Goal: Task Accomplishment & Management: Use online tool/utility

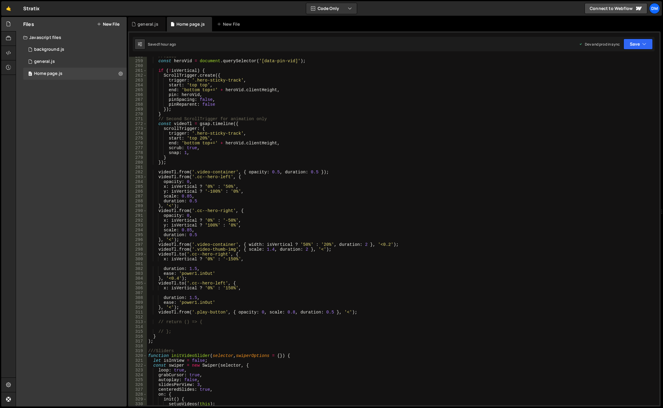
scroll to position [1208, 0]
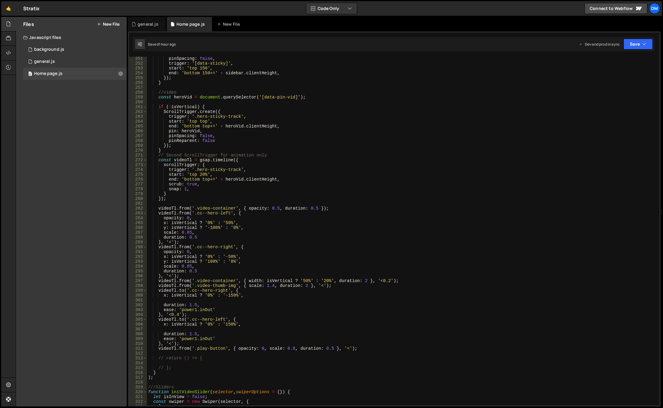
click at [258, 237] on div "pinSpacing : false , trigger : '[data-sticky]' , start : 'top 150' , end : 'bot…" at bounding box center [402, 235] width 510 height 358
click at [218, 212] on div "pinSpacing : false , trigger : '[data-sticky]' , start : 'top 150' , end : 'bot…" at bounding box center [402, 235] width 510 height 358
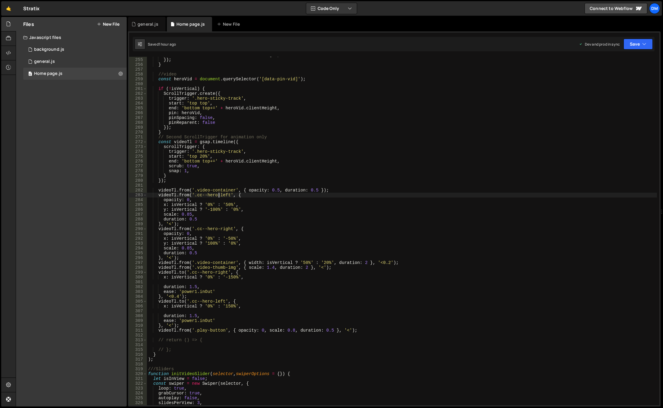
scroll to position [1226, 0]
click at [309, 262] on div "end : 'bottom 150+=' + sidebar . clientHeight , }) ; } //video const heroVid = …" at bounding box center [402, 232] width 510 height 358
drag, startPoint x: 263, startPoint y: 262, endPoint x: 328, endPoint y: 262, distance: 65.2
click at [328, 262] on div "end : 'bottom 150+=' + sidebar . clientHeight , }) ; } //video const heroVid = …" at bounding box center [402, 232] width 510 height 358
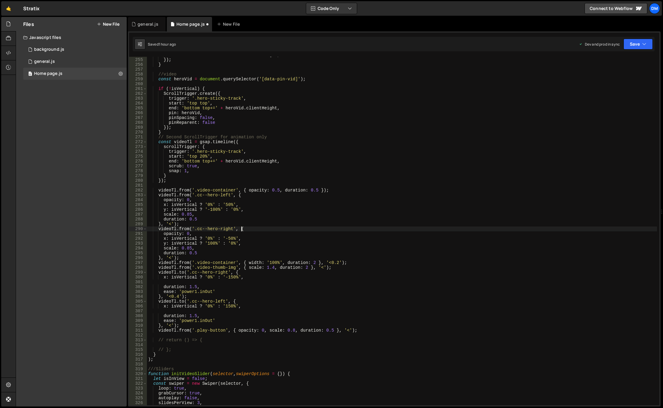
click at [450, 228] on div "end : 'bottom 150+=' + sidebar . clientHeight , }) ; } //video const heroVid = …" at bounding box center [402, 232] width 510 height 358
click at [628, 44] on button "Save" at bounding box center [638, 44] width 29 height 11
click at [620, 63] on div "Saved 1 hour ago" at bounding box center [618, 65] width 63 height 7
click at [182, 263] on div "end : 'bottom 150+=' + sidebar . clientHeight , }) ; } //video const heroVid = …" at bounding box center [402, 232] width 510 height 358
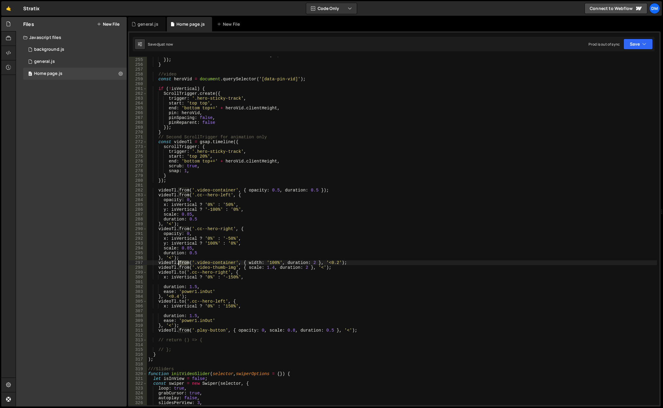
click at [182, 263] on div "end : 'bottom 150+=' + sidebar . clientHeight , }) ; } //video const heroVid = …" at bounding box center [402, 232] width 510 height 358
click at [408, 165] on div "end : 'bottom 150+=' + sidebar . clientHeight , }) ; } //video const heroVid = …" at bounding box center [402, 232] width 510 height 358
type textarea "scrub: true,"
click at [636, 48] on button "Save" at bounding box center [638, 44] width 29 height 11
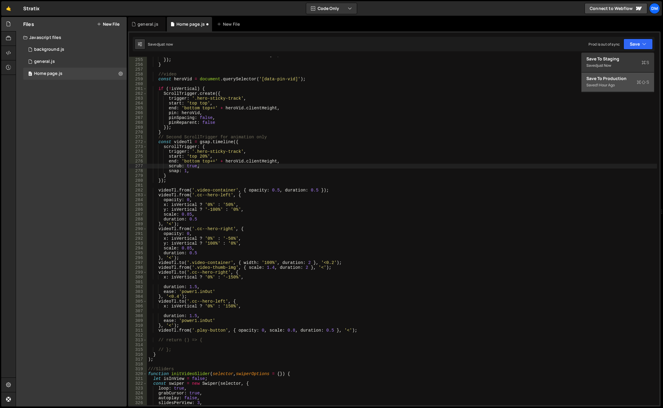
click at [604, 81] on div "Save to Production S" at bounding box center [618, 78] width 63 height 6
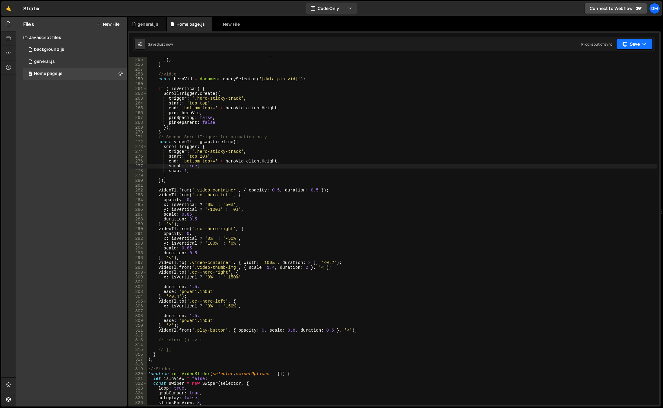
click at [633, 44] on button "Save" at bounding box center [634, 44] width 37 height 11
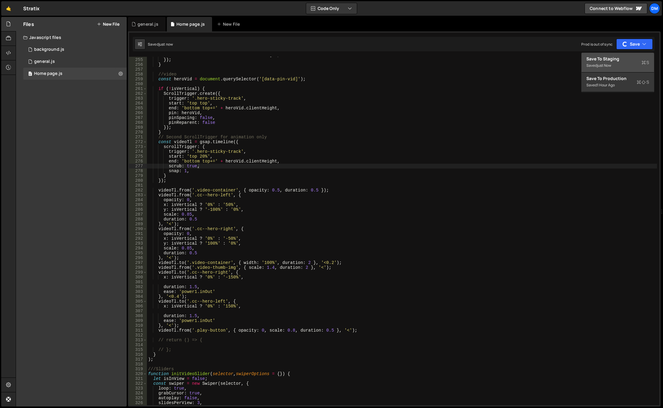
click at [614, 61] on div "Save to Staging S" at bounding box center [618, 59] width 63 height 6
drag, startPoint x: 58, startPoint y: 62, endPoint x: 75, endPoint y: 69, distance: 19.5
click at [58, 62] on div "0 general.js 0" at bounding box center [74, 62] width 103 height 12
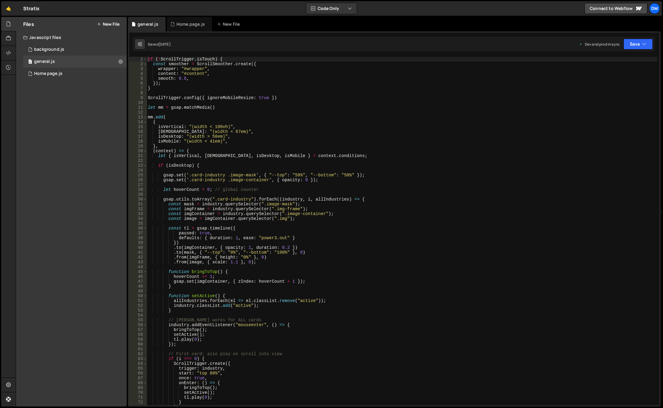
type textarea "const mask = industry.querySelector(".image-mask");"
click at [355, 205] on div "if ( ! ScrollTrigger . isTouch ) { const smoother = ScrollSmoother . create ({ …" at bounding box center [402, 236] width 511 height 358
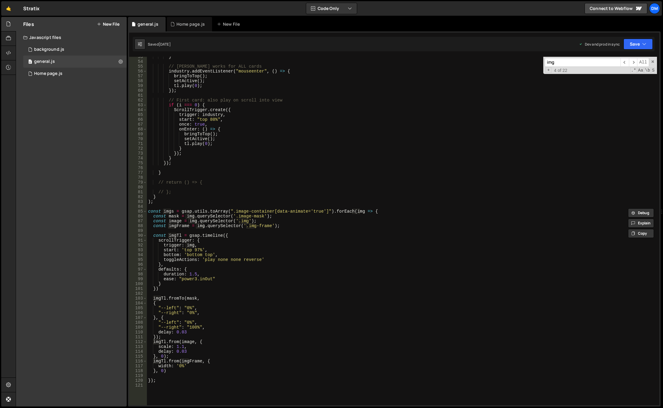
scroll to position [217, 0]
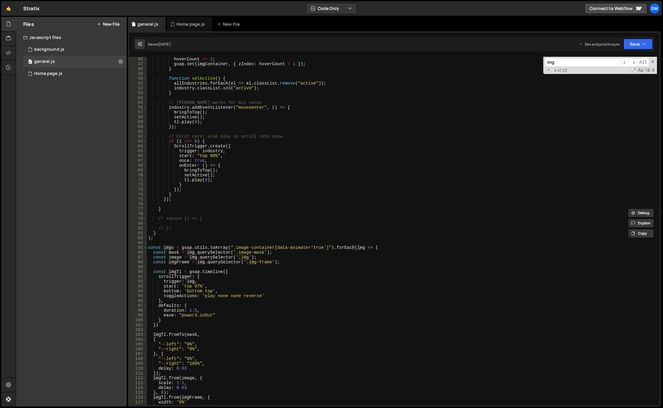
type input "img"
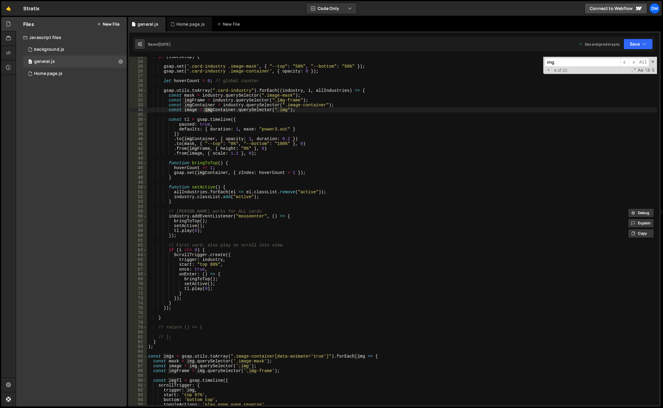
scroll to position [18, 0]
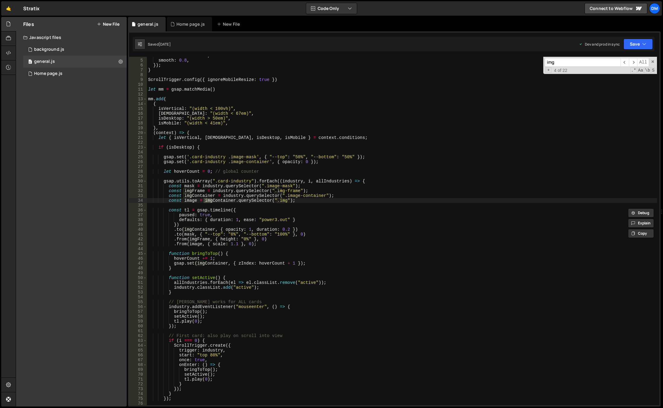
drag, startPoint x: 312, startPoint y: 207, endPoint x: 301, endPoint y: 212, distance: 12.0
click at [312, 207] on div "content : "#content" , smooth : 0.8 , }) ; } ScrollTrigger . config ({ ignoreMo…" at bounding box center [402, 232] width 510 height 358
click at [234, 210] on div "content : "#content" , smooth : 0.8 , }) ; } ScrollTrigger . config ({ ignoreMo…" at bounding box center [402, 232] width 510 height 358
click at [254, 222] on div "content : "#content" , smooth : 0.8 , }) ; } ScrollTrigger . config ({ ignoreMo…" at bounding box center [402, 232] width 510 height 358
click at [230, 209] on div "content : "#content" , smooth : 0.8 , }) ; } ScrollTrigger . config ({ ignoreMo…" at bounding box center [402, 232] width 510 height 358
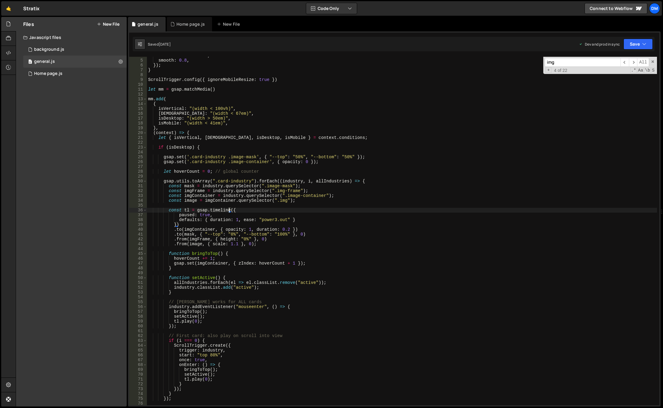
click at [236, 211] on div "content : "#content" , smooth : 0.8 , }) ; } ScrollTrigger . config ({ ignoreMo…" at bounding box center [402, 232] width 510 height 358
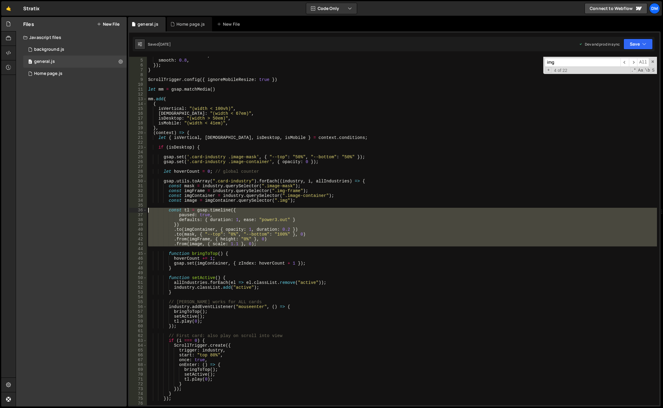
drag, startPoint x: 267, startPoint y: 246, endPoint x: 133, endPoint y: 211, distance: 138.3
click at [133, 211] on div "const tl = gsap.timeline({ 4 5 6 7 8 9 10 11 12 13 14 15 16 17 18 19 20 21 22 2…" at bounding box center [394, 231] width 530 height 348
click at [188, 133] on div "content : "#content" , smooth : 0.8 , }) ; } ScrollTrigger . config ({ ignoreMo…" at bounding box center [402, 232] width 510 height 358
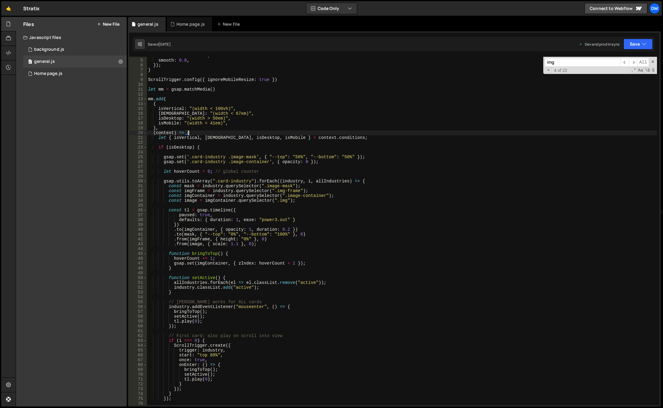
click at [195, 145] on div "content : "#content" , smooth : 0.8 , }) ; } ScrollTrigger . config ({ ignoreMo…" at bounding box center [402, 232] width 510 height 358
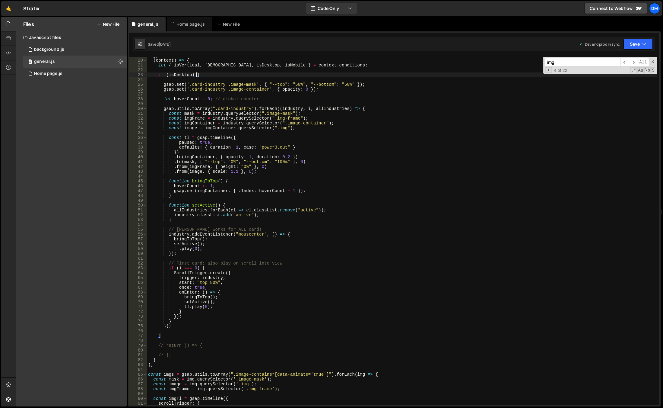
scroll to position [54, 0]
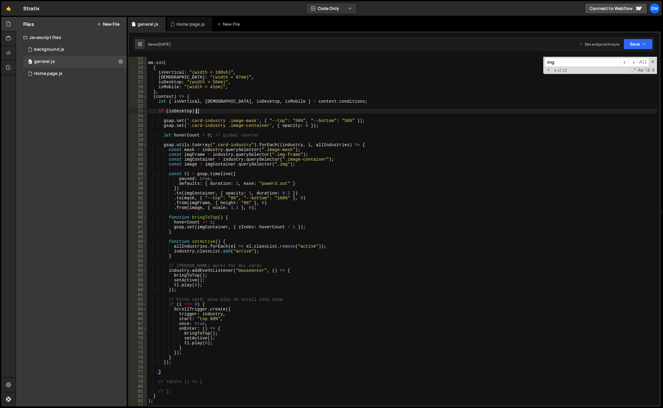
click at [199, 110] on div "mm . add ( { isVertical : "(width < 100vh)" , isWide : "(width < 67em)" , isDes…" at bounding box center [402, 235] width 510 height 358
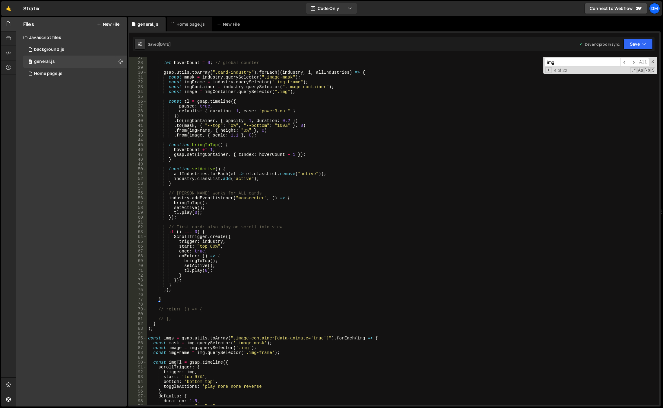
scroll to position [145, 0]
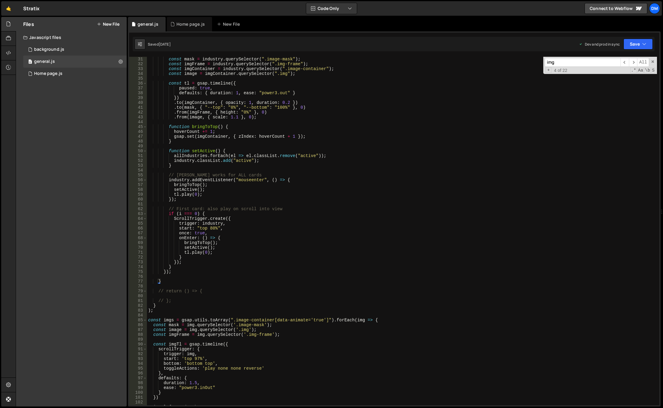
click at [180, 270] on div "const mask = industry . querySelector ( ".image-mask" ) ; const imgFrame = indu…" at bounding box center [402, 236] width 510 height 358
type textarea "});"
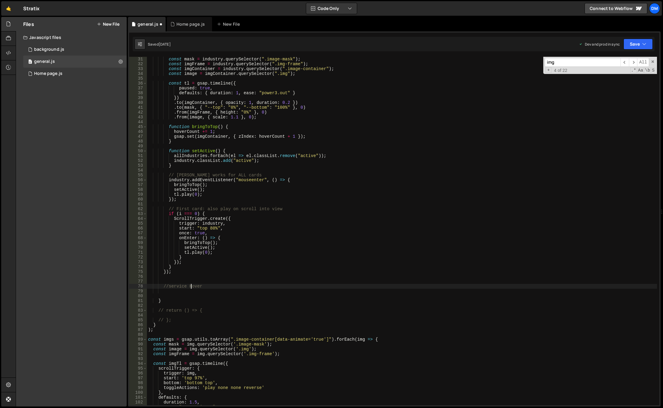
scroll to position [0, 3]
type textarea "//service Hover"
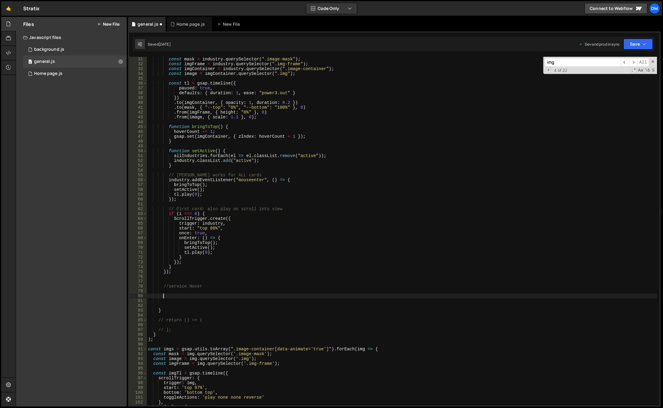
click at [190, 287] on div "const mask = industry . querySelector ( ".image-mask" ) ; const imgFrame = indu…" at bounding box center [402, 236] width 510 height 358
type textarea "//service hover"
click at [200, 279] on div "const mask = industry . querySelector ( ".image-mask" ) ; const imgFrame = indu…" at bounding box center [402, 236] width 510 height 358
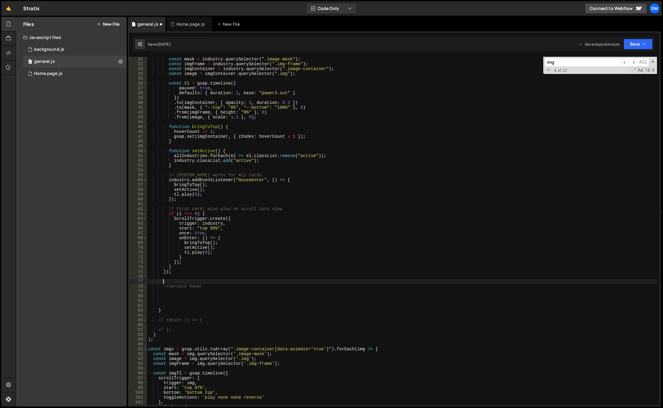
click at [185, 292] on div "const mask = industry . querySelector ( ".image-mask" ) ; const imgFrame = indu…" at bounding box center [402, 236] width 510 height 358
click at [183, 295] on div "const mask = industry . querySelector ( ".image-mask" ) ; const imgFrame = indu…" at bounding box center [402, 236] width 510 height 358
paste textarea
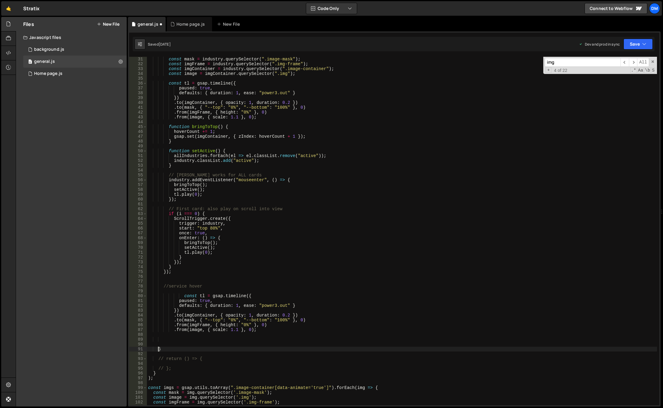
drag, startPoint x: 159, startPoint y: 347, endPoint x: 174, endPoint y: 337, distance: 18.2
click at [159, 347] on div "const mask = industry . querySelector ( ".image-mask" ) ; const imgFrame = indu…" at bounding box center [402, 236] width 510 height 358
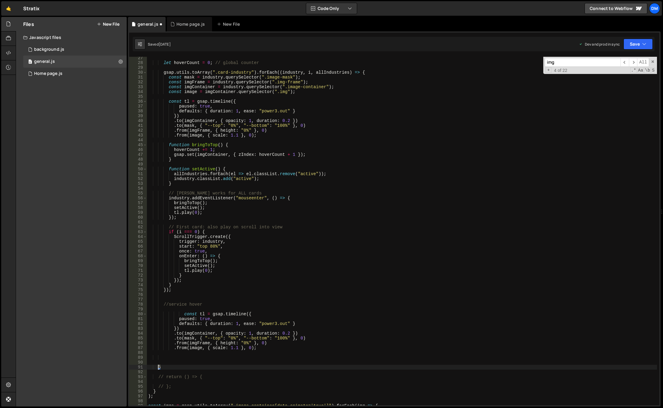
scroll to position [181, 0]
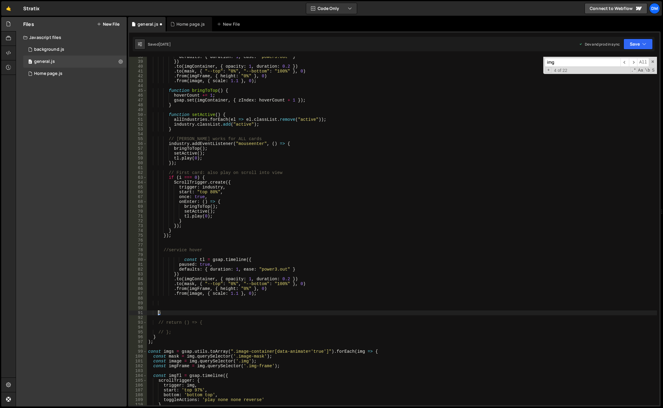
click at [199, 259] on div "defaults : { duration : 1 , ease : "power3.out" } }) . to ( imgContainer , { op…" at bounding box center [402, 233] width 510 height 358
drag, startPoint x: 184, startPoint y: 259, endPoint x: 172, endPoint y: 258, distance: 12.1
click at [172, 258] on div "defaults : { duration : 1 , ease : "power3.out" } }) . to ( imgContainer , { op…" at bounding box center [402, 233] width 510 height 358
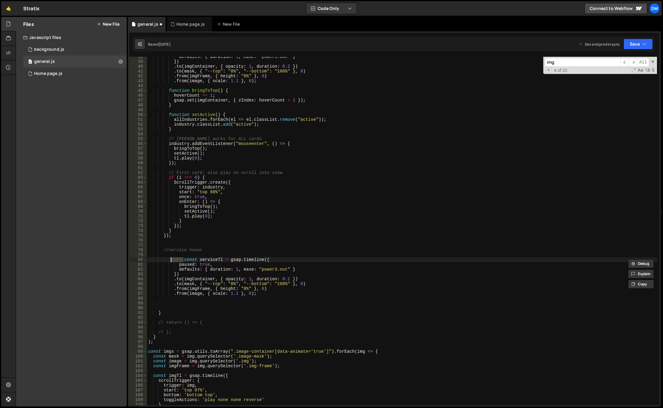
type textarea "const serviceTl = gsap.timeline({"
click at [276, 296] on div "defaults : { duration : 1 , ease : "power3.out" } }) . to ( imgContainer , { op…" at bounding box center [402, 233] width 510 height 358
click at [266, 290] on div "defaults : { duration : 1 , ease : "power3.out" } }) . to ( imgContainer , { op…" at bounding box center [402, 233] width 510 height 358
click at [264, 292] on div "defaults : { duration : 1 , ease : "power3.out" } }) . to ( imgContainer , { op…" at bounding box center [402, 233] width 510 height 358
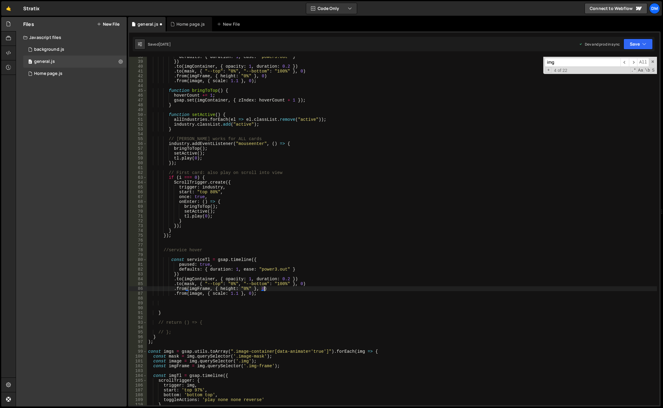
type textarea ".from(image, { scale: 1.1 }, 0);"
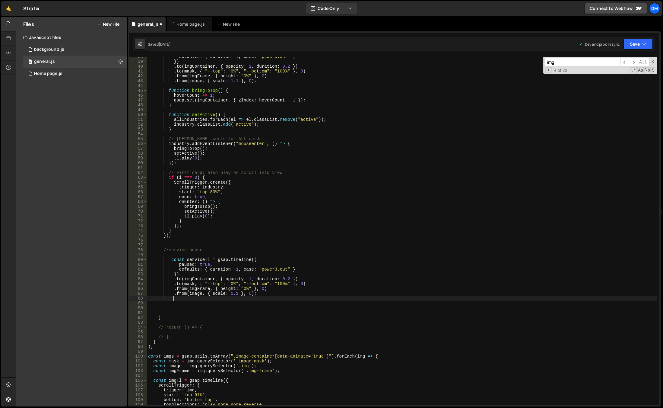
scroll to position [0, 1]
click at [198, 258] on div "defaults : { duration : 1 , ease : "power3.out" } }) . to ( imgContainer , { op…" at bounding box center [402, 233] width 510 height 358
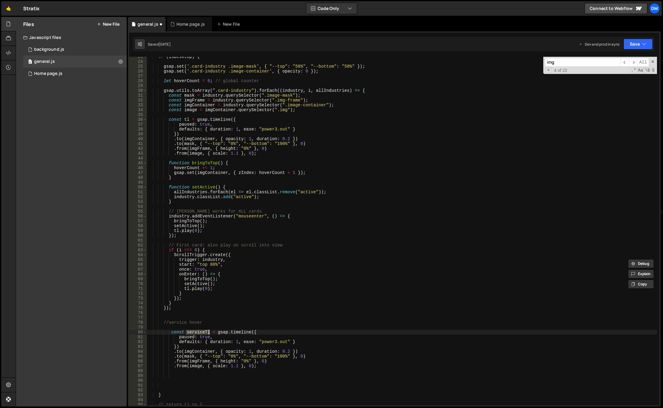
scroll to position [36, 0]
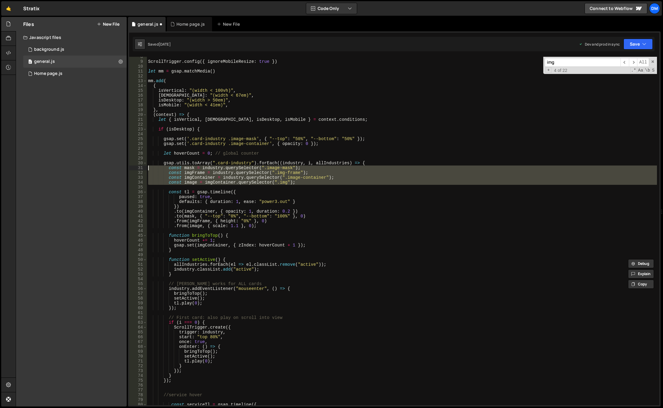
drag, startPoint x: 309, startPoint y: 185, endPoint x: 131, endPoint y: 169, distance: 178.1
click at [131, 169] on div "const serviceTl = gsap.timeline({ 8 9 10 11 12 13 14 15 16 17 18 19 20 21 22 23…" at bounding box center [394, 231] width 530 height 348
click at [304, 183] on div "ScrollTrigger . config ({ ignoreMobileResize : true }) let mm = gsap . matchMed…" at bounding box center [402, 231] width 510 height 348
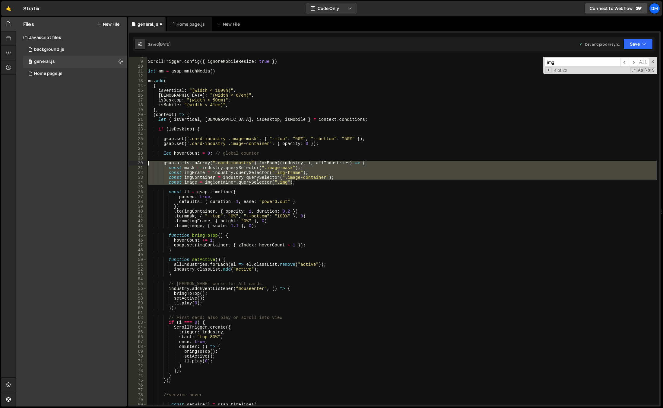
drag, startPoint x: 300, startPoint y: 183, endPoint x: 131, endPoint y: 162, distance: 170.8
click at [131, 162] on div "const image = imgContainer.querySelector(".img"); 8 9 10 11 12 13 14 15 16 17 1…" at bounding box center [394, 231] width 530 height 348
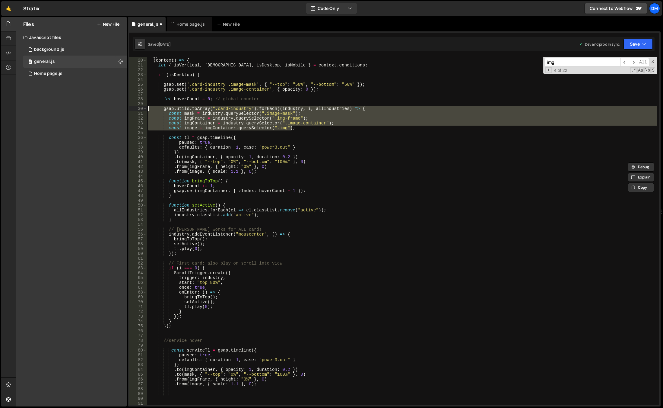
scroll to position [72, 0]
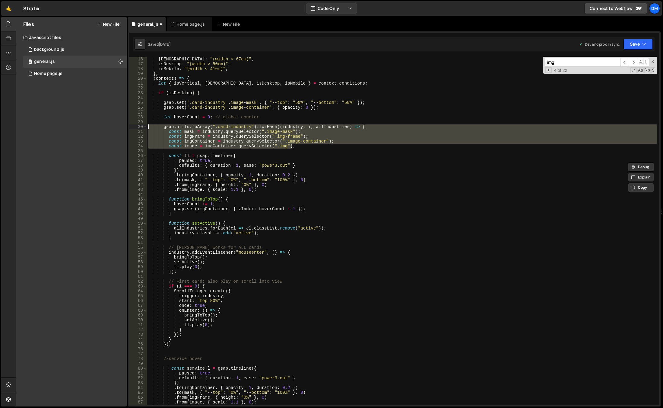
click at [252, 187] on div "isWide : "(width < 67em)" , isDesktop : "(width > 50em)" , isMobile : "(width <…" at bounding box center [402, 236] width 510 height 358
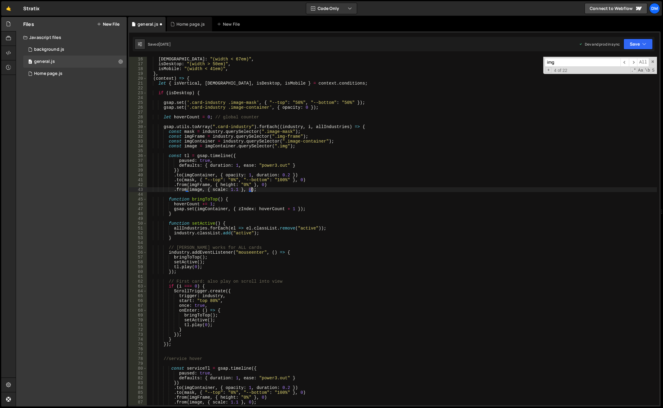
click at [359, 128] on div "isWide : "(width < 67em)" , isDesktop : "(width > 50em)" , isMobile : "(width <…" at bounding box center [402, 236] width 510 height 358
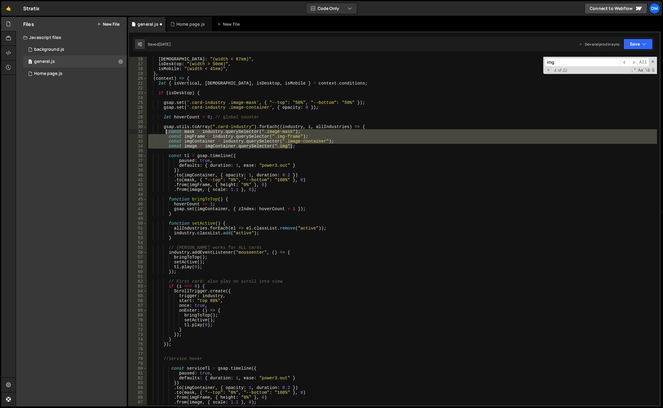
drag, startPoint x: 316, startPoint y: 148, endPoint x: 165, endPoint y: 130, distance: 152.1
click at [165, 130] on div "isWide : "(width < 67em)" , isDesktop : "(width > 50em)" , isMobile : "(width <…" at bounding box center [402, 236] width 510 height 358
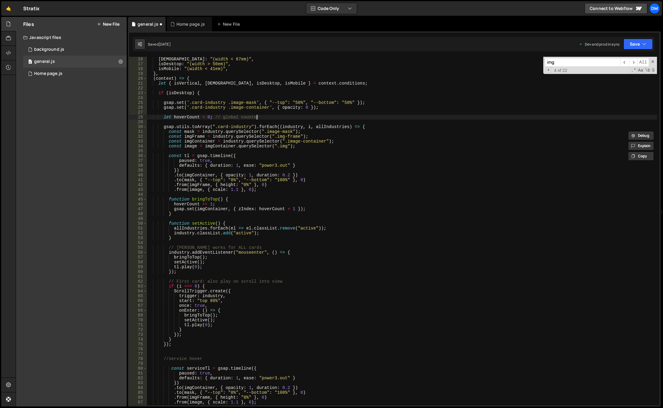
drag, startPoint x: 375, startPoint y: 117, endPoint x: 366, endPoint y: 126, distance: 13.0
click at [375, 117] on div "isWide : "(width < 67em)" , isDesktop : "(width > 50em)" , isMobile : "(width <…" at bounding box center [402, 236] width 510 height 358
click at [358, 126] on div "isWide : "(width < 67em)" , isDesktop : "(width > 50em)" , isMobile : "(width <…" at bounding box center [402, 236] width 510 height 358
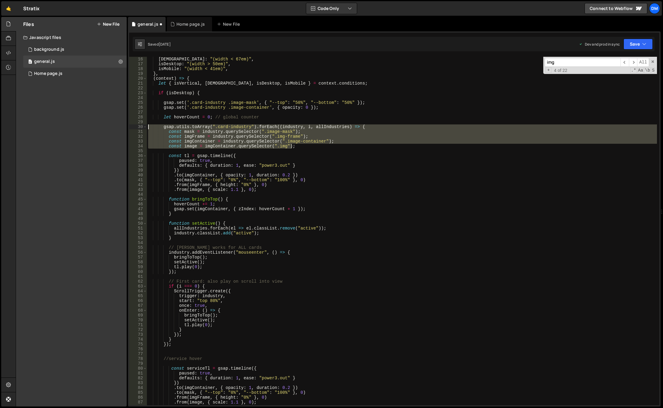
drag, startPoint x: 306, startPoint y: 147, endPoint x: 124, endPoint y: 127, distance: 183.6
click at [124, 127] on div "Files New File Javascript files 0 background.js 0 0 general.js 0 0 Home page.js…" at bounding box center [340, 212] width 648 height 390
type textarea "gsap.utils.toArray(".card-industry").forEach((industry, i, allIndustries) => { …"
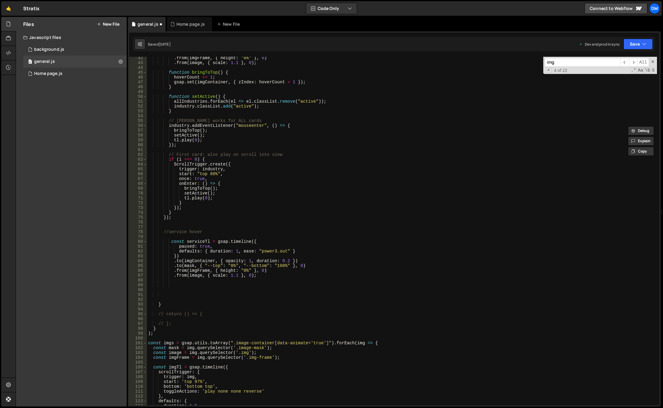
scroll to position [199, 0]
click at [204, 234] on div ". from ( imgFrame , { height : "0%" } , 0 ) . from ( image , { scale : 1.1 } , …" at bounding box center [402, 235] width 510 height 358
paste textarea "const image = imgContainer.querySelector(".img");"
type textarea "const image = imgContainer.querySelector(".img");"
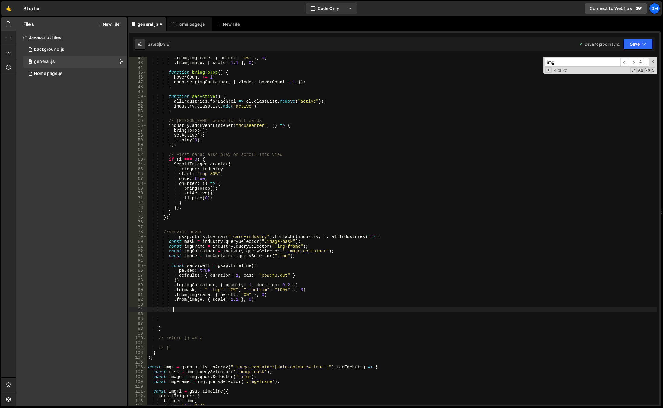
click at [240, 311] on div ". from ( imgFrame , { height : "0%" } , 0 ) . from ( image , { scale : 1.1 } , …" at bounding box center [402, 235] width 510 height 358
click at [234, 307] on div ". from ( imgFrame , { height : "0%" } , 0 ) . from ( image , { scale : 1.1 } , …" at bounding box center [402, 235] width 510 height 358
click at [251, 236] on div ". from ( imgFrame , { height : "0%" } , 0 ) . from ( image , { scale : 1.1 } , …" at bounding box center [402, 235] width 510 height 358
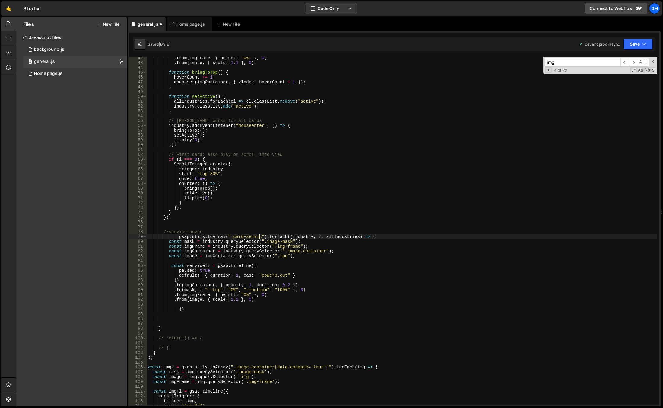
scroll to position [0, 8]
click at [307, 237] on div ". from ( imgFrame , { height : "0%" } , 0 ) . from ( image , { scale : 1.1 } , …" at bounding box center [402, 235] width 510 height 358
click at [429, 240] on div ". from ( imgFrame , { height : "0%" } , 0 ) . from ( image , { scale : 1.1 } , …" at bounding box center [402, 235] width 510 height 358
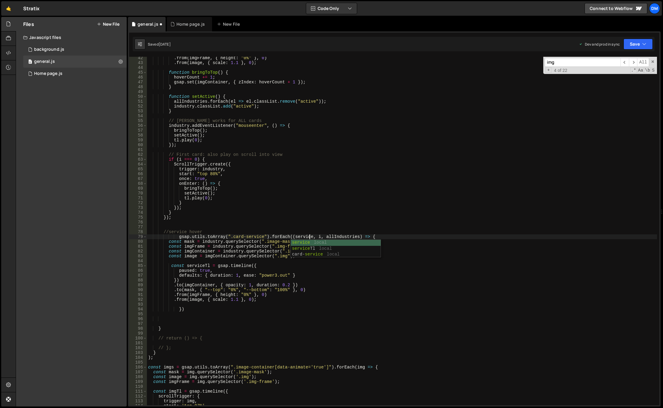
scroll to position [0, 10]
click at [343, 236] on div ". from ( imgFrame , { height : "0%" } , 0 ) . from ( image , { scale : 1.1 } , …" at bounding box center [402, 235] width 510 height 358
click at [323, 289] on div ". from ( imgFrame , { height : "0%" } , 0 ) . from ( image , { scale : 1.1 } , …" at bounding box center [402, 235] width 510 height 358
click at [297, 237] on div ". from ( imgFrame , { height : "0%" } , 0 ) . from ( image , { scale : 1.1 } , …" at bounding box center [402, 235] width 510 height 358
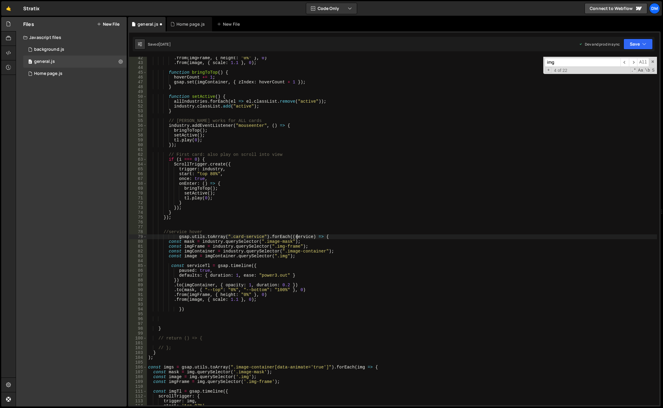
click at [297, 237] on div ". from ( imgFrame , { height : "0%" } , 0 ) . from ( image , { scale : 1.1 } , …" at bounding box center [402, 235] width 510 height 358
click at [210, 241] on div ". from ( imgFrame , { height : "0%" } , 0 ) . from ( image , { scale : 1.1 } , …" at bounding box center [402, 235] width 510 height 358
paste textarea "service"
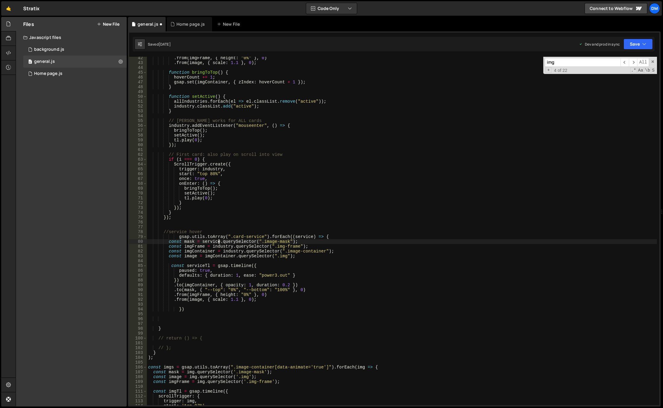
click at [221, 247] on div ". from ( imgFrame , { height : "0%" } , 0 ) . from ( image , { scale : 1.1 } , …" at bounding box center [402, 235] width 510 height 358
paste textarea "service"
click at [230, 251] on div ". from ( imgFrame , { height : "0%" } , 0 ) . from ( image , { scale : 1.1 } , …" at bounding box center [402, 235] width 510 height 358
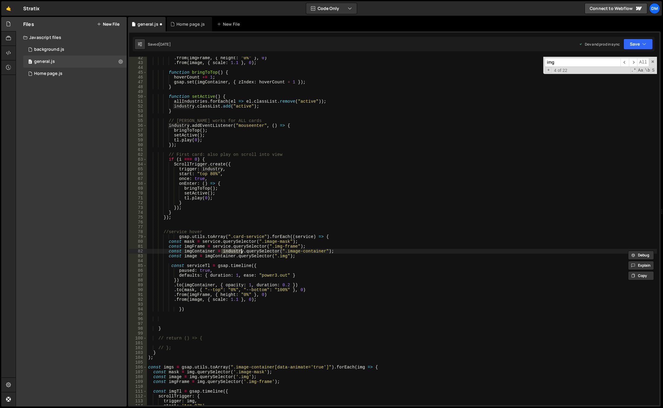
paste textarea "service"
click at [225, 256] on div ". from ( imgFrame , { height : "0%" } , 0 ) . from ( image , { scale : 1.1 } , …" at bounding box center [402, 235] width 510 height 358
click at [224, 246] on div ". from ( imgFrame , { height : "0%" } , 0 ) . from ( image , { scale : 1.1 } , …" at bounding box center [402, 231] width 510 height 348
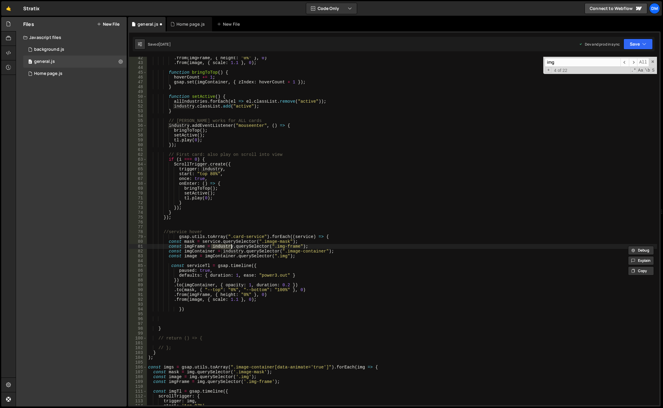
click at [224, 246] on div ". from ( imgFrame , { height : "0%" } , 0 ) . from ( image , { scale : 1.1 } , …" at bounding box center [402, 235] width 510 height 358
paste textarea "service"
click at [233, 251] on div ". from ( imgFrame , { height : "0%" } , 0 ) . from ( image , { scale : 1.1 } , …" at bounding box center [402, 235] width 510 height 358
paste textarea "service"
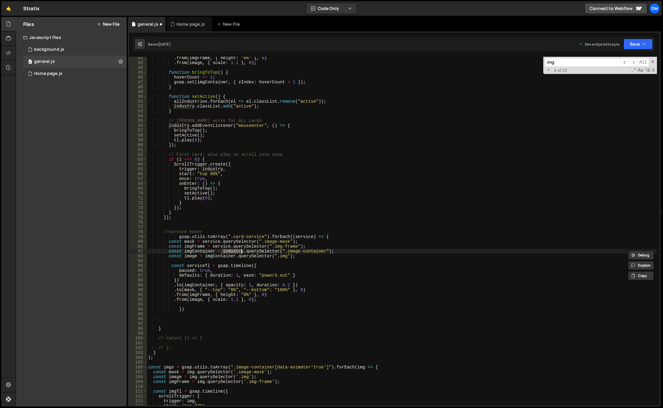
type textarea "const imgContainer = service.querySelector(".image-container");"
click at [314, 262] on div ". from ( imgFrame , { height : "0%" } , 0 ) . from ( image , { scale : 1.1 } , …" at bounding box center [402, 235] width 510 height 358
click at [263, 263] on div ". from ( imgFrame , { height : "0%" } , 0 ) . from ( image , { scale : 1.1 } , …" at bounding box center [402, 235] width 510 height 358
click at [295, 275] on div ". from ( imgFrame , { height : "0%" } , 0 ) . from ( image , { scale : 1.1 } , …" at bounding box center [402, 235] width 510 height 358
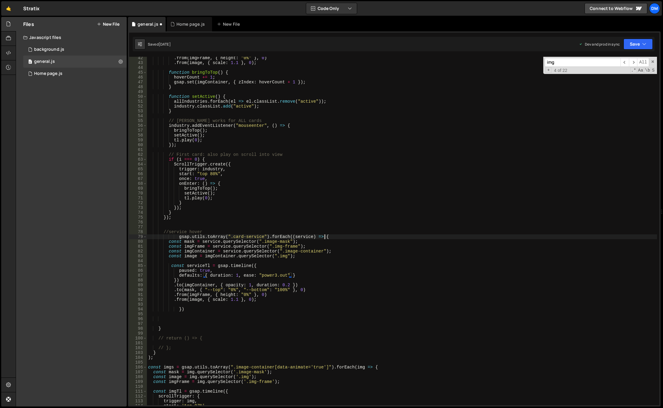
drag, startPoint x: 326, startPoint y: 238, endPoint x: 299, endPoint y: 263, distance: 36.7
click at [326, 238] on div ". from ( imgFrame , { height : "0%" } , 0 ) . from ( image , { scale : 1.1 } , …" at bounding box center [402, 235] width 510 height 358
click at [186, 309] on div ". from ( imgFrame , { height : "0%" } , 0 ) . from ( image , { scale : 1.1 } , …" at bounding box center [402, 235] width 510 height 358
type textarea "});"
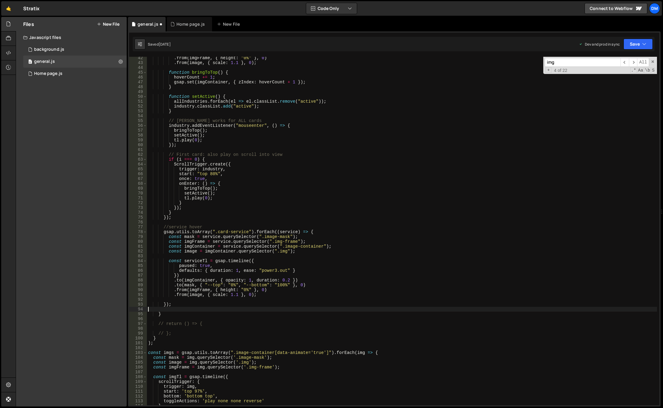
scroll to position [0, 0]
click at [635, 44] on button "Save" at bounding box center [638, 44] width 29 height 11
click at [601, 86] on div "[DATE]" at bounding box center [603, 84] width 12 height 5
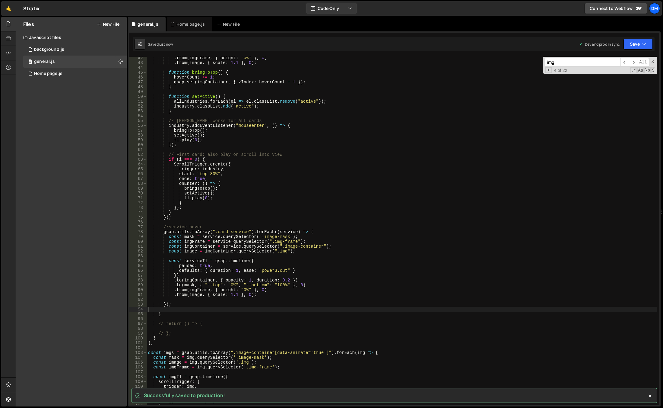
click at [302, 301] on div ". from ( imgFrame , { height : "0%" } , 0 ) . from ( image , { scale : 1.1 } , …" at bounding box center [402, 235] width 510 height 358
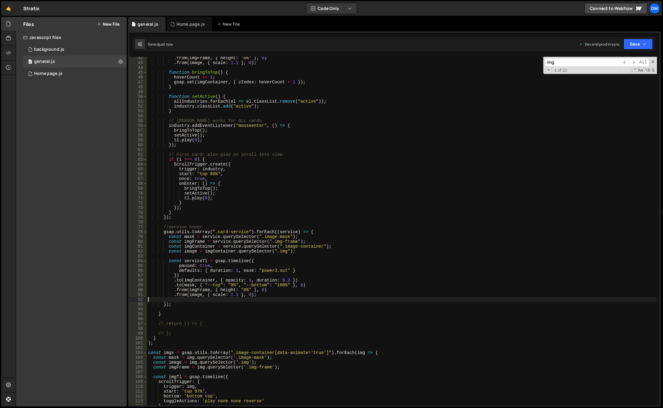
click at [283, 232] on div ". from ( imgFrame , { height : "0%" } , 0 ) . from ( image , { scale : 1.1 } , …" at bounding box center [402, 235] width 510 height 358
click at [172, 305] on div ". from ( imgFrame , { height : "0%" } , 0 ) . from ( image , { scale : 1.1 } , …" at bounding box center [402, 235] width 510 height 358
click at [236, 231] on div ". from ( imgFrame , { height : "0%" } , 0 ) . from ( image , { scale : 1.1 } , …" at bounding box center [402, 235] width 510 height 358
type textarea "gsap.utils.toArray(".card-service").forEach((service) => {"
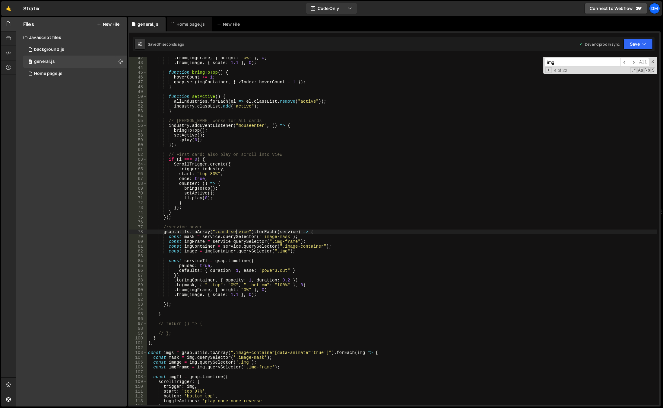
drag, startPoint x: 311, startPoint y: 231, endPoint x: 308, endPoint y: 234, distance: 4.5
click at [311, 231] on div ". from ( imgFrame , { height : "0%" } , 0 ) . from ( image , { scale : 1.1 } , …" at bounding box center [402, 235] width 510 height 358
click at [176, 307] on div ". from ( imgFrame , { height : "0%" } , 0 ) . from ( image , { scale : 1.1 } , …" at bounding box center [402, 235] width 510 height 358
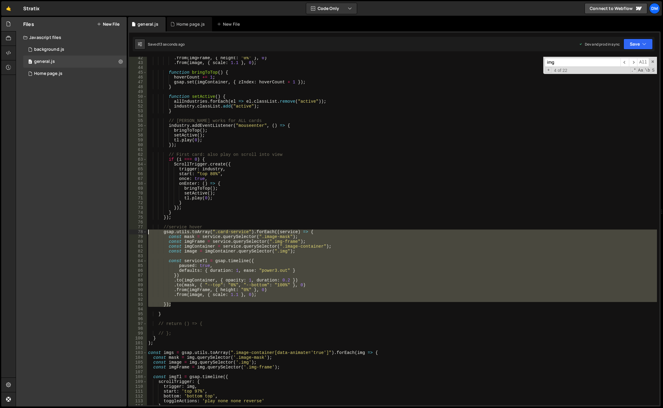
drag, startPoint x: 177, startPoint y: 306, endPoint x: 120, endPoint y: 232, distance: 92.7
click at [120, 232] on div "Files New File Javascript files 0 background.js 0 0 general.js 0 0 Home page.js…" at bounding box center [340, 212] width 648 height 390
type textarea "gsap.utils.toArray(".card-service").forEach((service) => { const mask = service…"
paste textarea
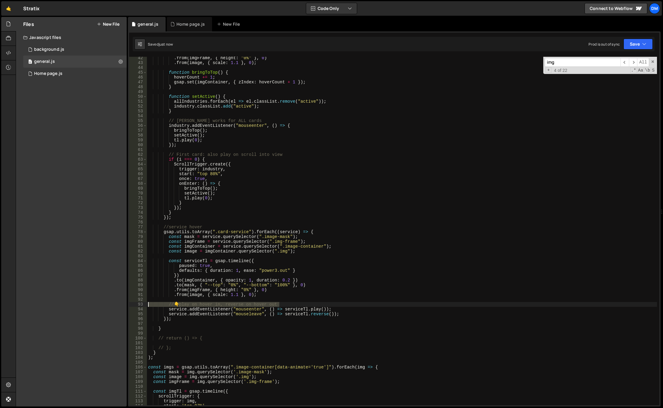
drag, startPoint x: 293, startPoint y: 304, endPoint x: 129, endPoint y: 303, distance: 163.8
click at [129, 303] on div "scrub: true, 254 255 256 257 258 259 260 261 262 263 264 265 266 267 268 269 27…" at bounding box center [394, 218] width 533 height 375
type textarea "// 👇 play on hover in, reverse on hover out"
click at [639, 45] on button "Save" at bounding box center [638, 44] width 29 height 11
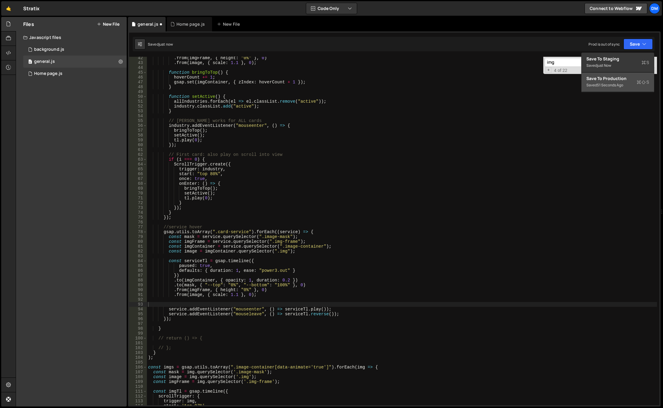
click at [608, 81] on div "Saved 51 seconds ago" at bounding box center [618, 84] width 63 height 7
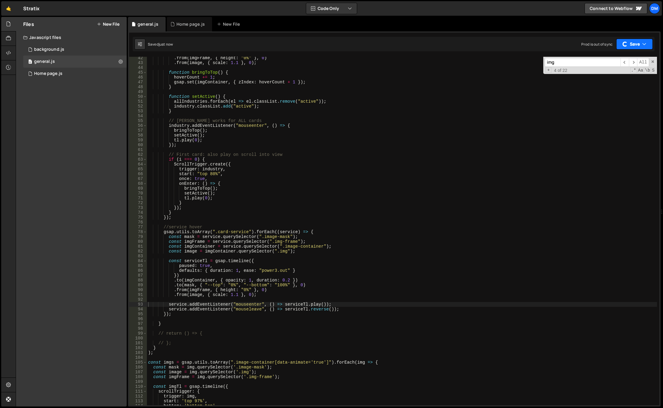
drag, startPoint x: 631, startPoint y: 40, endPoint x: 627, endPoint y: 47, distance: 7.8
click at [631, 41] on button "Save" at bounding box center [634, 44] width 37 height 11
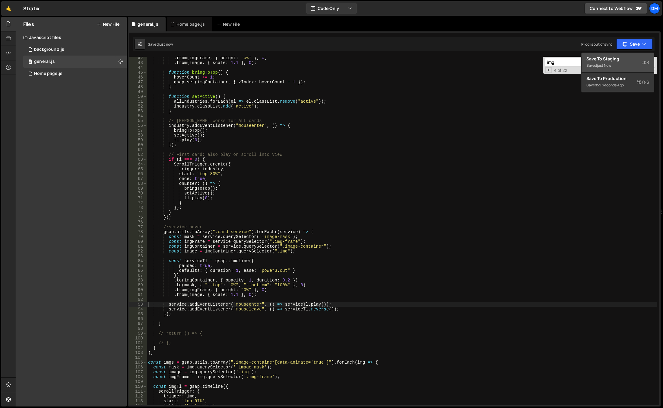
click at [620, 57] on div "Save to Staging S" at bounding box center [618, 59] width 63 height 6
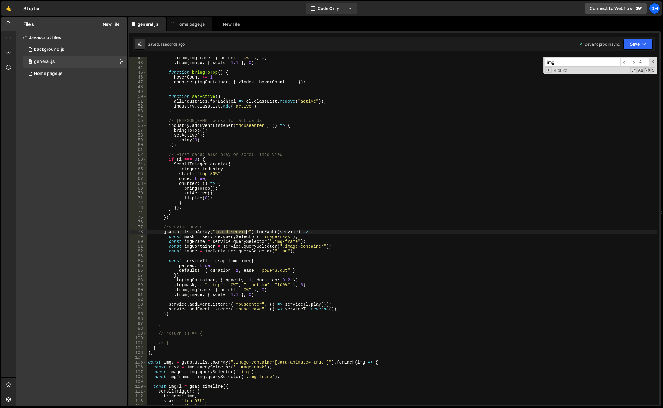
drag, startPoint x: 217, startPoint y: 232, endPoint x: 246, endPoint y: 231, distance: 29.0
click at [246, 231] on div ". from ( imgFrame , { height : "0%" } , 0 ) . from ( image , { scale : 1.1 } , …" at bounding box center [402, 235] width 510 height 358
paste textarea "service-card"
click at [370, 199] on div ". from ( imgFrame , { height : "0%" } , 0 ) . from ( image , { scale : 1.1 } , …" at bounding box center [402, 235] width 510 height 358
drag, startPoint x: 632, startPoint y: 45, endPoint x: 611, endPoint y: 72, distance: 34.2
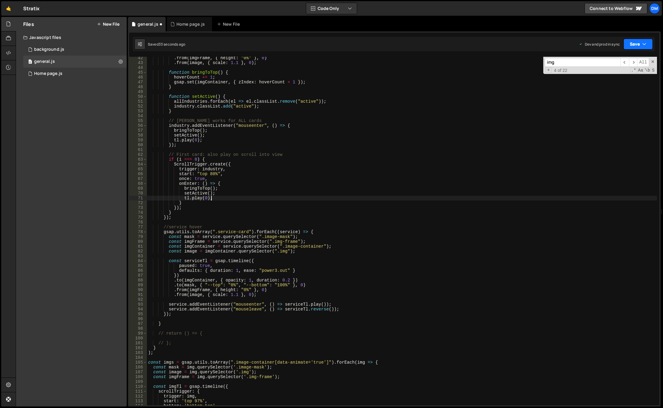
click at [632, 45] on button "Save" at bounding box center [638, 44] width 29 height 11
click at [609, 74] on button "Save to Production S Saved 32 seconds ago" at bounding box center [618, 82] width 72 height 20
click at [628, 45] on button "Save" at bounding box center [638, 44] width 29 height 11
drag, startPoint x: 615, startPoint y: 61, endPoint x: 511, endPoint y: 91, distance: 107.9
click at [615, 61] on div "Save to Staging S" at bounding box center [618, 59] width 63 height 6
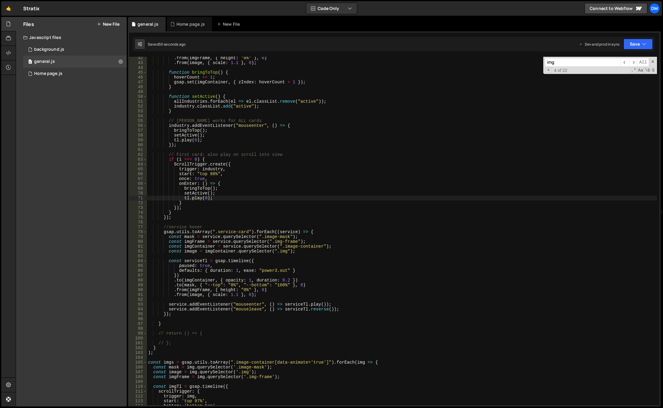
click at [401, 244] on div ". from ( imgFrame , { height : "0%" } , 0 ) . from ( image , { scale : 1.1 } , …" at bounding box center [402, 235] width 510 height 358
click at [178, 285] on div ". from ( imgFrame , { height : "0%" } , 0 ) . from ( image , { scale : 1.1 } , …" at bounding box center [402, 235] width 510 height 358
click at [354, 211] on div ". from ( imgFrame , { height : "0%" } , 0 ) . from ( image , { scale : 1.1 } , …" at bounding box center [402, 235] width 510 height 358
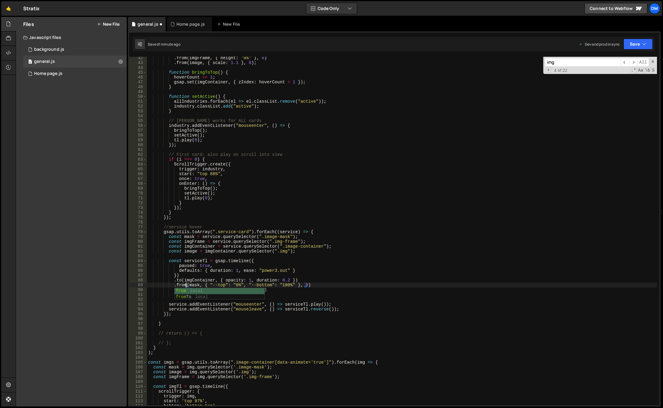
scroll to position [0, 1]
click at [629, 40] on button "Save" at bounding box center [638, 44] width 29 height 11
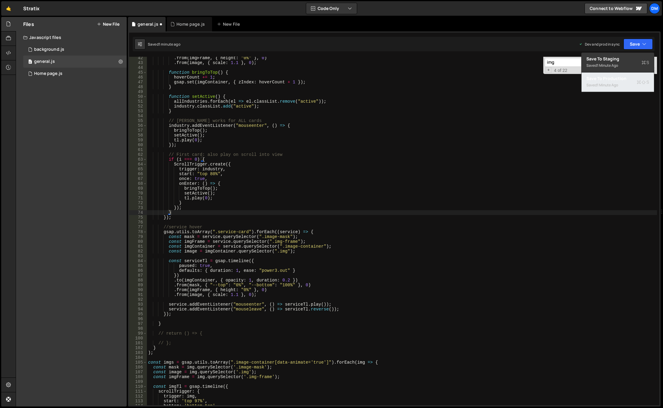
click at [607, 82] on div "Saved 1 minute ago" at bounding box center [618, 84] width 63 height 7
click at [635, 45] on button "Save" at bounding box center [638, 44] width 29 height 11
click at [619, 63] on div "Saved just now" at bounding box center [618, 65] width 63 height 7
click at [182, 285] on div ". from ( imgFrame , { height : "0%" } , 0 ) . from ( image , { scale : 1.1 } , …" at bounding box center [402, 235] width 510 height 358
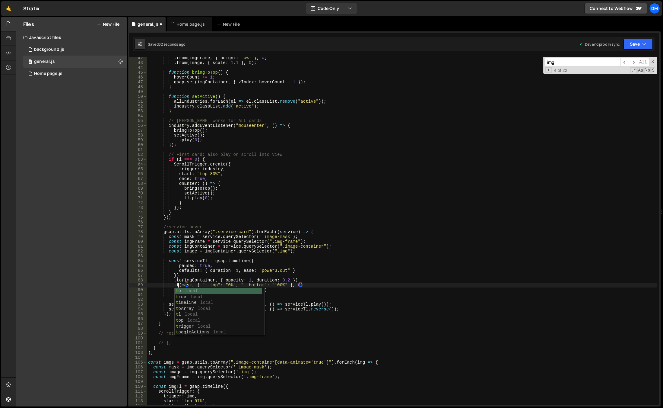
scroll to position [0, 2]
type textarea ".to(mask, { "--top": "0%", "--bottom": "100%" }, 0)"
click at [323, 220] on div ". from ( imgFrame , { height : "0%" } , 0 ) . from ( image , { scale : 1.1 } , …" at bounding box center [402, 235] width 510 height 358
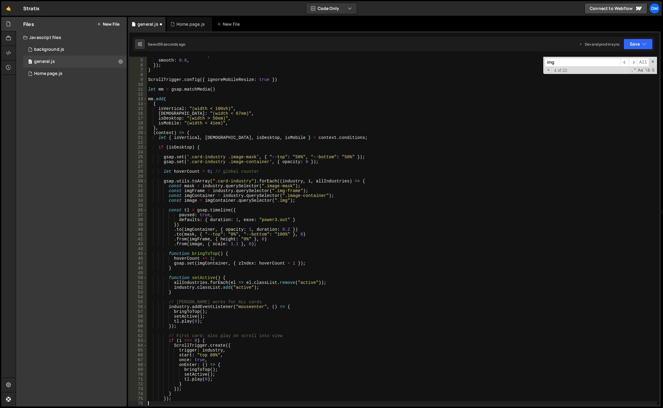
scroll to position [18, 0]
click at [321, 164] on div "content : "#content" , smooth : 0.8 , }) ; } ScrollTrigger . config ({ ignoreMo…" at bounding box center [402, 232] width 510 height 358
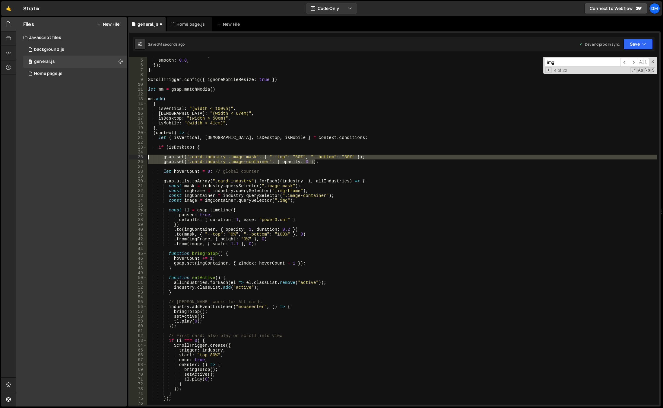
drag, startPoint x: 320, startPoint y: 161, endPoint x: 127, endPoint y: 156, distance: 193.2
click at [127, 156] on div "Files New File Javascript files 0 background.js 0 0 general.js 0 0 Home page.js…" at bounding box center [340, 212] width 648 height 390
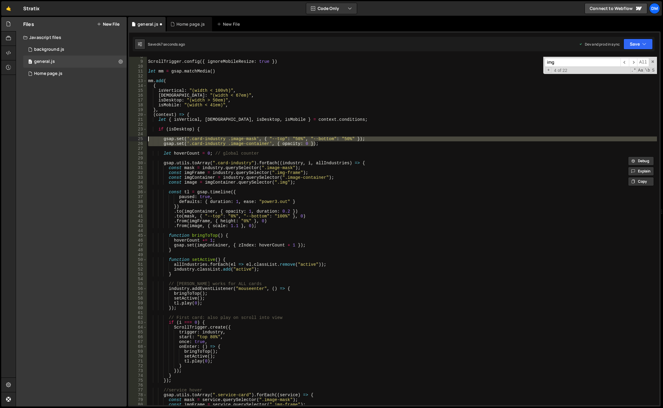
scroll to position [145, 0]
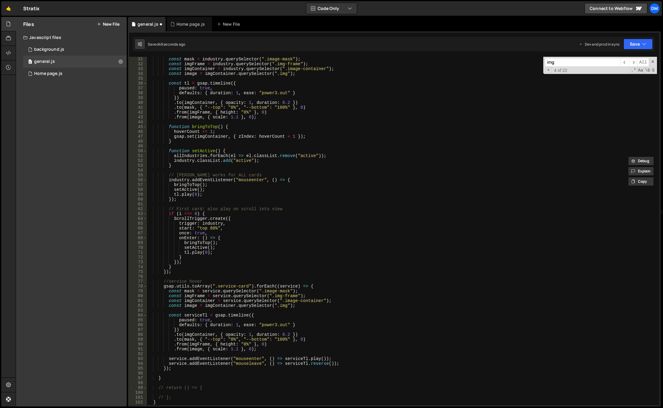
click at [235, 282] on div "const mask = industry . querySelector ( ".image-mask" ) ; const imgFrame = indu…" at bounding box center [402, 236] width 510 height 358
type textarea "//service hover"
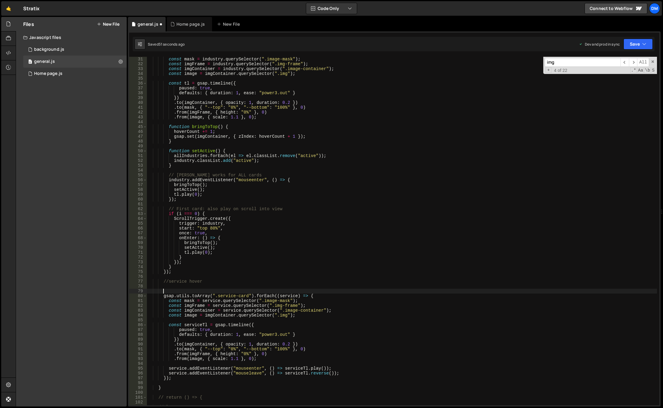
paste textarea "gsap.set('.card-industry .image-container', { opacity: 0 });"
type textarea "gsap.set('.card-industry .image-container', { opacity: 0 });"
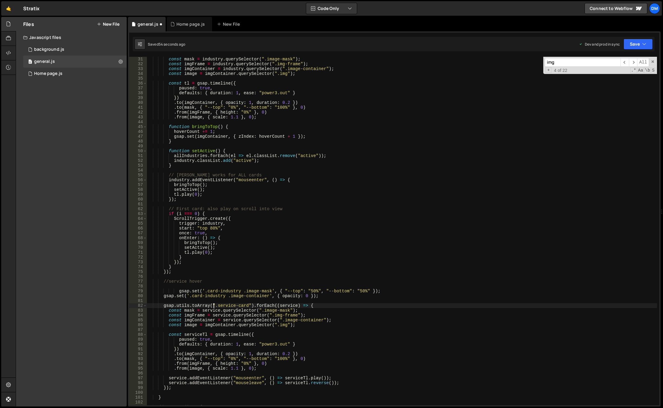
drag, startPoint x: 215, startPoint y: 306, endPoint x: 221, endPoint y: 305, distance: 7.0
click at [221, 305] on div "const mask = industry . querySelector ( ".image-mask" ) ; const imgFrame = indu…" at bounding box center [402, 236] width 510 height 358
click at [221, 305] on div "const mask = industry . querySelector ( ".image-mask" ) ; const imgFrame = indu…" at bounding box center [402, 231] width 510 height 348
drag, startPoint x: 216, startPoint y: 305, endPoint x: 247, endPoint y: 305, distance: 31.1
click at [247, 305] on div "const mask = industry . querySelector ( ".image-mask" ) ; const imgFrame = indu…" at bounding box center [402, 236] width 510 height 358
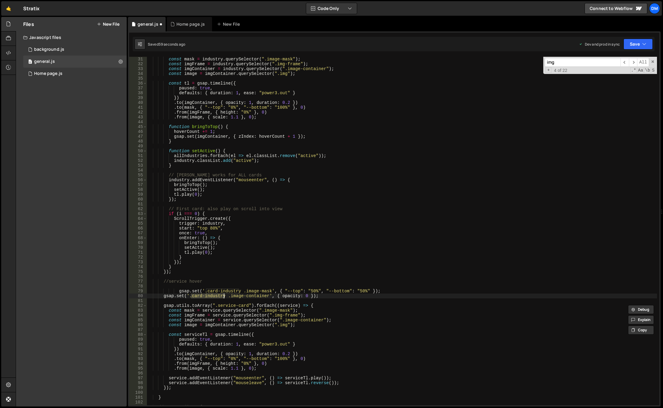
drag, startPoint x: 190, startPoint y: 295, endPoint x: 223, endPoint y: 296, distance: 32.9
click at [223, 296] on div "const mask = industry . querySelector ( ".image-mask" ) ; const imgFrame = indu…" at bounding box center [402, 236] width 510 height 358
paste textarea "service-card"
drag, startPoint x: 206, startPoint y: 290, endPoint x: 238, endPoint y: 292, distance: 32.4
click at [238, 292] on div "const mask = industry . querySelector ( ".image-mask" ) ; const imgFrame = indu…" at bounding box center [402, 236] width 510 height 358
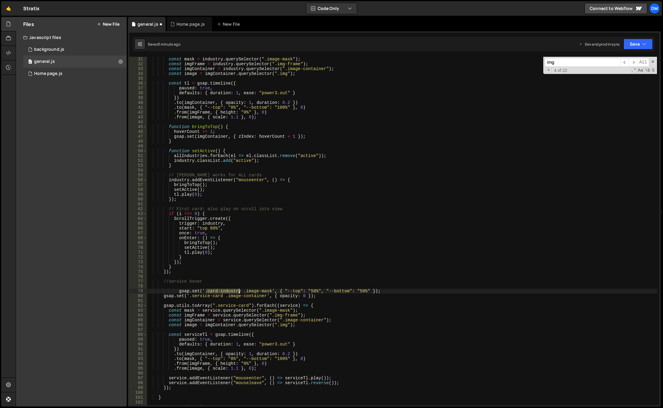
paste textarea "service-card"
click at [271, 270] on div "const mask = industry . querySelector ( ".image-mask" ) ; const imgFrame = indu…" at bounding box center [402, 236] width 510 height 358
click at [639, 43] on button "Save" at bounding box center [638, 44] width 29 height 11
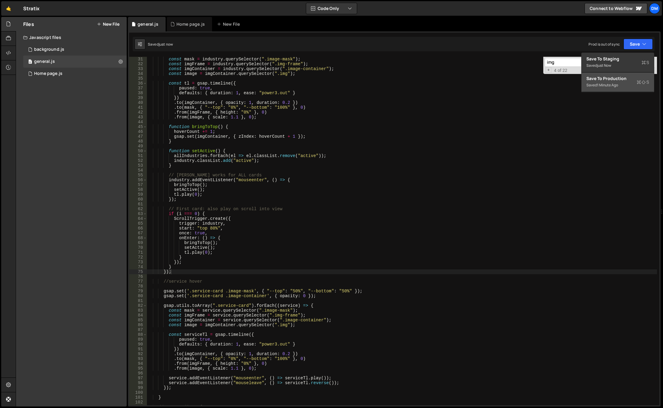
click at [615, 79] on div "Save to Production S" at bounding box center [618, 78] width 63 height 6
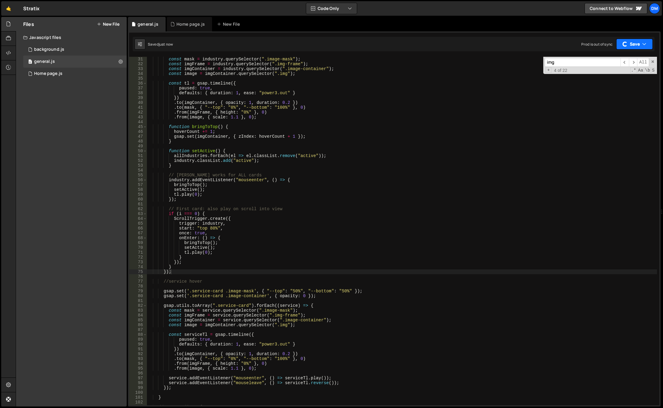
click at [627, 44] on div "button" at bounding box center [625, 44] width 7 height 7
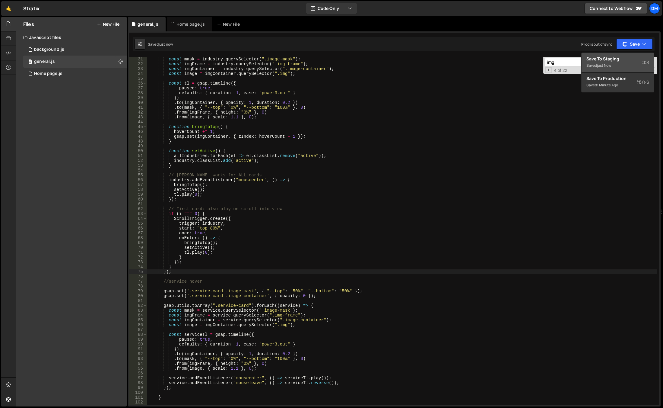
click at [616, 60] on div "Save to Staging S" at bounding box center [618, 59] width 63 height 6
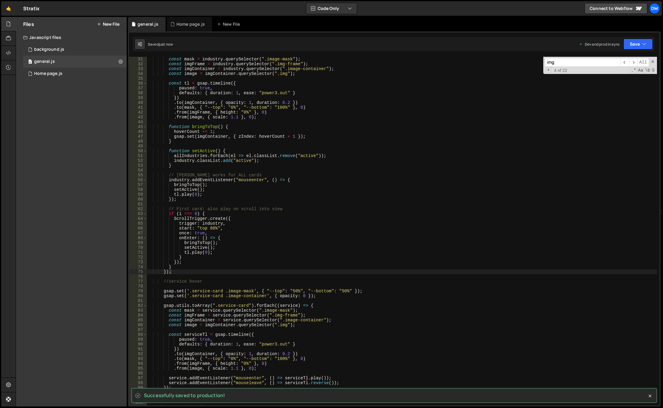
click at [424, 213] on div "const mask = industry . querySelector ( ".image-mask" ) ; const imgFrame = indu…" at bounding box center [402, 236] width 510 height 358
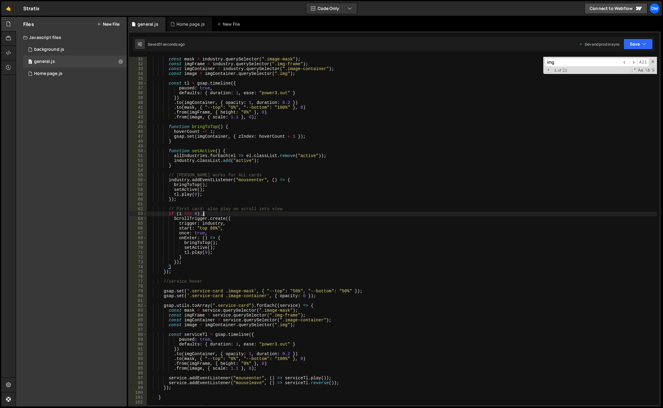
click at [353, 263] on div "const mask = industry . querySelector ( ".image-mask" ) ; const imgFrame = indu…" at bounding box center [402, 236] width 510 height 358
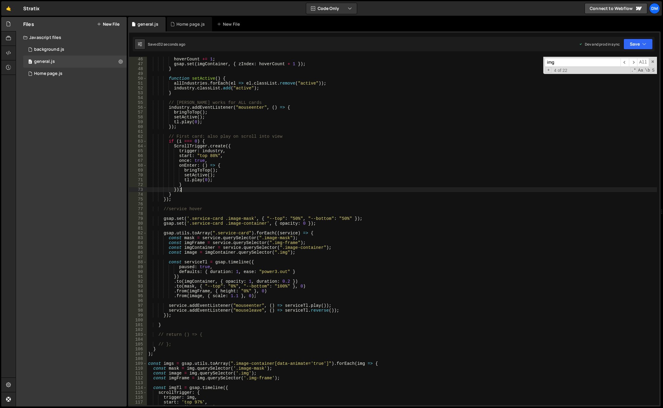
scroll to position [217, 0]
click at [236, 272] on div "hoverCount += 1 ; gsap . set ( imgContainer , { zIndex : hoverCount + 1 }) ; } …" at bounding box center [402, 236] width 510 height 358
click at [321, 260] on div "hoverCount += 1 ; gsap . set ( imgContainer , { zIndex : hoverCount + 1 }) ; } …" at bounding box center [402, 236] width 510 height 358
click at [320, 250] on div "hoverCount += 1 ; gsap . set ( imgContainer , { zIndex : hoverCount + 1 }) ; } …" at bounding box center [402, 236] width 510 height 358
click at [235, 272] on div "hoverCount += 1 ; gsap . set ( imgContainer , { zIndex : hoverCount + 1 }) ; } …" at bounding box center [402, 236] width 510 height 358
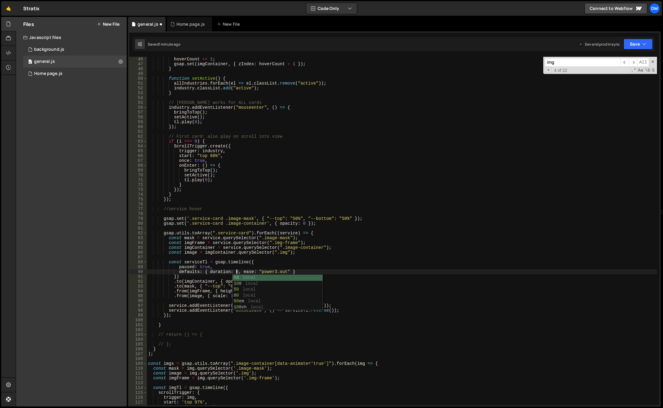
scroll to position [0, 6]
click at [259, 244] on div "hoverCount += 1 ; gsap . set ( imgContainer , { zIndex : hoverCount + 1 }) ; } …" at bounding box center [402, 236] width 510 height 358
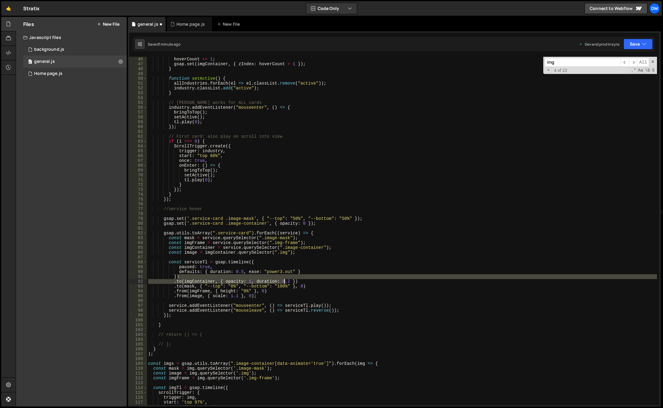
click at [284, 279] on div "hoverCount += 1 ; gsap . set ( imgContainer , { zIndex : hoverCount + 1 }) ; } …" at bounding box center [402, 236] width 510 height 358
click at [293, 275] on div "hoverCount += 1 ; gsap . set ( imgContainer , { zIndex : hoverCount + 1 }) ; } …" at bounding box center [402, 231] width 510 height 348
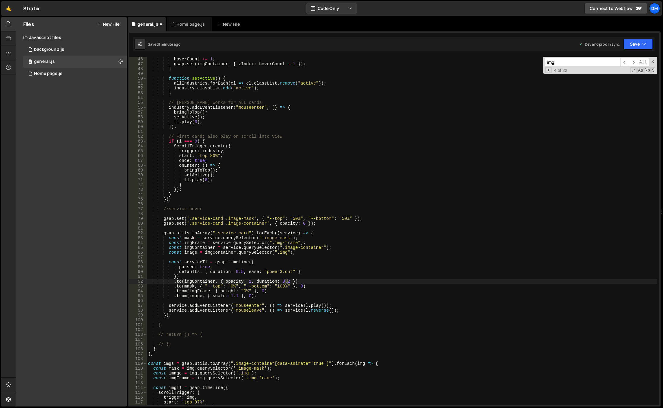
click at [286, 282] on div "hoverCount += 1 ; gsap . set ( imgContainer , { zIndex : hoverCount + 1 }) ; } …" at bounding box center [402, 236] width 510 height 358
click at [397, 276] on div "hoverCount += 1 ; gsap . set ( imgContainer , { zIndex : hoverCount + 1 }) ; } …" at bounding box center [402, 236] width 510 height 358
click at [642, 44] on button "Save" at bounding box center [638, 44] width 29 height 11
click at [612, 58] on div "Save to Staging S" at bounding box center [618, 59] width 63 height 6
drag, startPoint x: 633, startPoint y: 44, endPoint x: 626, endPoint y: 63, distance: 20.1
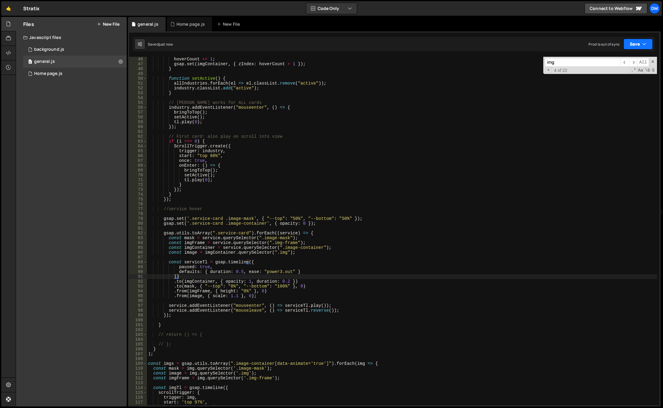
click at [633, 44] on button "Save" at bounding box center [638, 44] width 29 height 11
click at [618, 78] on div "Save to Production S" at bounding box center [618, 78] width 63 height 6
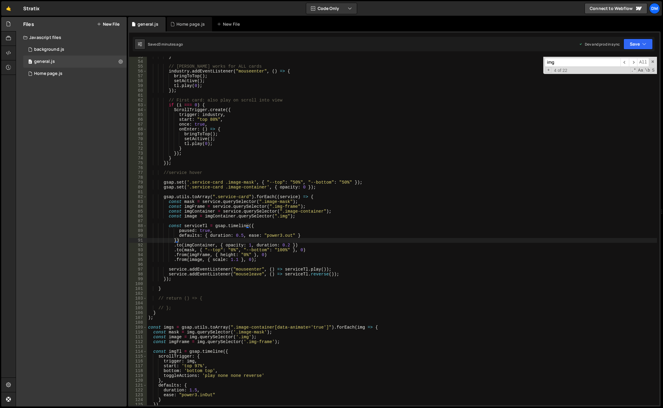
click at [157, 288] on div "} // Hover works for ALL cards industry . addEventListener ( "mouseenter" , ( )…" at bounding box center [402, 233] width 510 height 358
click at [172, 280] on div "} // Hover works for ALL cards industry . addEventListener ( "mouseenter" , ( )…" at bounding box center [402, 233] width 510 height 358
click at [179, 278] on div "} // Hover works for ALL cards industry . addEventListener ( "mouseenter" , ( )…" at bounding box center [402, 233] width 510 height 358
click at [165, 278] on div "} // Hover works for ALL cards industry . addEventListener ( "mouseenter" , ( )…" at bounding box center [402, 233] width 510 height 358
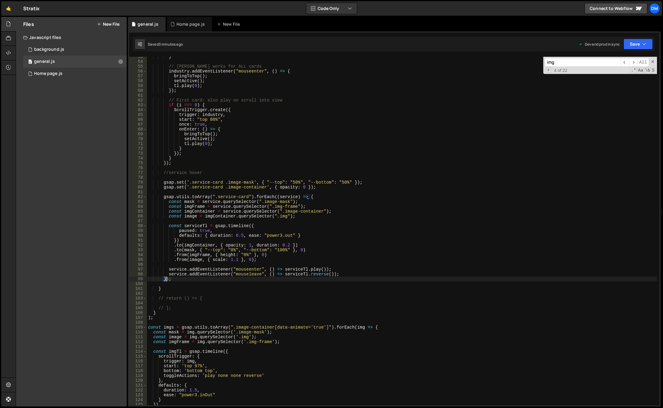
click at [163, 278] on div "} // Hover works for ALL cards industry . addEventListener ( "mouseenter" , ( )…" at bounding box center [402, 233] width 510 height 358
click at [170, 277] on div "} // Hover works for ALL cards industry . addEventListener ( "mouseenter" , ( )…" at bounding box center [402, 233] width 510 height 358
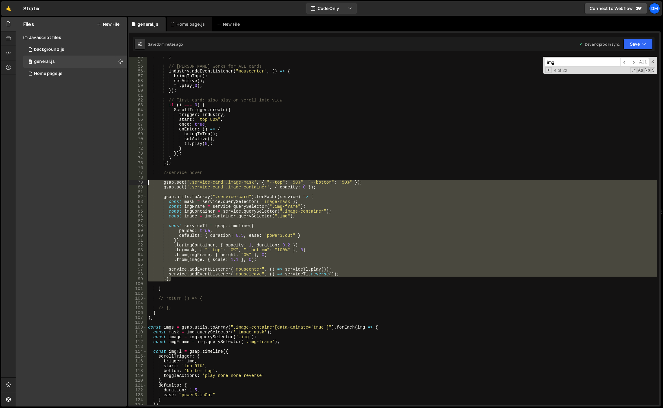
drag, startPoint x: 175, startPoint y: 266, endPoint x: 110, endPoint y: 180, distance: 107.8
click at [110, 180] on div "Files New File Javascript files 0 background.js 0 0 general.js 0 0 Home page.js…" at bounding box center [340, 212] width 648 height 390
type textarea "gsap.set('.service-card .image-mask', { "--top": "50%", "--bottom": "50%" }); g…"
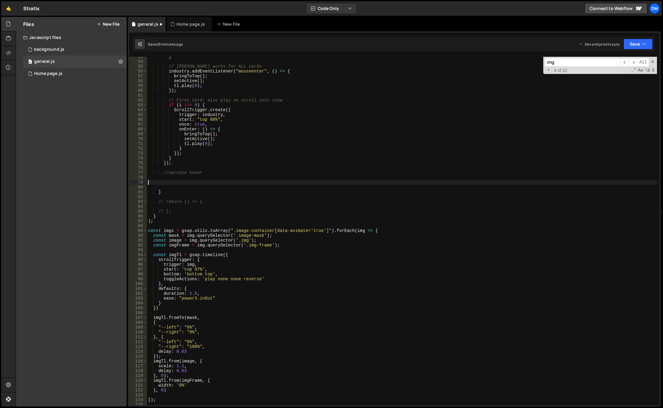
click at [217, 176] on div "} // Hover works for ALL cards industry . addEventListener ( "mouseenter" , ( )…" at bounding box center [402, 233] width 510 height 358
click at [190, 188] on div "} // Hover works for ALL cards industry . addEventListener ( "mouseenter" , ( )…" at bounding box center [402, 233] width 510 height 358
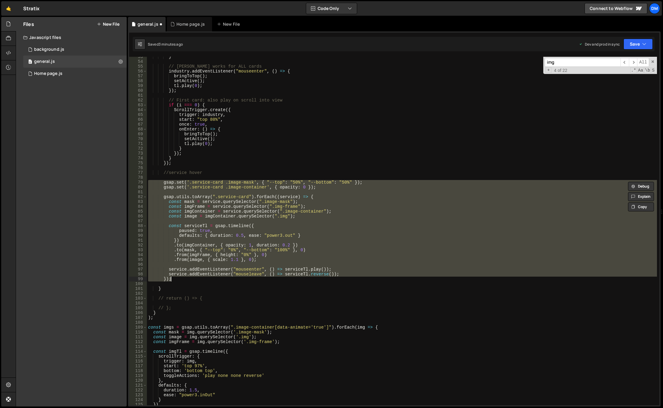
click at [179, 269] on div "} // Hover works for ALL cards industry . addEventListener ( "mouseenter" , ( )…" at bounding box center [402, 231] width 510 height 348
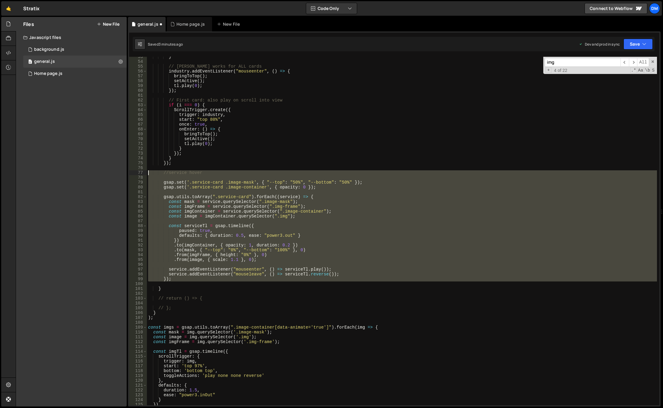
drag, startPoint x: 172, startPoint y: 266, endPoint x: 145, endPoint y: 173, distance: 96.4
click at [145, 173] on div "service.addEventListener("mouseenter", () => [DOMAIN_NAME]()); 53 54 55 56 57 5…" at bounding box center [394, 231] width 530 height 348
type textarea "//service hover"
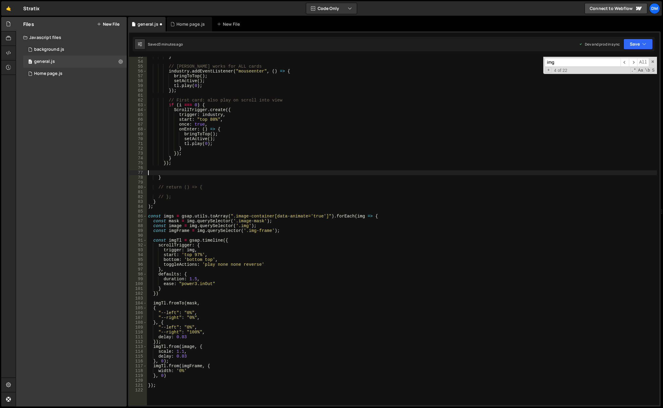
scroll to position [199, 0]
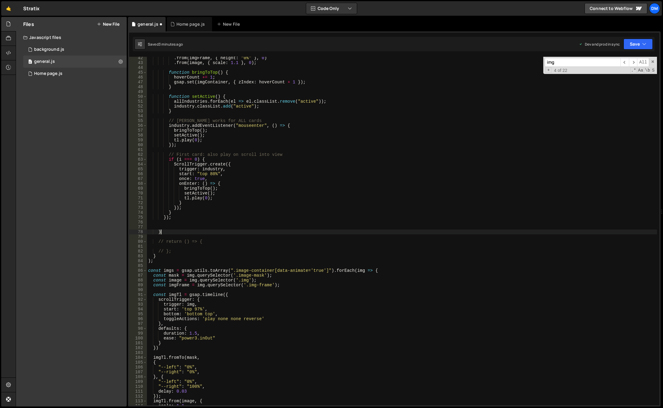
drag, startPoint x: 163, startPoint y: 230, endPoint x: 169, endPoint y: 227, distance: 6.3
click at [163, 230] on div ". from ( imgFrame , { height : "0%" } , 0 ) . from ( image , { scale : 1.1 } , …" at bounding box center [402, 235] width 510 height 358
type textarea "}"
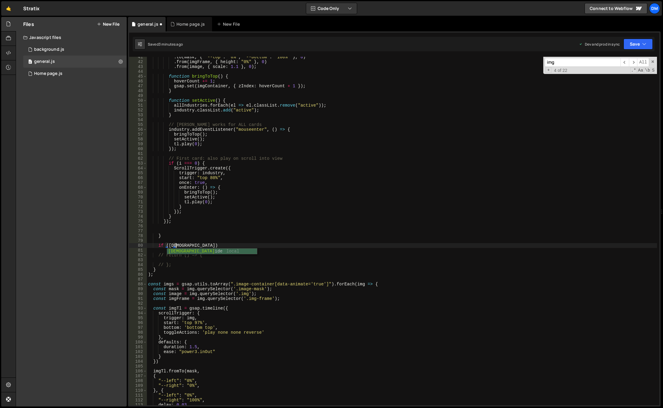
scroll to position [0, 2]
type textarea "if (isWide) {}"
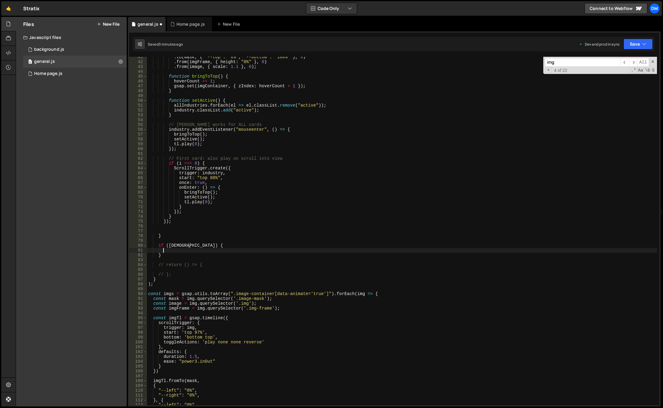
scroll to position [0, 1]
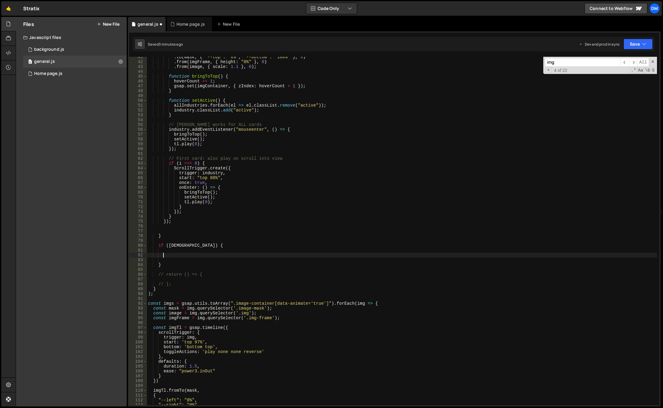
paste textarea
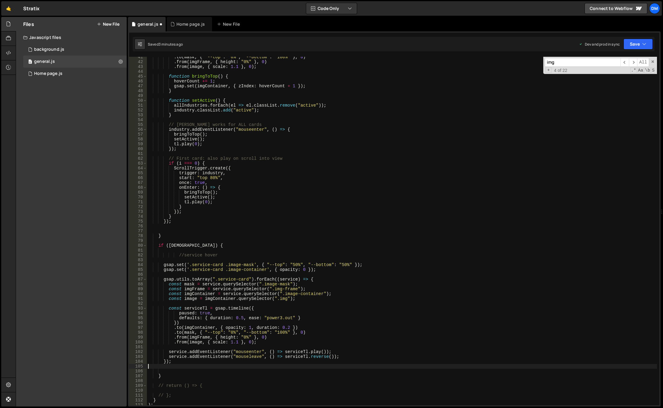
type textarea "}"
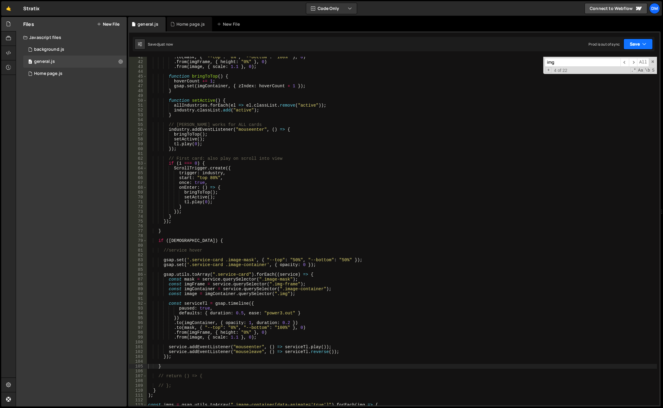
click at [630, 40] on button "Save" at bounding box center [638, 44] width 29 height 11
click at [613, 85] on div "3 minutes ago" at bounding box center [609, 84] width 24 height 5
click at [624, 48] on button "Save" at bounding box center [634, 44] width 37 height 11
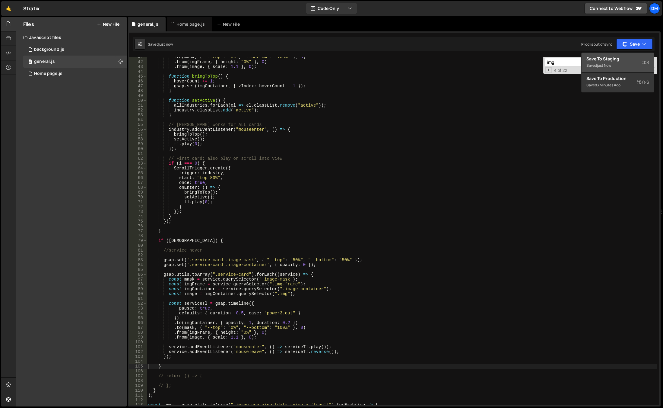
click at [613, 62] on div "Save to Staging S" at bounding box center [618, 59] width 63 height 6
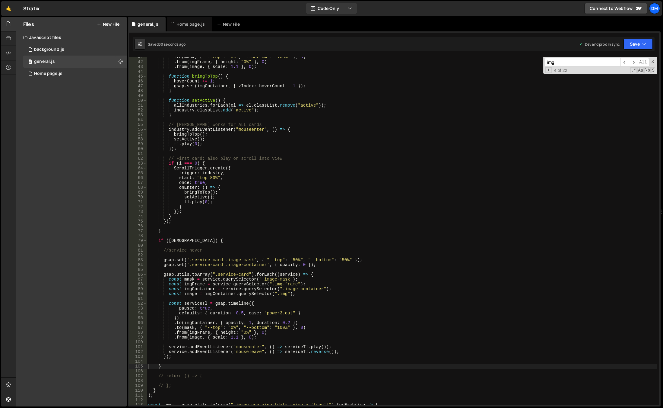
click at [167, 237] on div ". to ( mask , { "--top" : "0%" , "--bottom" : "100%" } , 0 ) . from ( imgFrame …" at bounding box center [402, 234] width 510 height 358
click at [167, 240] on div ". to ( mask , { "--top" : "0%" , "--bottom" : "100%" } , 0 ) . from ( imgFrame …" at bounding box center [402, 234] width 510 height 358
click at [360, 201] on div ". to ( mask , { "--top" : "0%" , "--bottom" : "100%" } , 0 ) . from ( imgFrame …" at bounding box center [402, 234] width 510 height 358
click at [638, 41] on button "Save" at bounding box center [638, 44] width 29 height 11
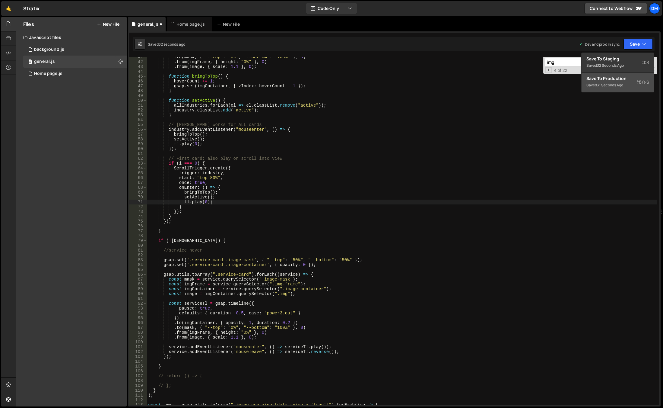
click at [610, 75] on button "Save to Production S Saved 31 seconds ago" at bounding box center [618, 82] width 72 height 20
click at [0, 0] on div "button" at bounding box center [0, 0] width 0 height 0
click at [614, 60] on div "Save to Staging S" at bounding box center [618, 59] width 63 height 6
click at [342, 260] on div ". to ( mask , { "--top" : "0%" , "--bottom" : "100%" } , 0 ) . from ( imgFrame …" at bounding box center [402, 234] width 510 height 358
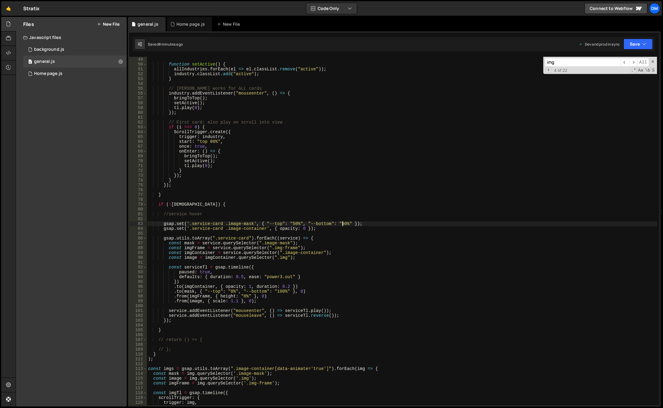
scroll to position [268, 0]
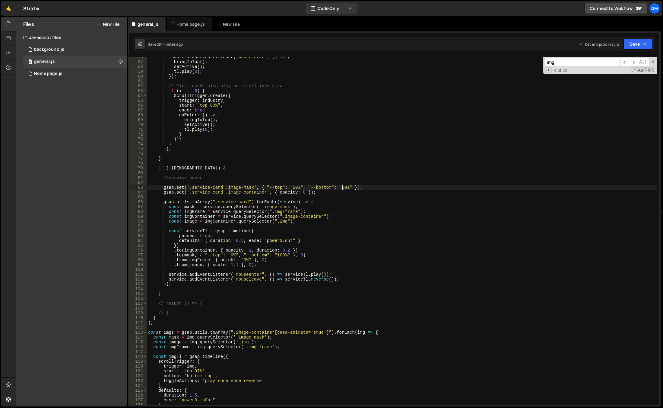
click at [191, 168] on div "industry . addEventListener ( "mouseenter" , ( ) => { bringToTop ( ) ; setActiv…" at bounding box center [402, 234] width 510 height 358
click at [307, 202] on div "industry . addEventListener ( "mouseenter" , ( ) => { bringToTop ( ) ; setActiv…" at bounding box center [402, 234] width 510 height 358
click at [308, 202] on div "industry . addEventListener ( "mouseenter" , ( ) => { bringToTop ( ) ; setActiv…" at bounding box center [402, 234] width 510 height 358
click at [338, 279] on div "industry . addEventListener ( "mouseenter" , ( ) => { bringToTop ( ) ; setActiv…" at bounding box center [402, 234] width 510 height 358
type textarea "service.addEventListener("mouseleave", () => serviceTl.reverse());"
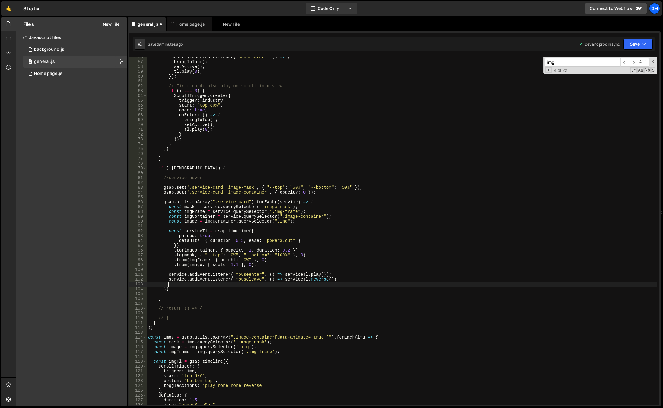
scroll to position [0, 1]
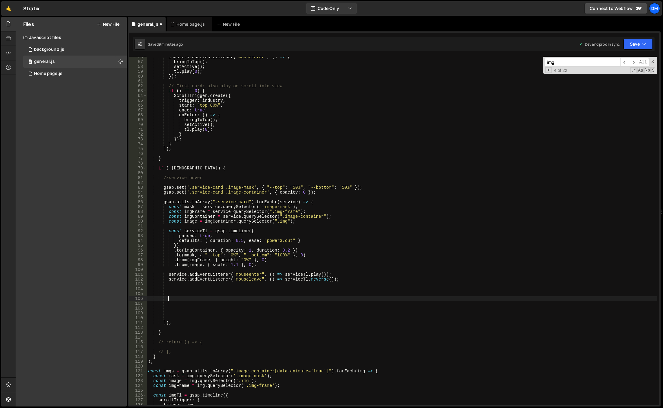
paste textarea "});"
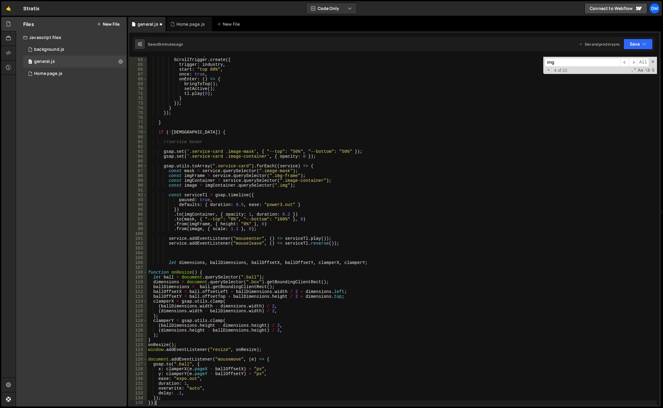
scroll to position [340, 0]
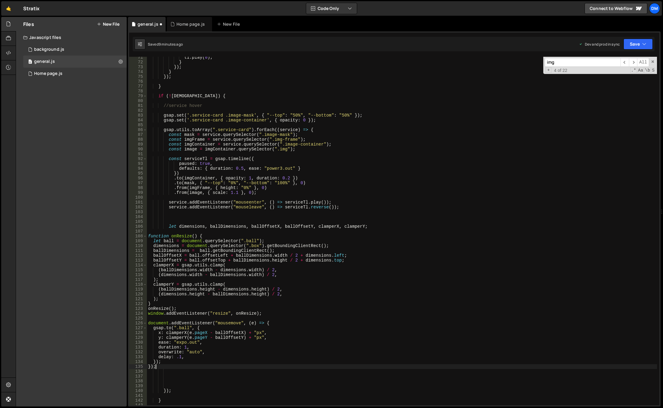
click at [166, 390] on div "tl . play ( 0 ) ; } }) ; } }) ; } if ( ! isWide ) { //service hover gsap . set …" at bounding box center [402, 234] width 510 height 358
type textarea "});"
click at [183, 392] on div "tl . play ( 0 ) ; } }) ; } }) ; } if ( ! isWide ) { //service hover gsap . set …" at bounding box center [402, 234] width 510 height 358
click at [271, 221] on div "tl . play ( 0 ) ; } }) ; } }) ; } if ( ! isWide ) { //service hover gsap . set …" at bounding box center [402, 234] width 510 height 358
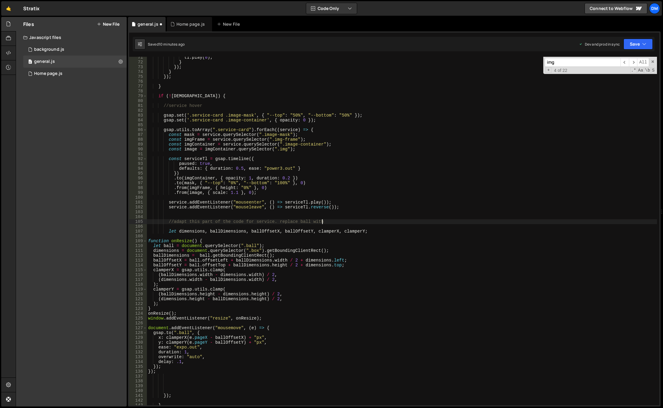
scroll to position [0, 12]
drag, startPoint x: 297, startPoint y: 134, endPoint x: 168, endPoint y: 135, distance: 128.5
click at [168, 135] on div "tl . play ( 0 ) ; } }) ; } }) ; } if ( ! isWide ) { //service hover gsap . set …" at bounding box center [402, 234] width 510 height 358
click at [306, 149] on div "tl . play ( 0 ) ; } }) ; } }) ; } if ( ! isWide ) { //service hover gsap . set …" at bounding box center [402, 234] width 510 height 358
type textarea "const image = imgContainer.querySelector(".img");"
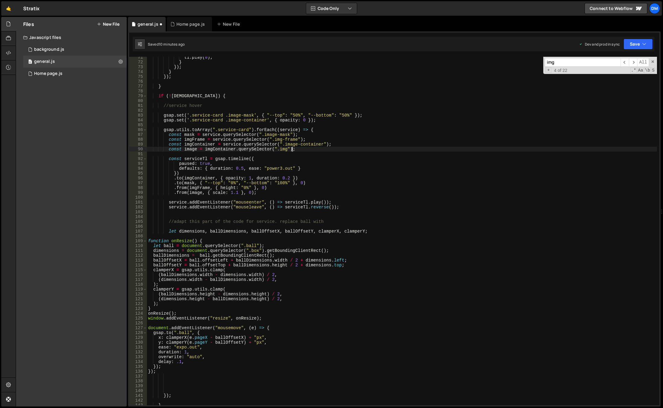
scroll to position [0, 1]
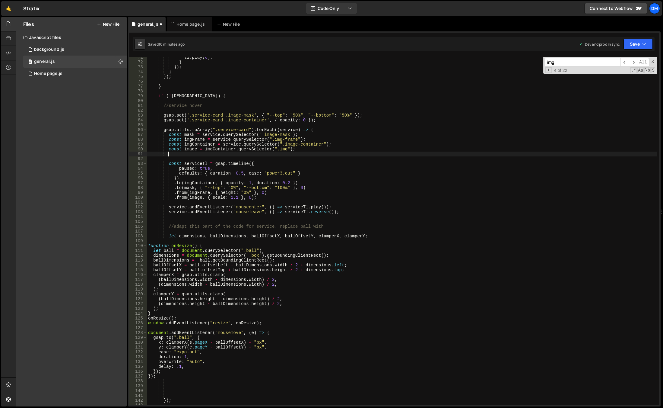
paste textarea "const mask = service.querySelector(".image-mask");"
click at [186, 153] on div "tl . play ( 0 ) ; } }) ; } }) ; } if ( ! isWide ) { //service hover gsap . set …" at bounding box center [402, 234] width 510 height 358
drag, startPoint x: 266, startPoint y: 154, endPoint x: 292, endPoint y: 155, distance: 26.0
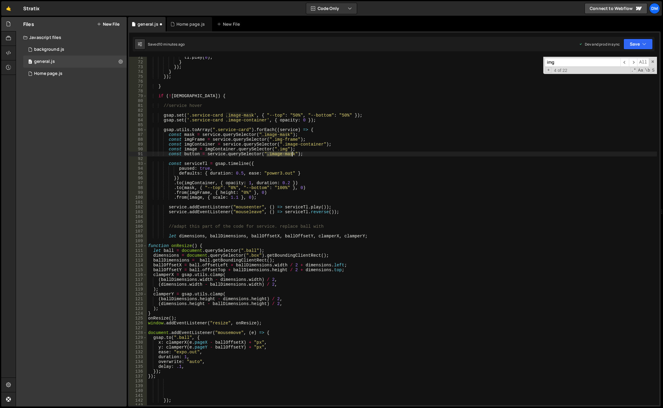
click at [292, 155] on div "tl . play ( 0 ) ; } }) ; } }) ; } if ( ! isWide ) { //service hover gsap . set …" at bounding box center [402, 234] width 510 height 358
click at [337, 225] on div "tl . play ( 0 ) ; } }) ; } }) ; } if ( ! isWide ) { //service hover gsap . set …" at bounding box center [402, 234] width 510 height 358
click at [336, 225] on div "tl . play ( 0 ) ; } }) ; } }) ; } if ( ! isWide ) { //service hover gsap . set …" at bounding box center [402, 234] width 510 height 358
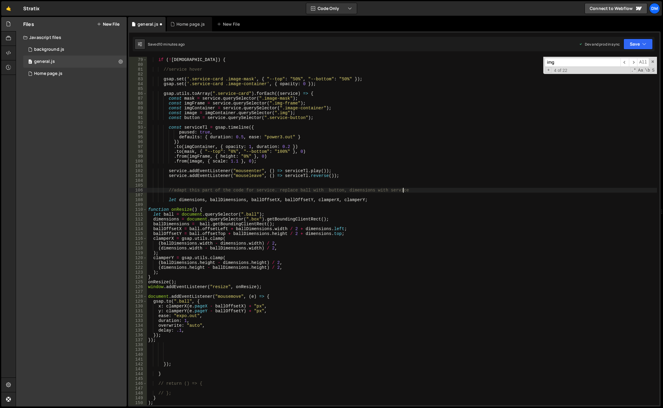
scroll to position [376, 0]
click at [166, 363] on div "if ( ! isWide ) { //service hover gsap . set ( '.service-card .image-mask' , { …" at bounding box center [402, 232] width 510 height 358
click at [166, 365] on div "if ( ! isWide ) { //service hover gsap . set ( '.service-card .image-mask' , { …" at bounding box center [402, 232] width 510 height 358
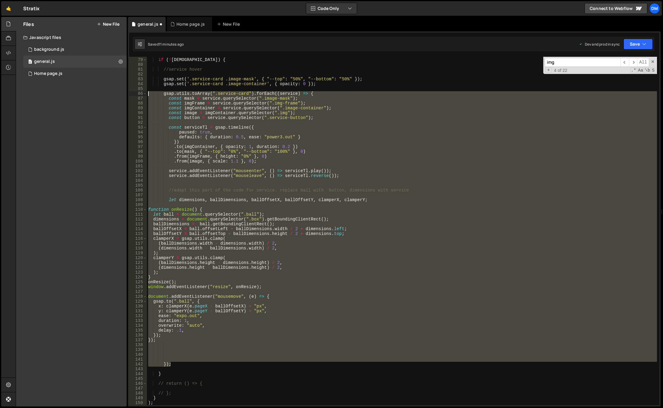
drag, startPoint x: 179, startPoint y: 364, endPoint x: 132, endPoint y: 94, distance: 274.2
click at [132, 94] on div "}); 78 79 80 81 82 83 84 85 86 87 88 89 90 91 92 93 94 95 96 97 98 99 100 101 1…" at bounding box center [394, 231] width 530 height 348
paste textarea "}"
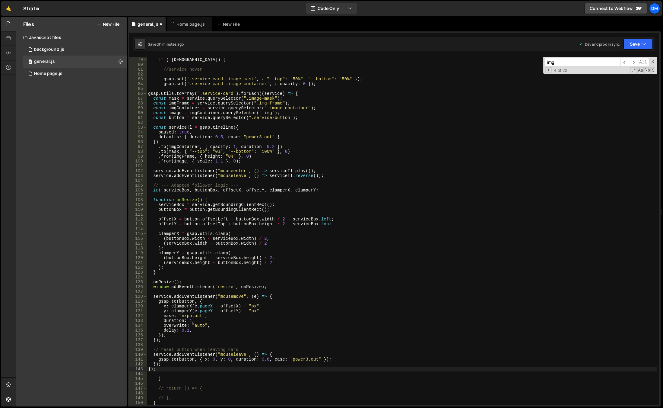
scroll to position [0, 0]
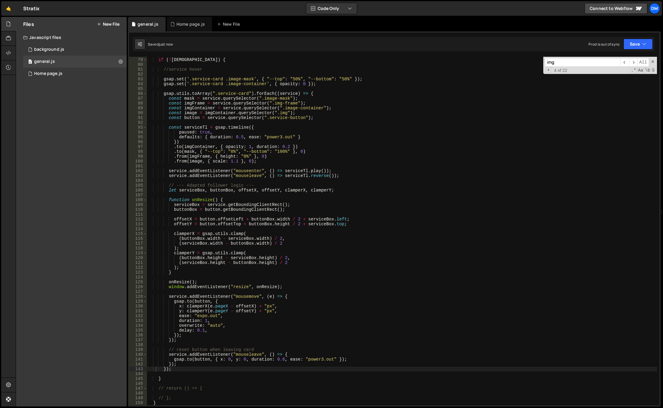
drag, startPoint x: 633, startPoint y: 38, endPoint x: 632, endPoint y: 43, distance: 4.9
click at [633, 38] on div "Saved just now Prod is out of sync Upgrade to Edit Save Save to Staging S Saved…" at bounding box center [394, 44] width 522 height 14
click at [631, 46] on button "Save" at bounding box center [638, 44] width 29 height 11
click at [613, 83] on div "12 minutes ago" at bounding box center [609, 84] width 25 height 5
click at [632, 42] on button "Save" at bounding box center [634, 44] width 37 height 11
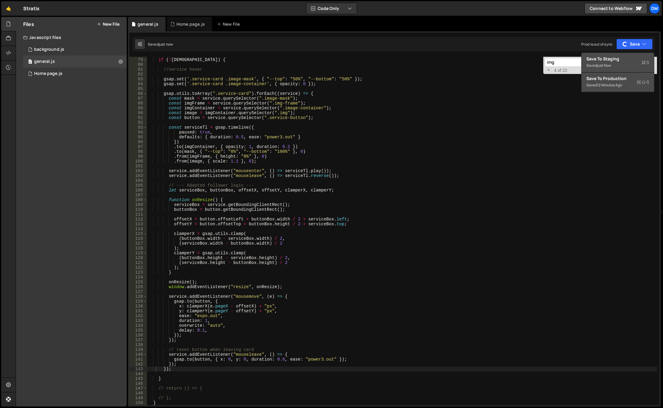
click at [619, 58] on div "Save to Staging S" at bounding box center [618, 59] width 63 height 6
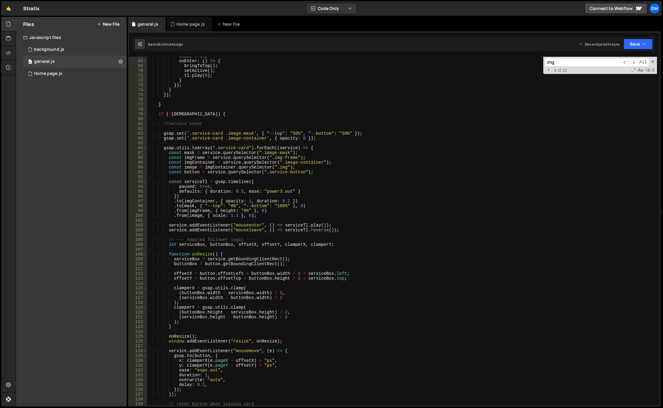
scroll to position [376, 0]
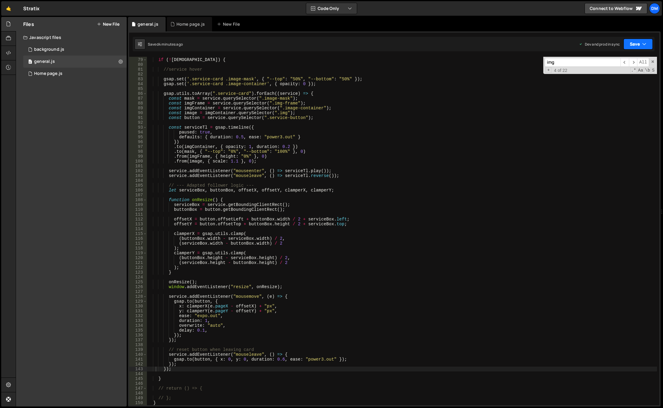
click at [638, 46] on button "Save" at bounding box center [638, 44] width 29 height 11
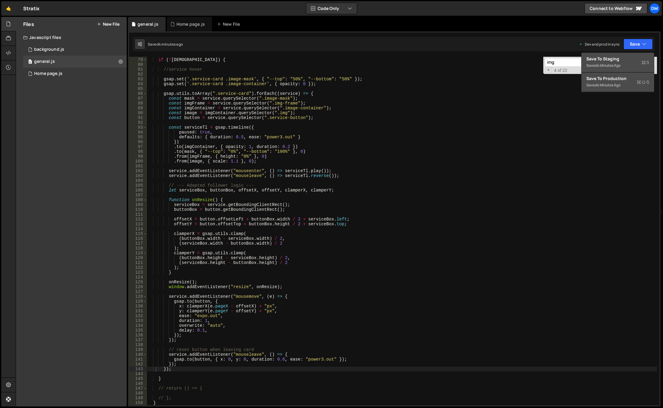
click at [622, 58] on div "Save to Staging S" at bounding box center [618, 59] width 63 height 6
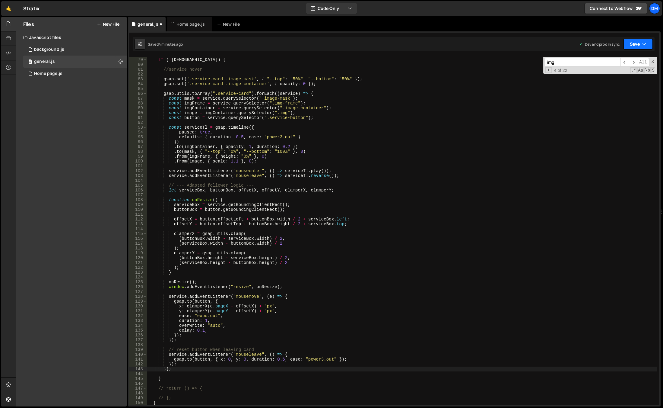
click at [637, 46] on button "Save" at bounding box center [638, 44] width 29 height 11
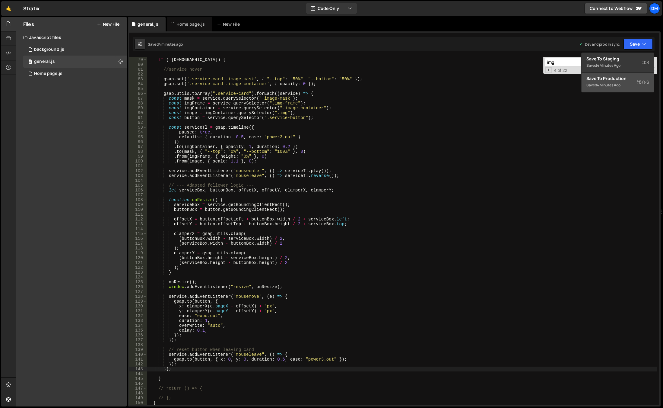
click at [613, 81] on div "Save to Production S" at bounding box center [618, 78] width 63 height 6
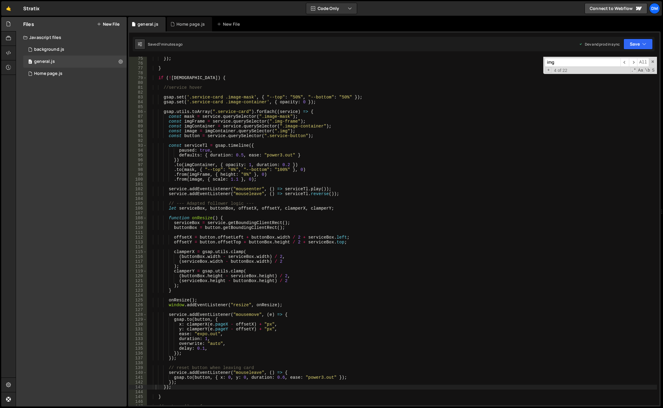
scroll to position [322, 0]
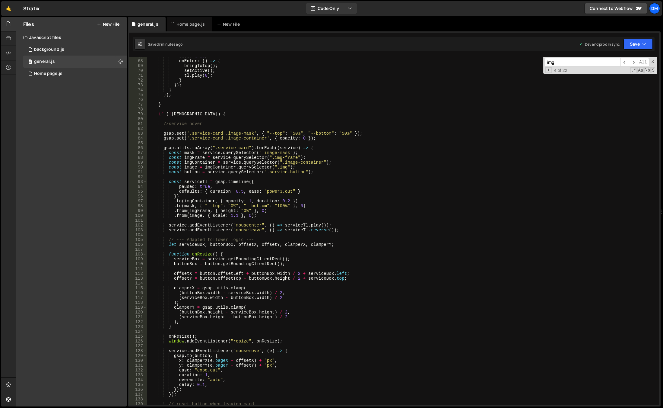
type textarea ".from(image, { scale: 1.1 }, 0);"
drag, startPoint x: 267, startPoint y: 216, endPoint x: 173, endPoint y: 215, distance: 93.8
click at [173, 215] on div "once : true , onEnter : ( ) => { bringToTop ( ) ; setActive ( ) ; tl . play ( 0…" at bounding box center [402, 233] width 510 height 358
click at [263, 215] on div "once : true , onEnter : ( ) => { bringToTop ( ) ; setActive ( ) ; tl . play ( 0…" at bounding box center [402, 231] width 510 height 348
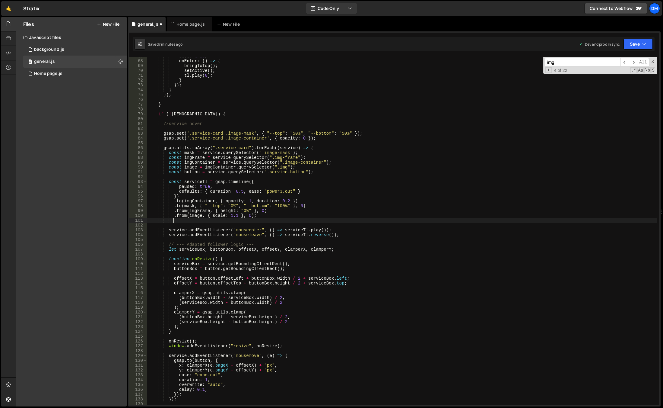
paste textarea ".from(image, { scale: 1.1 }, 0);"
click at [190, 173] on div "once : true , onEnter : ( ) => { bringToTop ( ) ; setActive ( ) ; tl . play ( 0…" at bounding box center [402, 233] width 510 height 358
click at [194, 220] on div "once : true , onEnter : ( ) => { bringToTop ( ) ; setActive ( ) ; tl . play ( 0…" at bounding box center [402, 233] width 510 height 358
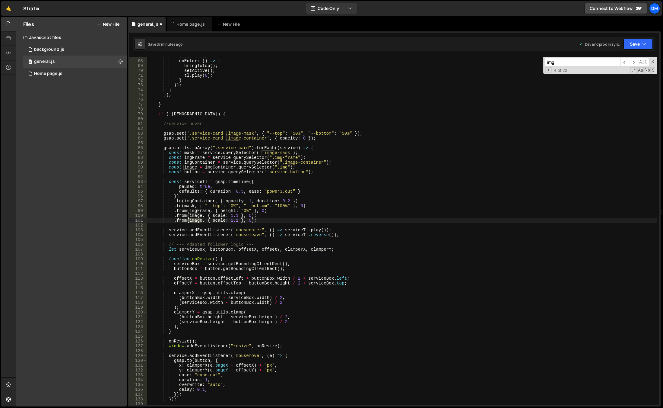
paste textarea "button"
drag, startPoint x: 232, startPoint y: 220, endPoint x: 238, endPoint y: 220, distance: 6.0
click at [238, 220] on div "once : true , onEnter : ( ) => { bringToTop ( ) ; setActive ( ) ; tl . play ( 0…" at bounding box center [402, 233] width 510 height 358
click at [183, 220] on div "once : true , onEnter : ( ) => { bringToTop ( ) ; setActive ( ) ; tl . play ( 0…" at bounding box center [402, 233] width 510 height 358
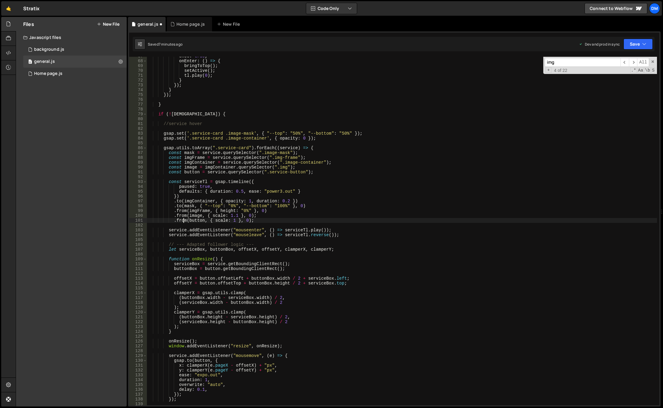
click at [183, 220] on div "once : true , onEnter : ( ) => { bringToTop ( ) ; setActive ( ) ; tl . play ( 0…" at bounding box center [402, 233] width 510 height 358
click at [228, 202] on div "once : true , onEnter : ( ) => { bringToTop ( ) ; setActive ( ) ; tl . play ( 0…" at bounding box center [402, 233] width 510 height 358
click at [230, 220] on div "once : true , onEnter : ( ) => { bringToTop ( ) ; setActive ( ) ; tl . play ( 0…" at bounding box center [402, 233] width 510 height 358
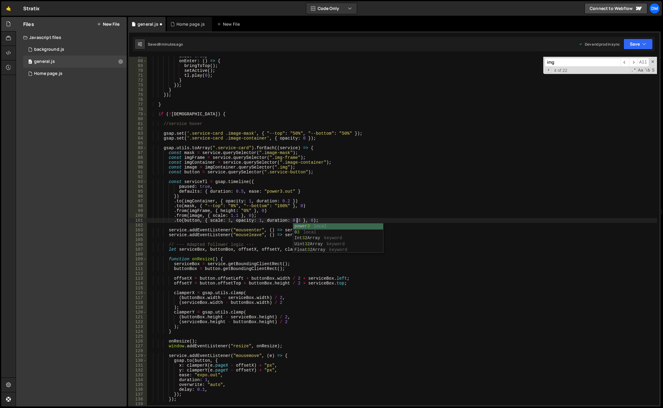
click at [314, 171] on div "once : true , onEnter : ( ) => { bringToTop ( ) ; setActive ( ) ; tl . play ( 0…" at bounding box center [402, 233] width 510 height 358
click at [635, 44] on button "Save" at bounding box center [638, 44] width 29 height 11
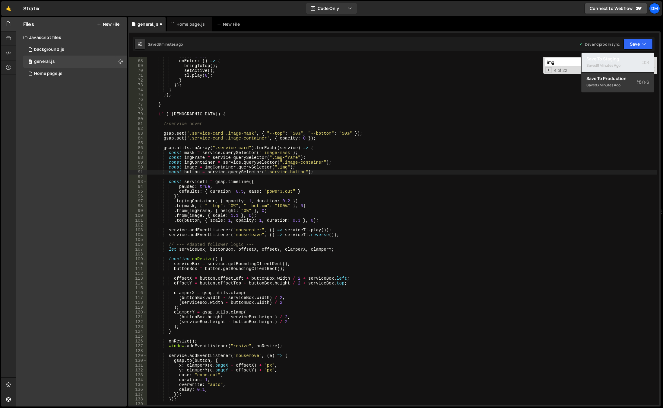
click at [619, 68] on div "Saved 8 minutes ago" at bounding box center [618, 65] width 63 height 7
click at [634, 43] on button "Save" at bounding box center [638, 44] width 29 height 11
click at [613, 79] on div "Save to Production S" at bounding box center [618, 78] width 63 height 6
click at [265, 215] on div "once : true , onEnter : ( ) => { bringToTop ( ) ; setActive ( ) ; tl . play ( 0…" at bounding box center [402, 233] width 510 height 358
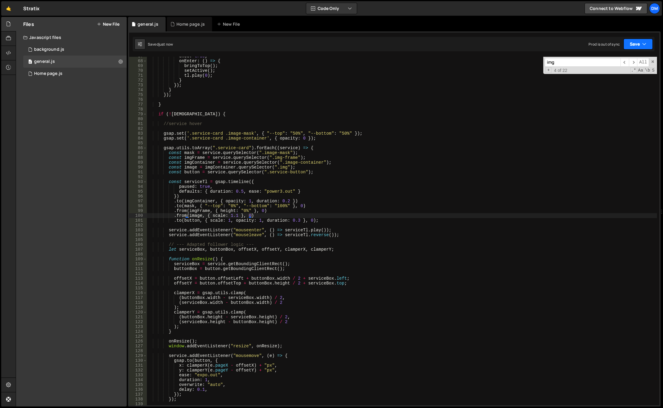
drag, startPoint x: 639, startPoint y: 43, endPoint x: 629, endPoint y: 61, distance: 20.9
click at [639, 43] on button "Save" at bounding box center [638, 44] width 29 height 11
drag, startPoint x: 616, startPoint y: 78, endPoint x: 630, endPoint y: 51, distance: 30.5
click at [616, 78] on div "Save to Production S" at bounding box center [618, 78] width 63 height 6
click at [632, 43] on button "Save" at bounding box center [634, 44] width 37 height 11
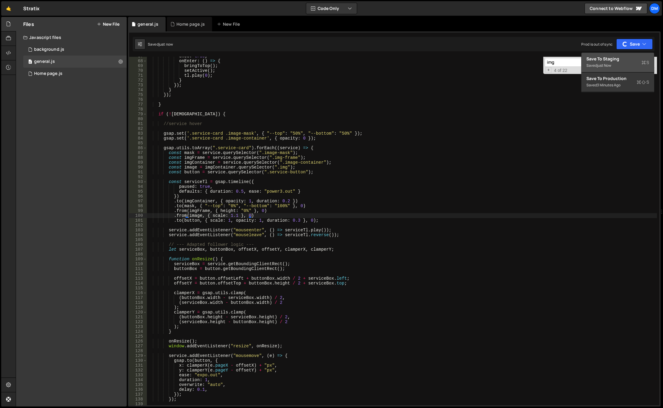
click at [615, 62] on div "Save to Staging S" at bounding box center [618, 59] width 63 height 6
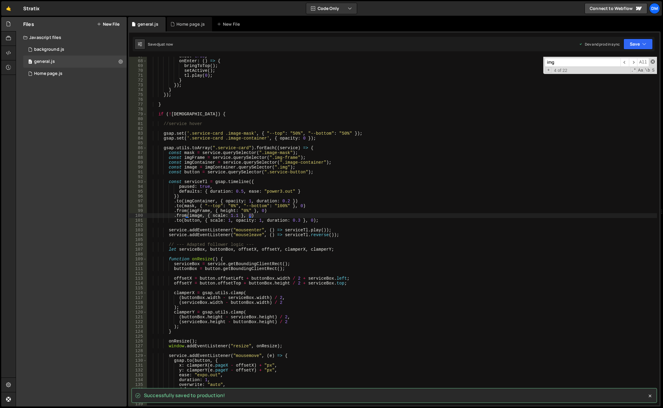
click at [652, 61] on span at bounding box center [653, 61] width 4 height 4
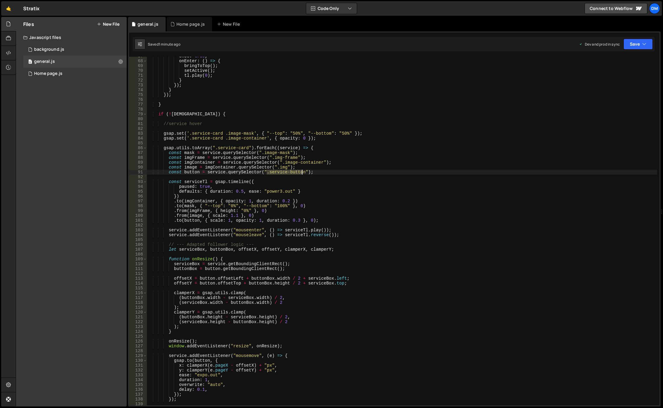
drag, startPoint x: 266, startPoint y: 172, endPoint x: 301, endPoint y: 173, distance: 35.3
click at [301, 173] on div "once : true , onEnter : ( ) => { bringToTop ( ) ; setActive ( ) ; tl . play ( 0…" at bounding box center [402, 233] width 510 height 358
paste textarea "-frame"
type textarea "const button = service.querySelector(".service-button-frame");"
click at [329, 171] on div "once : true , onEnter : ( ) => { bringToTop ( ) ; setActive ( ) ; tl . play ( 0…" at bounding box center [402, 233] width 510 height 358
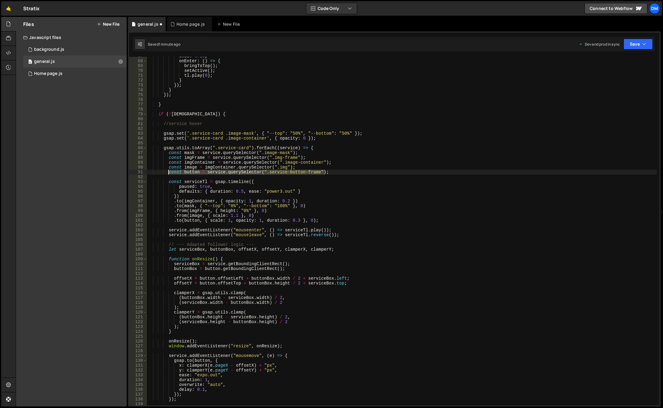
drag, startPoint x: 329, startPoint y: 171, endPoint x: 169, endPoint y: 172, distance: 160.2
click at [169, 172] on div "once : true , onEnter : ( ) => { bringToTop ( ) ; setActive ( ) ; tl . play ( 0…" at bounding box center [402, 233] width 510 height 358
click at [337, 172] on div "once : true , onEnter : ( ) => { bringToTop ( ) ; setActive ( ) ; tl . play ( 0…" at bounding box center [402, 231] width 510 height 348
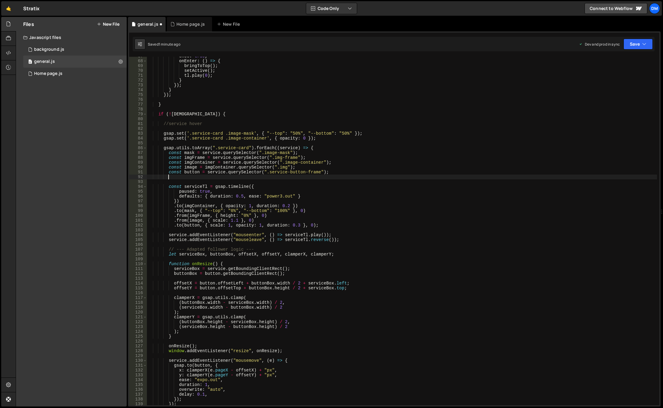
paste textarea "const button = service.querySelector(".service-button-frame");"
click at [198, 178] on div "once : true , onEnter : ( ) => { bringToTop ( ) ; setActive ( ) ; tl . play ( 0…" at bounding box center [402, 233] width 510 height 358
drag, startPoint x: 315, startPoint y: 177, endPoint x: 329, endPoint y: 179, distance: 13.7
click at [329, 179] on div "once : true , onEnter : ( ) => { bringToTop ( ) ; setActive ( ) ; tl . play ( 0…" at bounding box center [402, 233] width 510 height 358
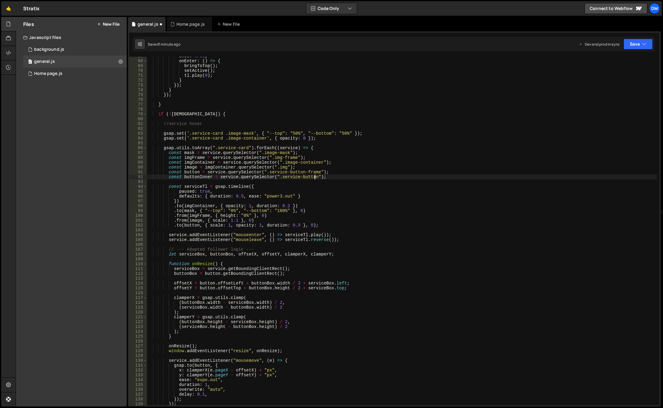
click at [198, 177] on div "once : true , onEnter : ( ) => { bringToTop ( ) ; setActive ( ) ; tl . play ( 0…" at bounding box center [402, 233] width 510 height 358
click at [184, 224] on div "once : true , onEnter : ( ) => { bringToTop ( ) ; setActive ( ) ; tl . play ( 0…" at bounding box center [402, 233] width 510 height 358
click at [193, 225] on div "once : true , onEnter : ( ) => { bringToTop ( ) ; setActive ( ) ; tl . play ( 0…" at bounding box center [402, 233] width 510 height 358
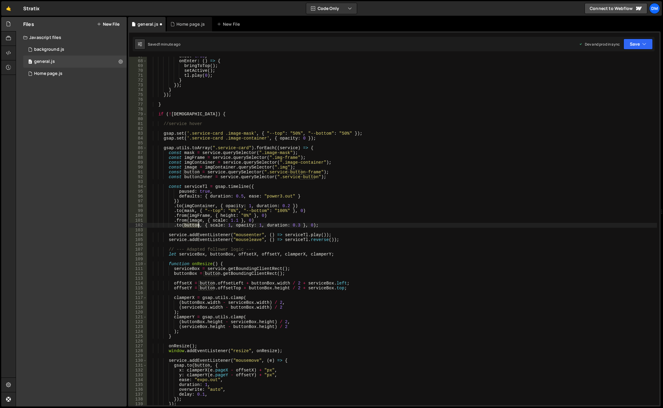
paste textarea "Inner"
click at [384, 197] on div "once : true , onEnter : ( ) => { bringToTop ( ) ; setActive ( ) ; tl . play ( 0…" at bounding box center [402, 233] width 510 height 358
click at [642, 41] on button "Save" at bounding box center [638, 44] width 29 height 11
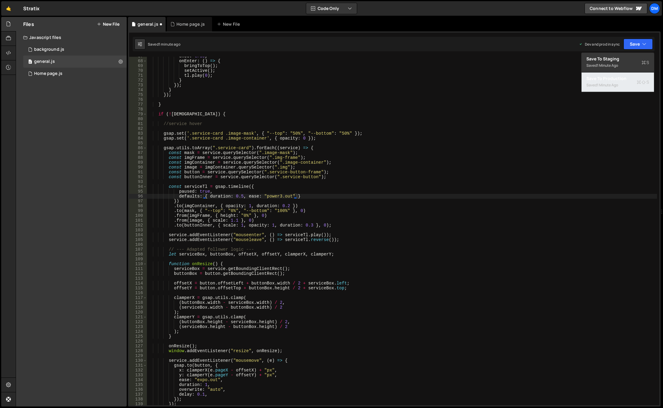
click at [616, 82] on div "Saved 1 minute ago" at bounding box center [618, 84] width 63 height 7
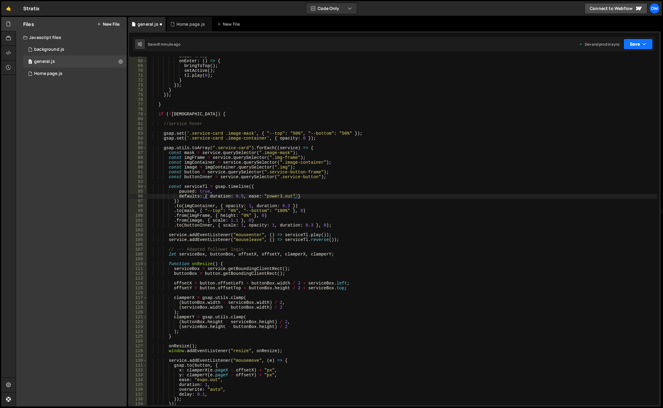
click at [633, 39] on button "Save" at bounding box center [638, 44] width 29 height 11
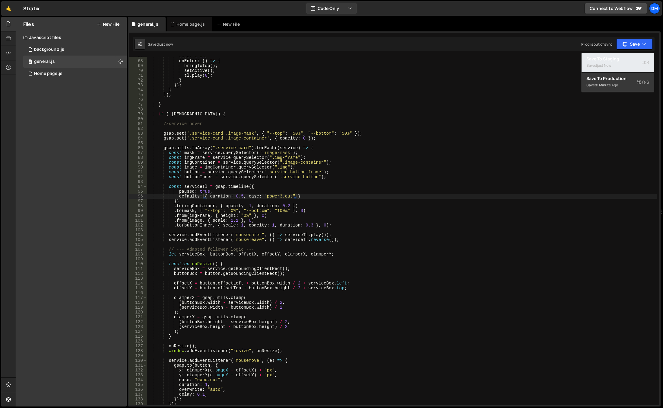
click at [617, 60] on div "Save to Staging S" at bounding box center [618, 59] width 63 height 6
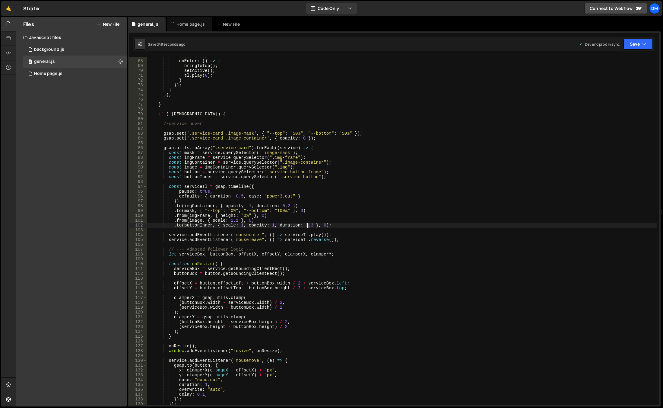
click at [308, 226] on div "once : true , onEnter : ( ) => { bringToTop ( ) ; setActive ( ) ; tl . play ( 0…" at bounding box center [402, 233] width 510 height 358
click at [323, 209] on div "once : true , onEnter : ( ) => { bringToTop ( ) ; setActive ( ) ; tl . play ( 0…" at bounding box center [402, 233] width 510 height 358
drag, startPoint x: 330, startPoint y: 224, endPoint x: 347, endPoint y: 224, distance: 17.2
click at [347, 224] on div "once : true , onEnter : ( ) => { bringToTop ( ) ; setActive ( ) ; tl . play ( 0…" at bounding box center [402, 233] width 510 height 358
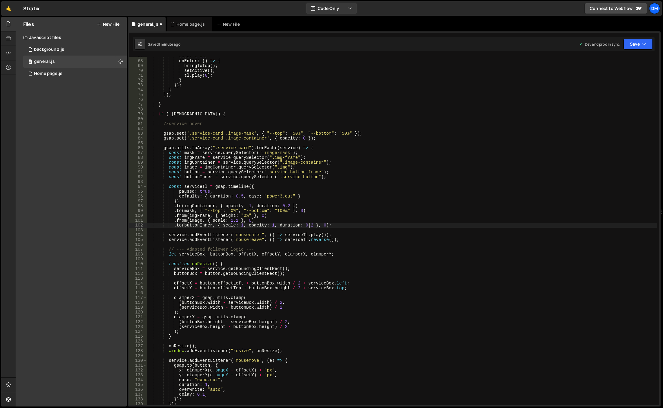
drag, startPoint x: 310, startPoint y: 225, endPoint x: 304, endPoint y: 254, distance: 29.1
click at [310, 225] on div "once : true , onEnter : ( ) => { bringToTop ( ) ; setActive ( ) ; tl . play ( 0…" at bounding box center [402, 233] width 510 height 358
click at [391, 156] on div "once : true , onEnter : ( ) => { bringToTop ( ) ; setActive ( ) ; tl . play ( 0…" at bounding box center [402, 233] width 510 height 358
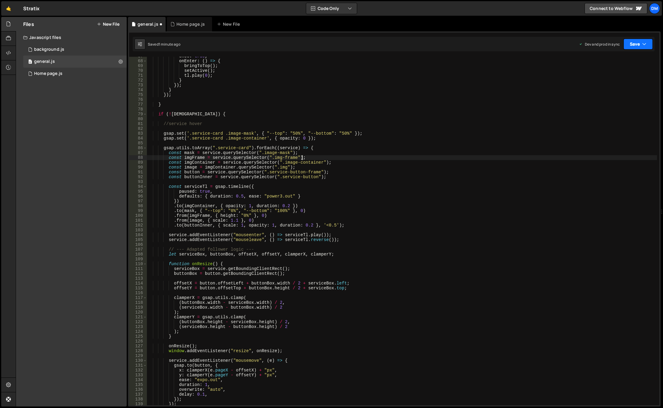
click at [636, 40] on button "Save" at bounding box center [638, 44] width 29 height 11
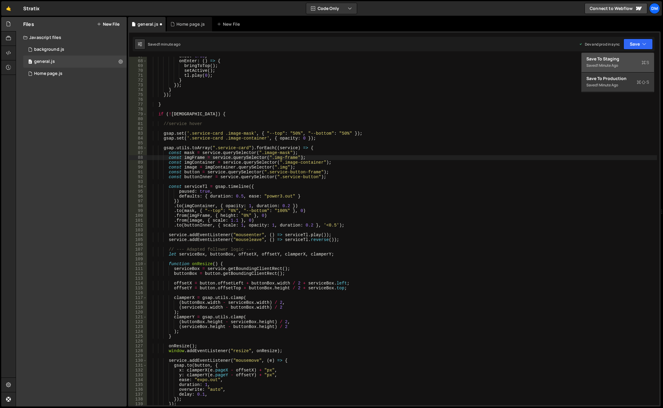
click at [625, 56] on div "Save to Staging S" at bounding box center [618, 59] width 63 height 6
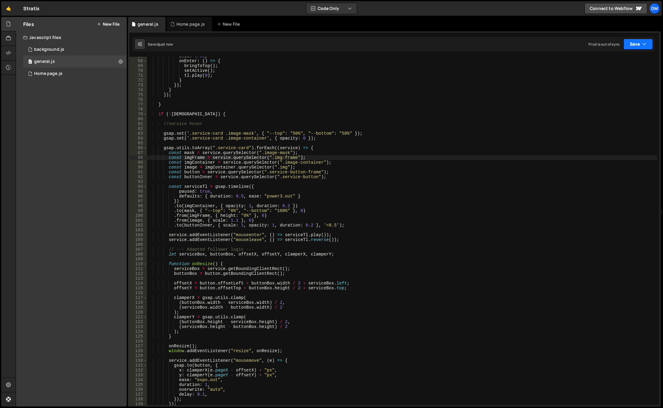
click at [637, 43] on button "Save" at bounding box center [638, 44] width 29 height 11
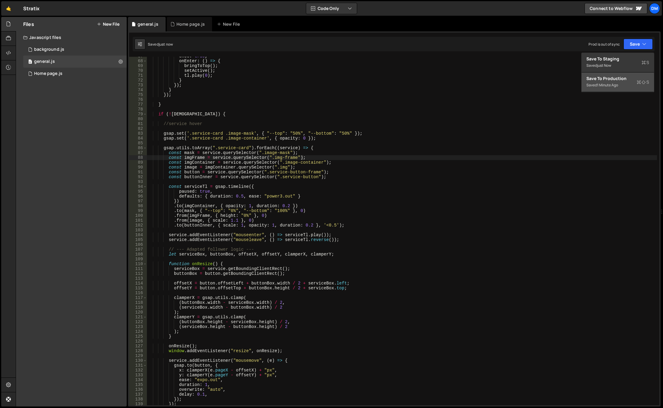
click at [616, 82] on div "Saved 1 minute ago" at bounding box center [618, 84] width 63 height 7
click at [309, 224] on div "once : true , onEnter : ( ) => { bringToTop ( ) ; setActive ( ) ; tl . play ( 0…" at bounding box center [402, 233] width 510 height 358
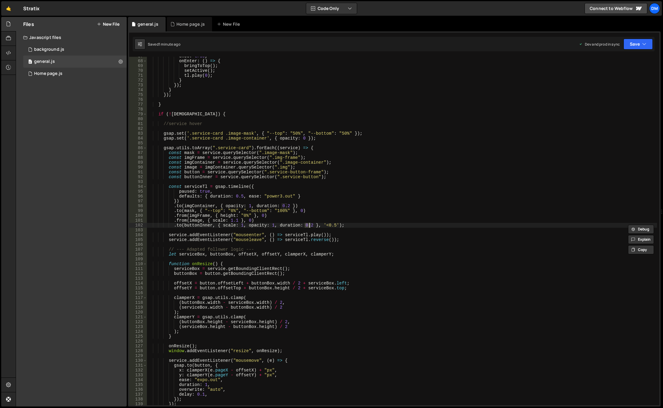
click at [310, 224] on div "once : true , onEnter : ( ) => { bringToTop ( ) ; setActive ( ) ; tl . play ( 0…" at bounding box center [402, 231] width 510 height 348
click at [309, 227] on div "once : true , onEnter : ( ) => { bringToTop ( ) ; setActive ( ) ; tl . play ( 0…" at bounding box center [402, 233] width 510 height 358
click at [387, 196] on div "once : true , onEnter : ( ) => { bringToTop ( ) ; setActive ( ) ; tl . play ( 0…" at bounding box center [402, 233] width 510 height 358
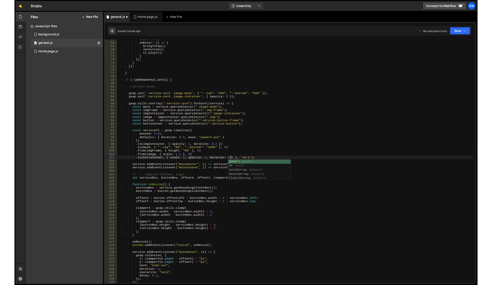
scroll to position [0, 10]
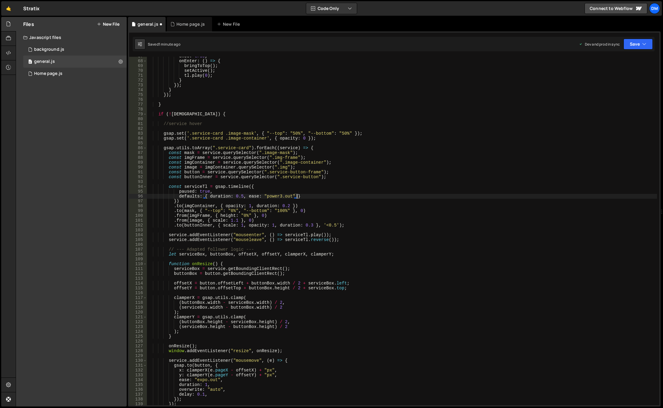
click at [639, 50] on div "Saved 1 minute ago Dev and prod in sync Upgrade to Edit Save Save to Staging S …" at bounding box center [394, 44] width 522 height 14
click at [633, 43] on button "Save" at bounding box center [638, 44] width 29 height 11
click at [609, 84] on div "1 minute ago" at bounding box center [607, 84] width 21 height 5
click at [633, 39] on button "Save" at bounding box center [634, 44] width 37 height 11
click at [624, 59] on div "Save to Staging S" at bounding box center [618, 59] width 63 height 6
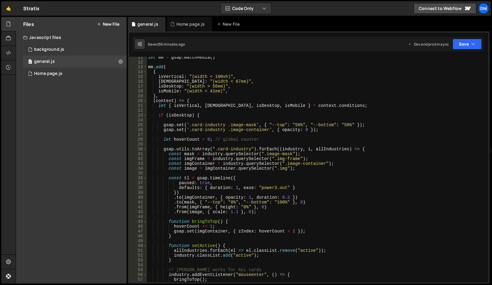
scroll to position [0, 0]
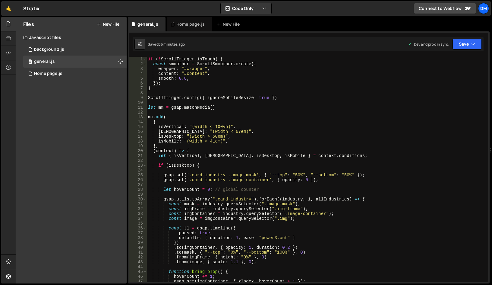
click at [223, 98] on div "if ( ! ScrollTrigger . isTouch ) { const smoother = ScrollSmoother . create ({ …" at bounding box center [316, 174] width 339 height 235
click at [161, 118] on div "if ( ! ScrollTrigger . isTouch ) { const smoother = ScrollSmoother . create ({ …" at bounding box center [316, 174] width 339 height 235
click at [165, 117] on div "if ( ! ScrollTrigger . isTouch ) { const smoother = ScrollSmoother . create ({ …" at bounding box center [316, 174] width 339 height 235
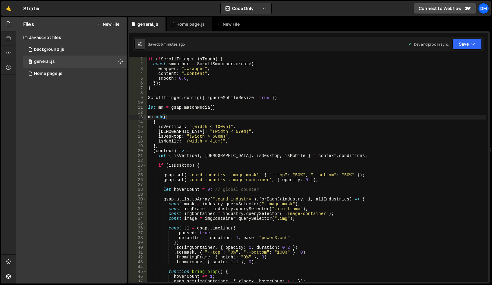
click at [146, 118] on span at bounding box center [144, 117] width 3 height 5
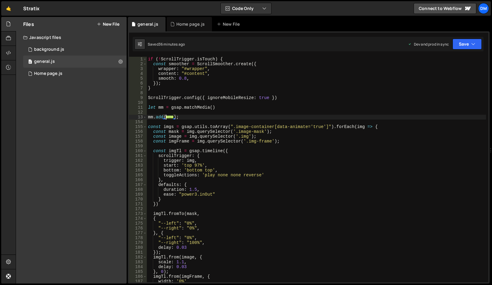
click at [188, 119] on div "if ( ! ScrollTrigger . isTouch ) { const smoother = ScrollSmoother . create ({ …" at bounding box center [316, 174] width 339 height 235
type textarea ");"
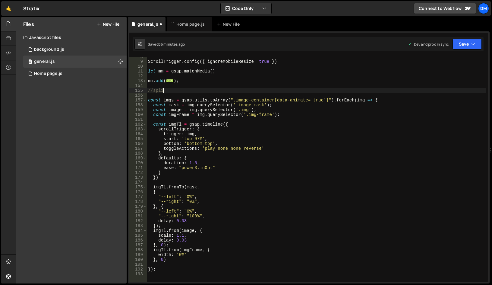
type textarea "//[GEOGRAPHIC_DATA]"
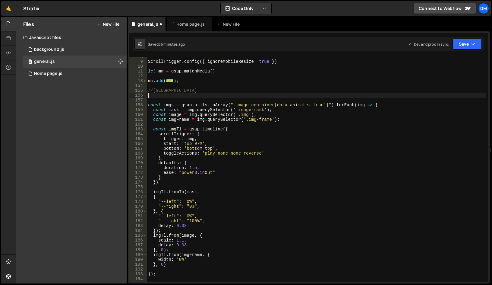
paste textarea "});"
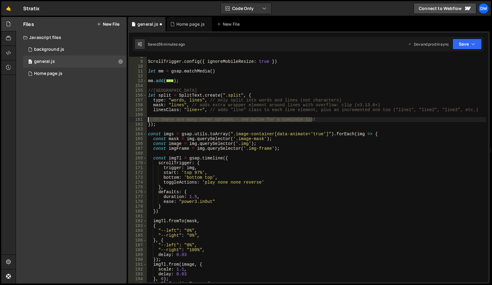
drag, startPoint x: 317, startPoint y: 119, endPoint x: 132, endPoint y: 119, distance: 185.3
click at [132, 119] on div "}); 8 9 10 11 12 13 154 155 156 157 158 159 160 161 162 163 164 165 166 167 168…" at bounding box center [309, 169] width 360 height 225
type textarea "// there are many other options - see below for a complete list"
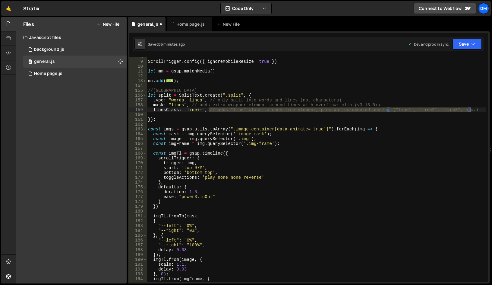
drag, startPoint x: 209, startPoint y: 110, endPoint x: 474, endPoint y: 109, distance: 264.9
click at [474, 109] on div "ScrollTrigger . config ({ ignoreMobileResize : true }) let mm = gsap . matchMed…" at bounding box center [316, 171] width 339 height 235
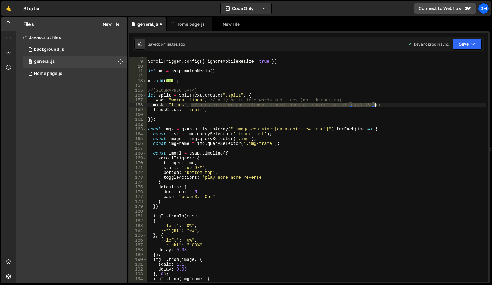
drag, startPoint x: 190, startPoint y: 105, endPoint x: 405, endPoint y: 103, distance: 215.1
click at [405, 103] on div "ScrollTrigger . config ({ ignoreMobileResize : true }) let mm = gsap . matchMed…" at bounding box center [316, 171] width 339 height 235
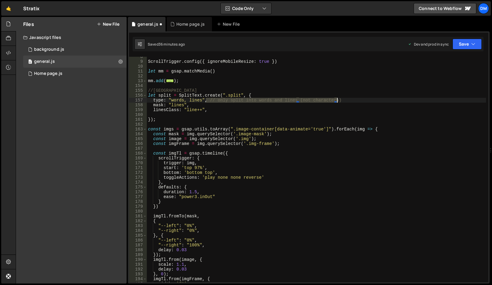
drag, startPoint x: 207, startPoint y: 100, endPoint x: 350, endPoint y: 99, distance: 143.6
click at [350, 99] on div "ScrollTrigger . config ({ ignoreMobileResize : true }) let mm = gsap . matchMed…" at bounding box center [316, 171] width 339 height 235
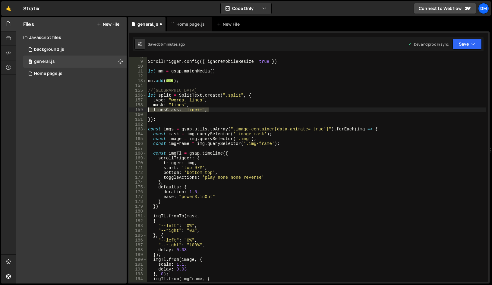
drag, startPoint x: 215, startPoint y: 109, endPoint x: 129, endPoint y: 110, distance: 86.9
click at [129, 110] on div "scrub: true, 254 255 256 257 258 259 260 261 262 263 264 265 266 267 268 269 27…" at bounding box center [309, 157] width 362 height 252
type textarea "linesClass: "line++","
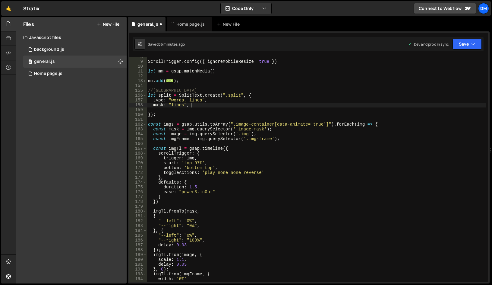
click at [181, 104] on div "ScrollTrigger . config ({ ignoreMobileResize : true }) let mm = gsap . matchMed…" at bounding box center [316, 171] width 339 height 235
click at [232, 96] on div "ScrollTrigger . config ({ ignoreMobileResize : true }) let mm = gsap . matchMed…" at bounding box center [316, 171] width 339 height 235
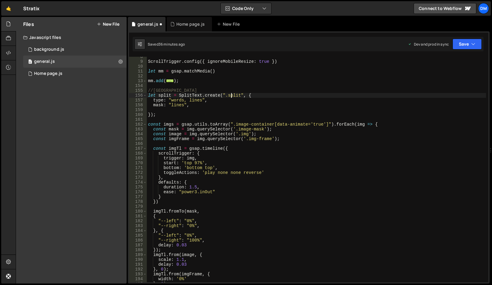
click at [232, 96] on div "ScrollTrigger . config ({ ignoreMobileResize : true }) let mm = gsap . matchMed…" at bounding box center [316, 171] width 339 height 235
click at [302, 159] on div "ScrollTrigger . config ({ ignoreMobileResize : true }) let mm = gsap . matchMed…" at bounding box center [316, 171] width 339 height 235
type textarea "trigger: img,"
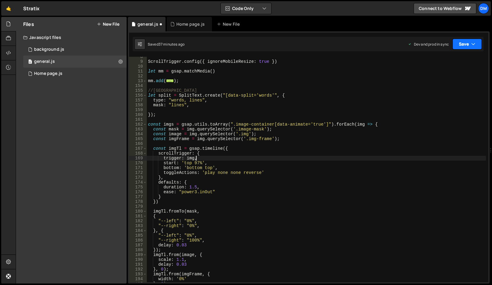
click at [460, 40] on button "Save" at bounding box center [467, 44] width 29 height 11
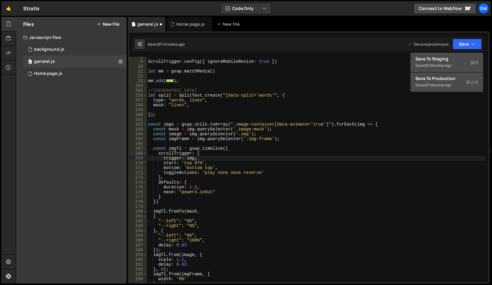
click at [459, 56] on div "Save to Staging S" at bounding box center [447, 59] width 63 height 6
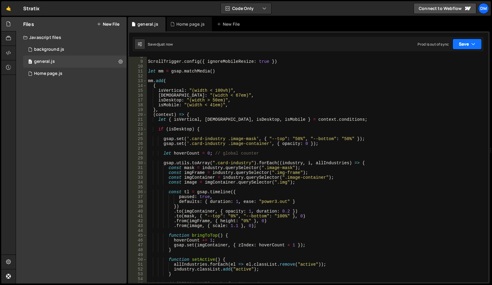
drag, startPoint x: 465, startPoint y: 42, endPoint x: 451, endPoint y: 60, distance: 22.6
click at [465, 42] on button "Save" at bounding box center [467, 44] width 29 height 11
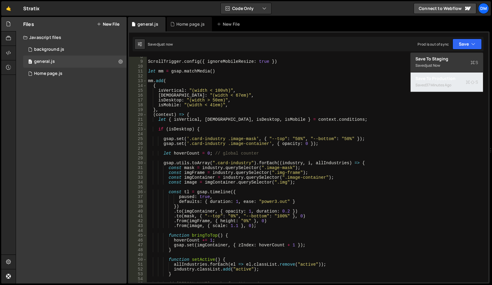
drag, startPoint x: 443, startPoint y: 79, endPoint x: 249, endPoint y: 75, distance: 193.8
click at [442, 79] on div "Save to Production S" at bounding box center [447, 78] width 63 height 6
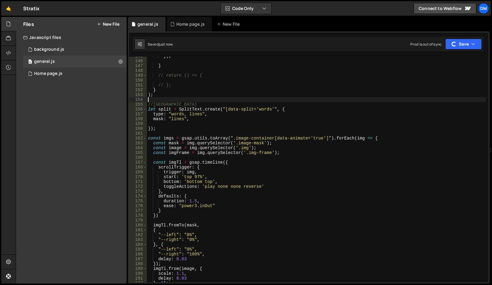
click at [208, 99] on div "}) ; } // return () => { // }; } ) ; //split let split = SplitText . create ( "…" at bounding box center [316, 171] width 339 height 235
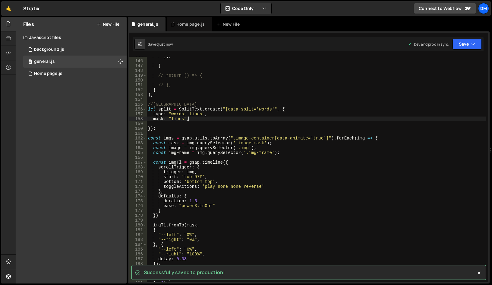
click at [194, 120] on div "}) ; } // return () => { // }; } ) ; //split let split = SplitText . create ( "…" at bounding box center [316, 171] width 339 height 235
type textarea "mask: "lines""
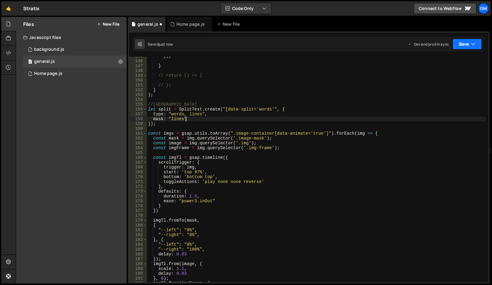
click at [466, 43] on button "Save" at bounding box center [467, 44] width 29 height 11
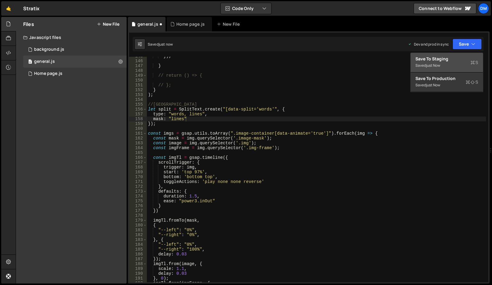
click at [455, 55] on button "Save to Staging S Saved just now" at bounding box center [447, 63] width 72 height 20
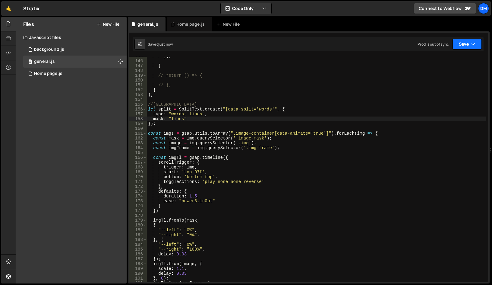
click at [469, 41] on button "Save" at bounding box center [467, 44] width 29 height 11
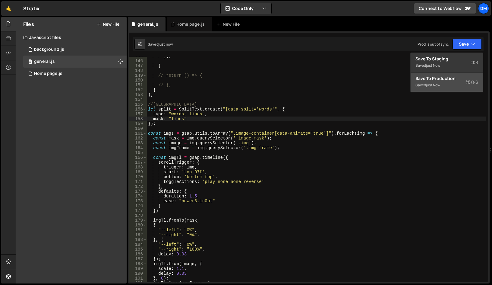
click at [450, 77] on div "Save to Production S" at bounding box center [447, 78] width 63 height 6
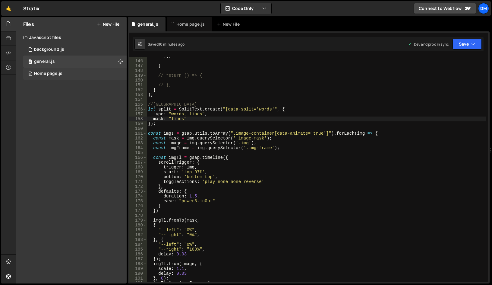
click at [53, 71] on div "Home page.js" at bounding box center [48, 73] width 28 height 5
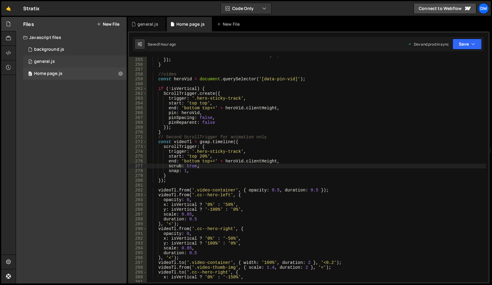
click at [40, 60] on div "general.js" at bounding box center [44, 61] width 21 height 5
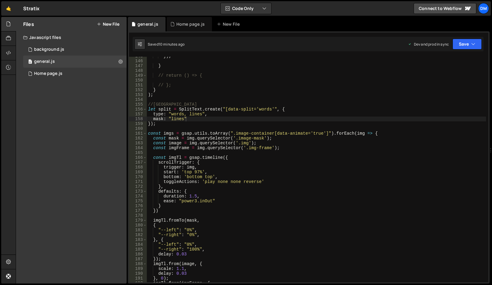
type textarea "});"
click at [167, 123] on div "}) ; } // return () => { // }; } ) ; //split let split = SplitText . create ( "…" at bounding box center [316, 171] width 339 height 235
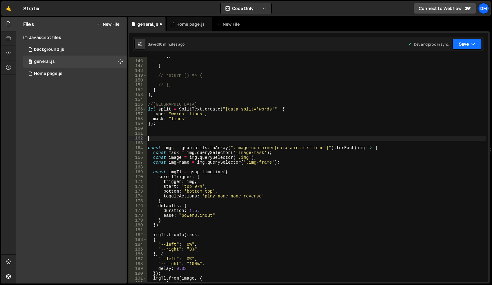
click at [460, 47] on button "Save" at bounding box center [467, 44] width 29 height 11
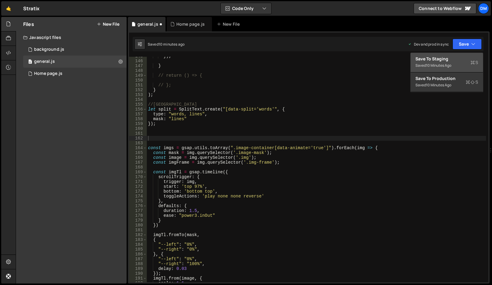
click at [445, 65] on div "10 minutes ago" at bounding box center [438, 65] width 25 height 5
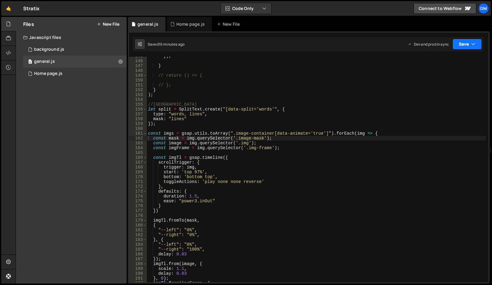
click at [467, 44] on button "Save" at bounding box center [467, 44] width 29 height 11
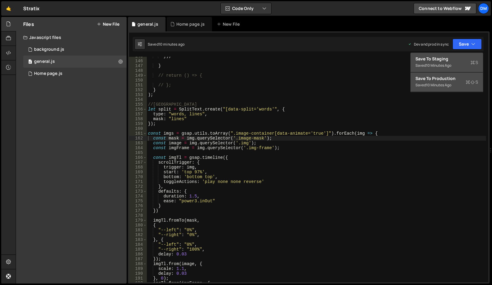
click at [444, 81] on div "Save to Production S" at bounding box center [447, 78] width 63 height 6
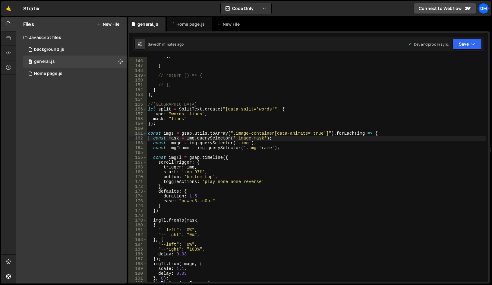
type textarea "});"
click at [212, 121] on div "}) ; } // return () => { // }; } ) ; //split let split = SplitText . create ( "…" at bounding box center [316, 171] width 339 height 235
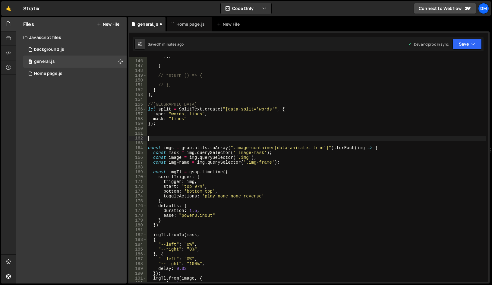
paste textarea "});"
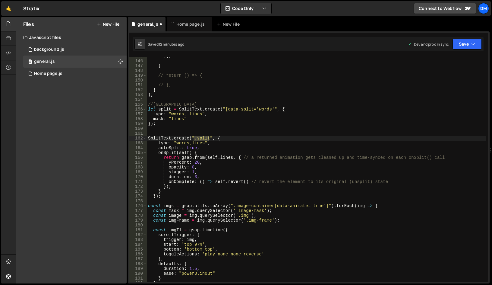
drag, startPoint x: 193, startPoint y: 138, endPoint x: 209, endPoint y: 138, distance: 15.1
click at [209, 138] on div "}) ; } // return () => { // }; } ) ; //split let split = SplitText . create ( "…" at bounding box center [316, 171] width 339 height 235
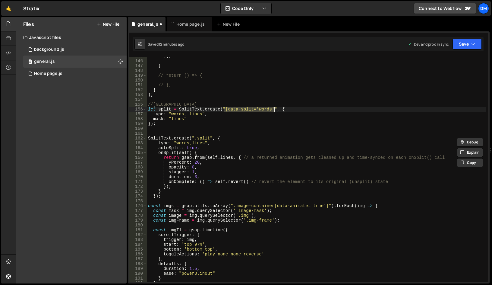
drag, startPoint x: 224, startPoint y: 109, endPoint x: 274, endPoint y: 110, distance: 50.1
click at [274, 110] on div "}) ; } // return () => { // }; } ) ; //split let split = SplitText . create ( "…" at bounding box center [316, 171] width 339 height 235
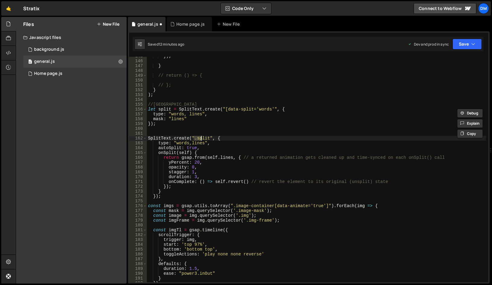
drag, startPoint x: 194, startPoint y: 138, endPoint x: 204, endPoint y: 138, distance: 10.3
click at [204, 138] on div "}) ; } // return () => { // }; } ) ; //split let split = SplitText . create ( "…" at bounding box center [316, 171] width 339 height 235
click at [205, 138] on div "}) ; } // return () => { // }; } ) ; //split let split = SplitText . create ( "…" at bounding box center [316, 169] width 339 height 225
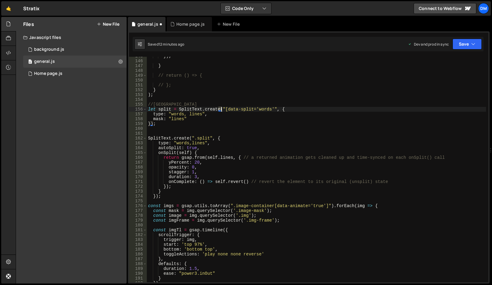
click at [221, 109] on div "}) ; } // return () => { // }; } ) ; //split let split = SplitText . create ( "…" at bounding box center [316, 171] width 339 height 235
click at [222, 109] on div "}) ; } // return () => { // }; } ) ; //split let split = SplitText . create ( "…" at bounding box center [316, 169] width 339 height 225
drag, startPoint x: 221, startPoint y: 109, endPoint x: 274, endPoint y: 110, distance: 52.5
click at [274, 110] on div "}) ; } // return () => { // }; } ) ; //split let split = SplitText . create ( "…" at bounding box center [316, 171] width 339 height 235
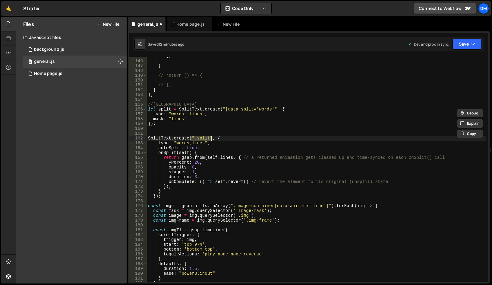
drag, startPoint x: 191, startPoint y: 138, endPoint x: 211, endPoint y: 138, distance: 19.6
click at [211, 138] on div "}) ; } // return () => { // }; } ) ; //split let split = SplitText . create ( "…" at bounding box center [316, 171] width 339 height 235
paste textarea "[data-split='words'"
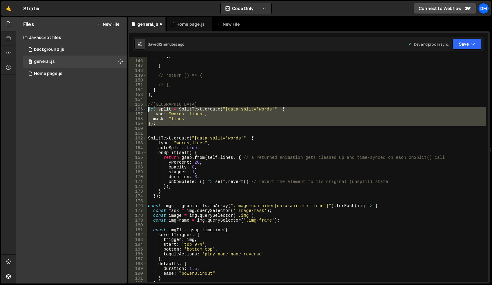
drag, startPoint x: 167, startPoint y: 127, endPoint x: 164, endPoint y: 114, distance: 13.1
click at [163, 114] on div "}) ; } // return () => { // }; } ) ; //split let split = SplitText . create ( "…" at bounding box center [316, 171] width 339 height 235
type textarea "type: "words, lines", mask: "lines""
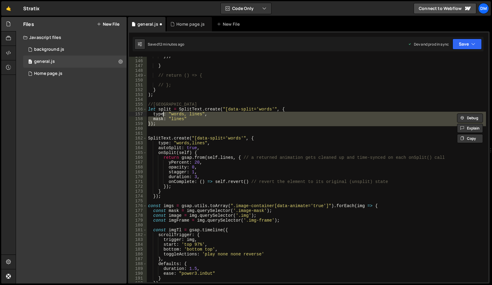
click at [234, 135] on div "}) ; } // return () => { // }; } ) ; //split let split = SplitText . create ( "…" at bounding box center [316, 171] width 339 height 235
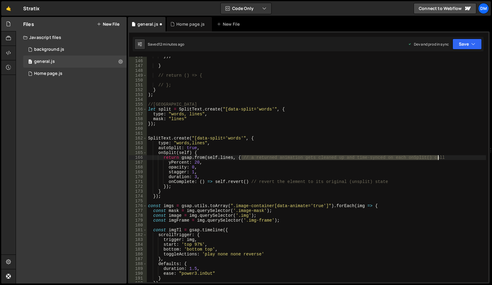
drag, startPoint x: 241, startPoint y: 158, endPoint x: 457, endPoint y: 158, distance: 215.7
click at [457, 158] on div "}) ; } // return () => { // }; } ) ; //split let split = SplitText . create ( "…" at bounding box center [316, 171] width 339 height 235
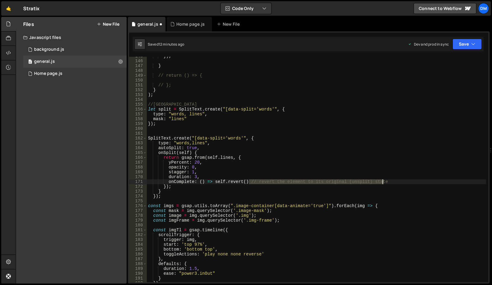
drag, startPoint x: 250, startPoint y: 182, endPoint x: 399, endPoint y: 181, distance: 149.4
click at [399, 181] on div "}) ; } // return () => { // }; } ) ; //split let split = SplitText . create ( "…" at bounding box center [316, 171] width 339 height 235
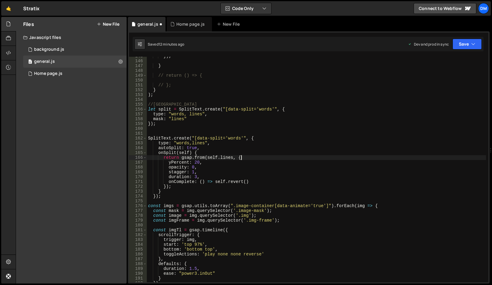
click at [345, 158] on div "}) ; } // return () => { // }; } ) ; //split let split = SplitText . create ( "…" at bounding box center [316, 171] width 339 height 235
drag, startPoint x: 189, startPoint y: 119, endPoint x: 153, endPoint y: 119, distance: 35.6
click at [153, 119] on div "}) ; } // return () => { // }; } ) ; //split let split = SplitText . create ( "…" at bounding box center [316, 171] width 339 height 235
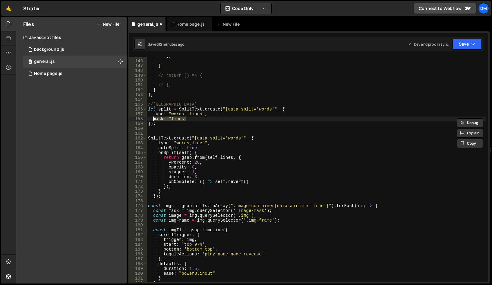
click at [214, 143] on div "}) ; } // return () => { // }; } ) ; //split let split = SplitText . create ( "…" at bounding box center [316, 171] width 339 height 235
type textarea "type: "words,lines","
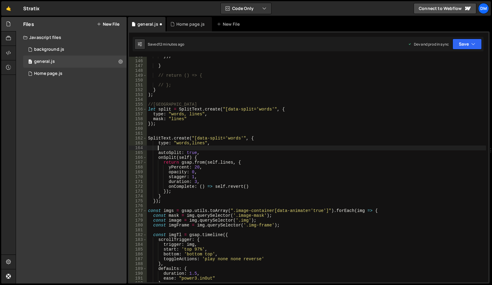
scroll to position [0, 0]
paste textarea "mask: "lines""
click at [220, 141] on div "}) ; } // return () => { // }; } ) ; //split let split = SplitText . create ( "…" at bounding box center [316, 171] width 339 height 235
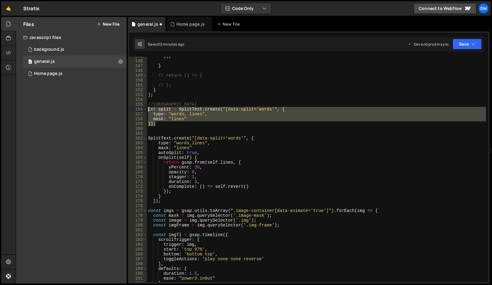
drag, startPoint x: 135, startPoint y: 111, endPoint x: 125, endPoint y: 108, distance: 10.6
click at [125, 108] on div "Files New File Javascript files 0 background.js 0 0 general.js 0 0 Home page.js…" at bounding box center [254, 150] width 477 height 267
type textarea "// let split = SplitText.create("[data-split='words'", { // type: "words, lines…"
click at [287, 126] on div "}) ; } // return () => { // }; } ) ; //split // let split = SplitText.create("[…" at bounding box center [316, 171] width 339 height 235
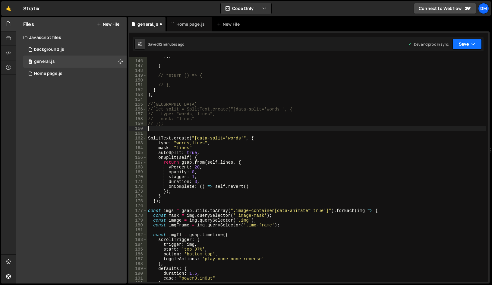
click at [465, 43] on button "Save" at bounding box center [467, 44] width 29 height 11
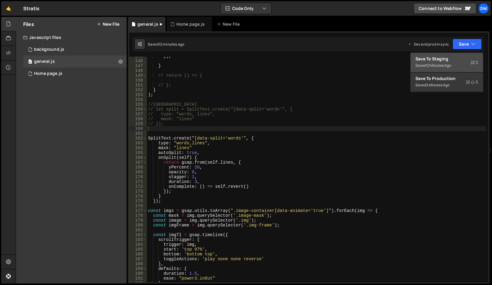
click at [446, 63] on div "12 minutes ago" at bounding box center [438, 65] width 25 height 5
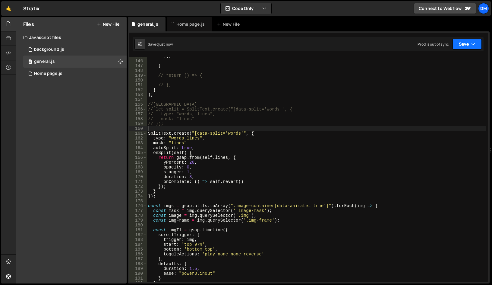
click at [461, 44] on button "Save" at bounding box center [467, 44] width 29 height 11
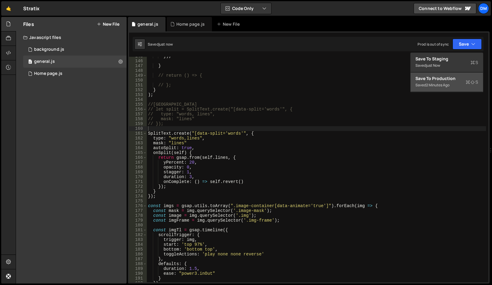
click at [435, 79] on div "Save to Production S" at bounding box center [447, 78] width 63 height 6
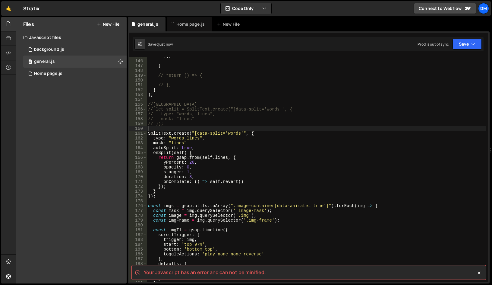
click at [329, 127] on div "}) ; } // return () => { // }; } ) ; //split // let split = SplitText.create("[…" at bounding box center [316, 171] width 339 height 235
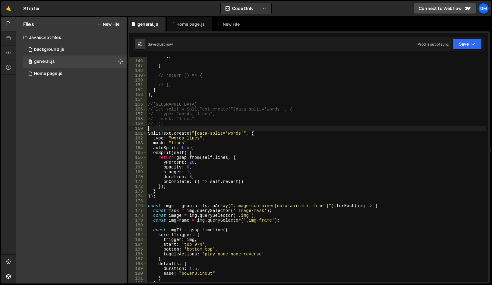
click at [219, 114] on div "}) ; } // return () => { // }; } ) ; //split // let split = SplitText.create("[…" at bounding box center [316, 171] width 339 height 235
click at [188, 151] on div "}) ; } // return () => { // }; } ) ; //split // let split = SplitText.create("[…" at bounding box center [316, 171] width 339 height 235
click at [250, 134] on div "}) ; } // return () => { // }; } ) ; //split // let split = SplitText.create("[…" at bounding box center [316, 171] width 339 height 235
click at [189, 134] on div "}) ; } // return () => { // }; } ) ; //split // let split = SplitText.create("[…" at bounding box center [316, 171] width 339 height 235
click at [198, 143] on div "}) ; } // return () => { // }; } ) ; //split // let split = SplitText.create("[…" at bounding box center [316, 171] width 339 height 235
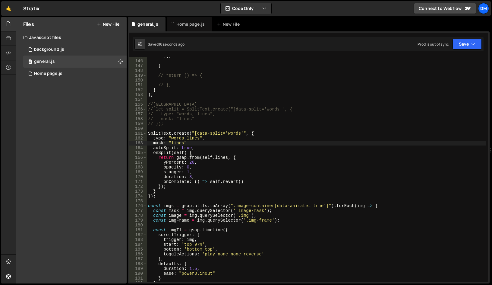
scroll to position [0, 2]
click at [465, 44] on button "Save" at bounding box center [467, 44] width 29 height 11
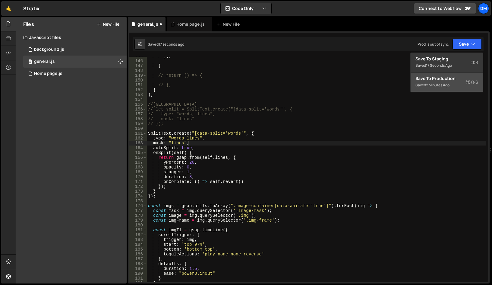
click at [437, 79] on div "Save to Production S" at bounding box center [447, 78] width 63 height 6
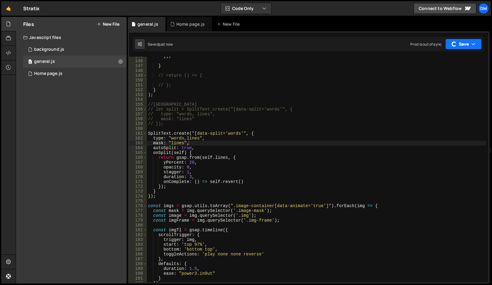
click at [463, 42] on button "Save" at bounding box center [464, 44] width 37 height 11
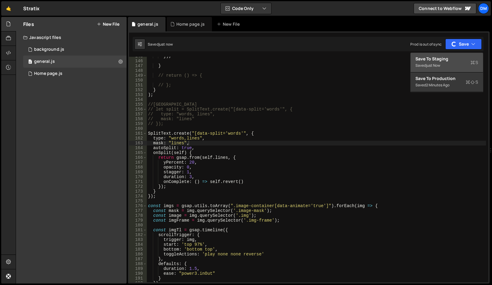
click at [448, 55] on button "Save to Staging S Saved just now" at bounding box center [447, 63] width 72 height 20
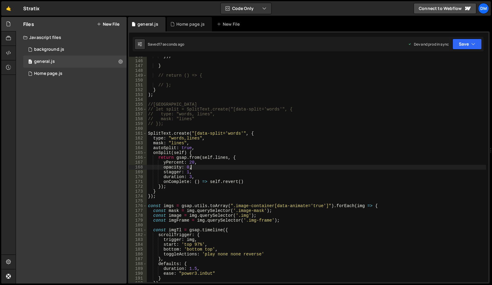
click at [228, 165] on div "}) ; } // return () => { // }; } ) ; //split // let split = SplitText.create("[…" at bounding box center [316, 171] width 339 height 235
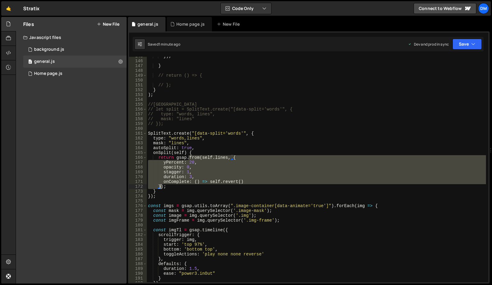
drag, startPoint x: 188, startPoint y: 158, endPoint x: 161, endPoint y: 186, distance: 39.1
click at [161, 186] on div "}) ; } // return () => { // }; } ) ; //split // let split = SplitText.create("[…" at bounding box center [316, 171] width 339 height 235
paste textarea
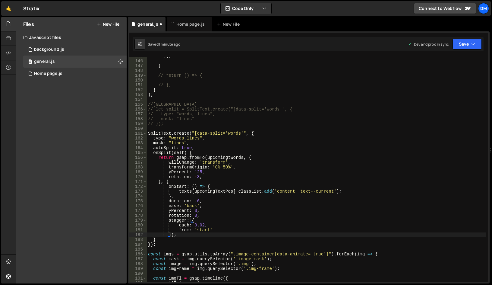
click at [223, 158] on div "}) ; } // return () => { // }; } ) ; //split // let split = SplitText.create("[…" at bounding box center [316, 171] width 339 height 235
click at [240, 137] on div "}) ; } // return () => { // }; } ) ; //split // let split = SplitText.create("[…" at bounding box center [316, 171] width 339 height 235
click at [206, 186] on div "}) ; } // return () => { // }; } ) ; //split // let split = SplitText.create("[…" at bounding box center [316, 171] width 339 height 235
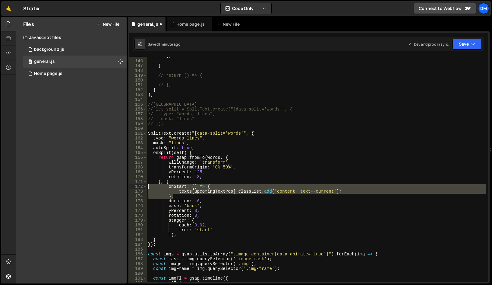
drag, startPoint x: 181, startPoint y: 198, endPoint x: 125, endPoint y: 186, distance: 57.6
click at [125, 186] on div "Files New File Javascript files 0 background.js 0 0 general.js 0 0 Home page.js…" at bounding box center [254, 150] width 477 height 267
click at [209, 179] on div "}) ; } // return () => { // }; } ) ; //split // let split = SplitText.create("[…" at bounding box center [316, 171] width 339 height 235
drag, startPoint x: 177, startPoint y: 196, endPoint x: 142, endPoint y: 186, distance: 36.4
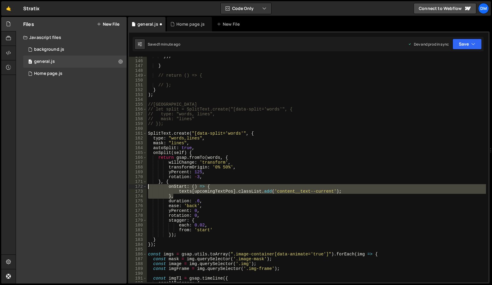
click at [142, 186] on div "}, { 145 146 147 148 149 150 151 152 153 154 155 156 157 158 159 160 161 162 16…" at bounding box center [309, 169] width 360 height 225
type textarea "onStart: () => { texts[upcomingTextPos].classList.add('content__text--current');"
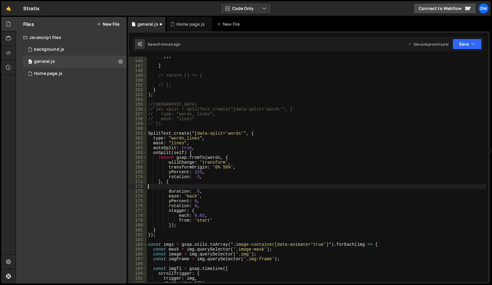
scroll to position [0, 0]
click at [176, 188] on div "}) ; } // return () => { // }; } ) ; //split // let split = SplitText.create("[…" at bounding box center [316, 171] width 339 height 235
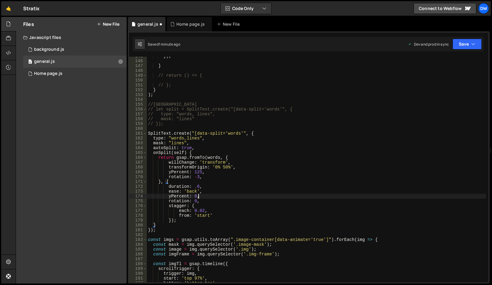
click at [217, 194] on div "}) ; } // return () => { // }; } ) ; //split // let split = SplitText.create("[…" at bounding box center [316, 171] width 339 height 235
click at [472, 45] on icon "button" at bounding box center [474, 44] width 4 height 6
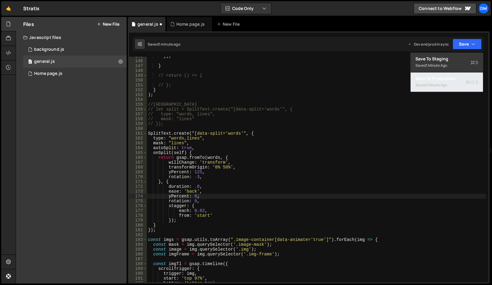
click at [441, 84] on div "1 minute ago" at bounding box center [436, 84] width 21 height 5
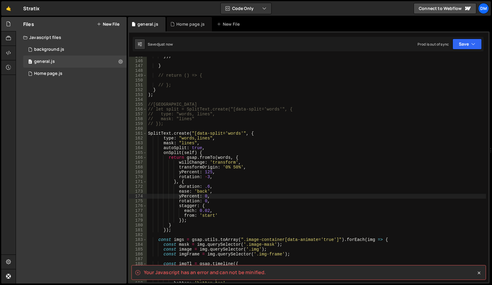
click at [264, 207] on div "}) ; } // return () => { // }; } ) ; //split // let split = SplitText.create("[…" at bounding box center [316, 171] width 339 height 235
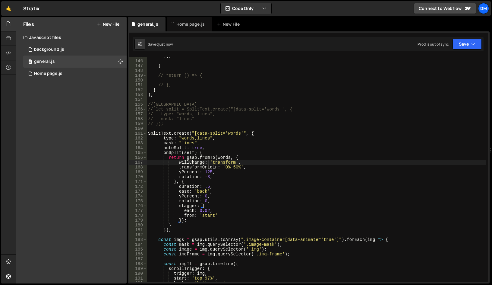
click at [209, 161] on div "}) ; } // return () => { // }; } ) ; //split // let split = SplitText.create("[…" at bounding box center [316, 171] width 339 height 235
click at [196, 217] on div "}) ; } // return () => { // }; } ) ; //split // let split = SplitText.create("[…" at bounding box center [316, 171] width 339 height 235
click at [181, 220] on div "}) ; } // return () => { // }; } ) ; //split // let split = SplitText.create("[…" at bounding box center [316, 171] width 339 height 235
drag, startPoint x: 187, startPoint y: 221, endPoint x: 120, endPoint y: 218, distance: 67.0
click at [120, 218] on div "Files New File Javascript files 0 background.js 0 0 general.js 0 0 Home page.js…" at bounding box center [254, 150] width 477 height 267
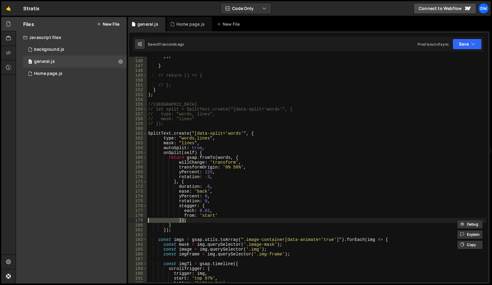
click at [218, 210] on div "}) ; } // return () => { // }; } ) ; //split // let split = SplitText.create("[…" at bounding box center [316, 171] width 339 height 235
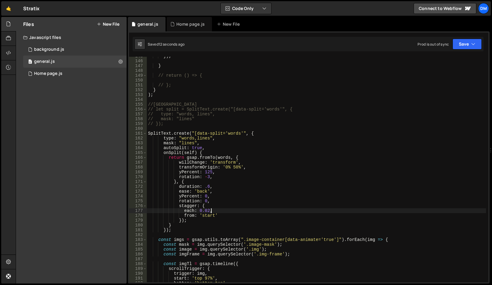
click at [184, 181] on div "}) ; } // return () => { // }; } ) ; //split // let split = SplitText.create("[…" at bounding box center [316, 171] width 339 height 235
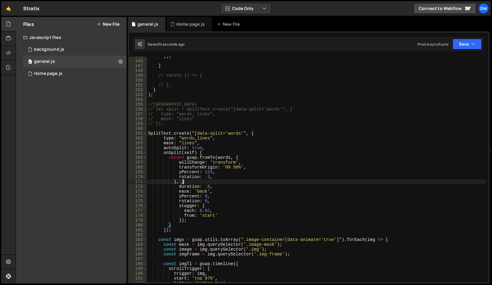
click at [179, 219] on div "}) ; } // return () => { // }; } ) ; //split // let split = SplitText.create("[…" at bounding box center [316, 171] width 339 height 235
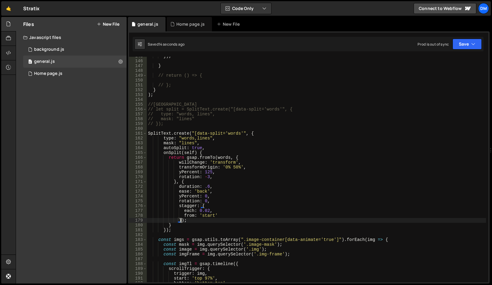
click at [181, 219] on div "}) ; } // return () => { // }; } ) ; //split // let split = SplitText.create("[…" at bounding box center [316, 171] width 339 height 235
click at [184, 220] on div "}) ; } // return () => { // }; } ) ; //split // let split = SplitText.create("[…" at bounding box center [316, 171] width 339 height 235
click at [173, 224] on div "}) ; } // return () => { // }; } ) ; //split // let split = SplitText.create("[…" at bounding box center [316, 171] width 339 height 235
click at [189, 220] on div "}) ; } // return () => { // }; } ) ; //split // let split = SplitText.create("[…" at bounding box center [316, 171] width 339 height 235
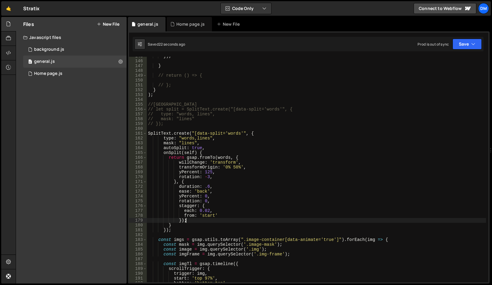
click at [182, 183] on div "}) ; } // return () => { // }; } ) ; //split // let split = SplitText.create("[…" at bounding box center [316, 171] width 339 height 235
click at [180, 219] on div "}) ; } // return () => { // }; } ) ; //split // let split = SplitText.create("[…" at bounding box center [316, 171] width 339 height 235
click at [190, 221] on div "}) ; } // return () => { // }; } ) ; //split // let split = SplitText.create("[…" at bounding box center [316, 171] width 339 height 235
click at [189, 223] on div "}) ; } // return () => { // }; } ) ; //split // let split = SplitText.create("[…" at bounding box center [316, 171] width 339 height 235
click at [180, 220] on div "}) ; } // return () => { // }; } ) ; //split // let split = SplitText.create("[…" at bounding box center [316, 171] width 339 height 235
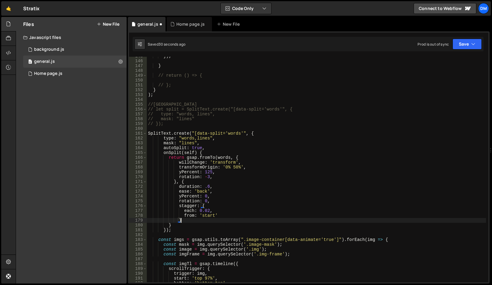
click at [183, 183] on div "}) ; } // return () => { // }; } ) ; //split // let split = SplitText.create("[…" at bounding box center [316, 171] width 339 height 235
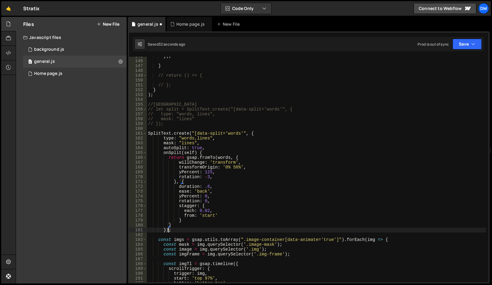
click at [167, 232] on div "}) ; } // return () => { // }; } ) ; //split // let split = SplitText.create("[…" at bounding box center [316, 171] width 339 height 235
click at [164, 232] on div "}) ; } // return () => { // }; } ) ; //split // let split = SplitText.create("[…" at bounding box center [316, 171] width 339 height 235
click at [469, 46] on button "Save" at bounding box center [467, 44] width 29 height 11
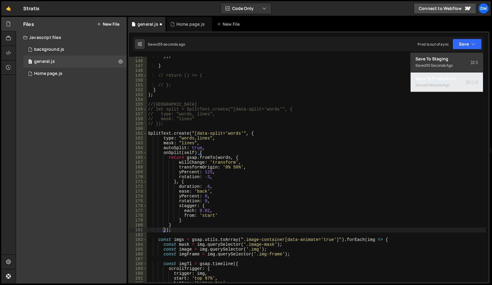
click at [443, 84] on div "2 minutes ago" at bounding box center [438, 84] width 24 height 5
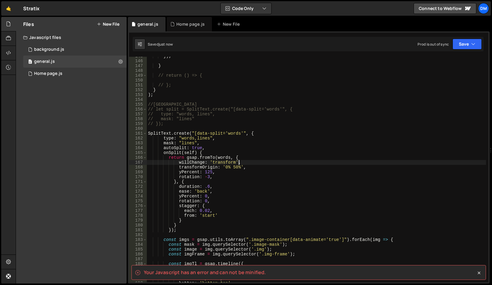
drag, startPoint x: 310, startPoint y: 162, endPoint x: 303, endPoint y: 167, distance: 9.3
click at [310, 162] on div "}) ; } // return () => { // }; } ) ; //split // let split = SplitText.create("[…" at bounding box center [316, 171] width 339 height 235
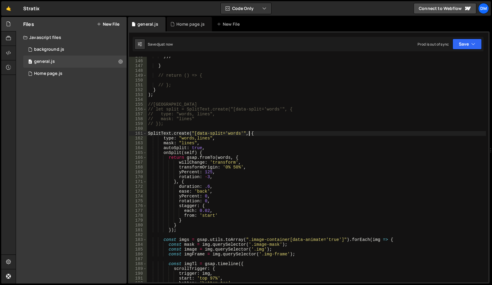
click at [250, 134] on div "}) ; } // return () => { // }; } ) ; //split // let split = SplitText.create("[…" at bounding box center [316, 171] width 339 height 235
click at [177, 230] on div "}) ; } // return () => { // }; } ) ; //split // let split = SplitText.create("[…" at bounding box center [316, 171] width 339 height 235
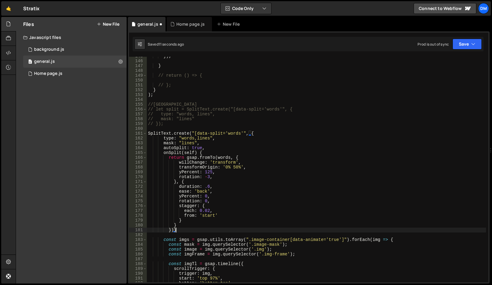
scroll to position [0, 2]
click at [470, 43] on button "Save" at bounding box center [467, 44] width 29 height 11
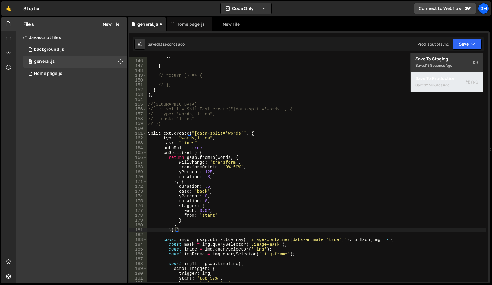
click at [442, 85] on div "2 minutes ago" at bounding box center [438, 84] width 24 height 5
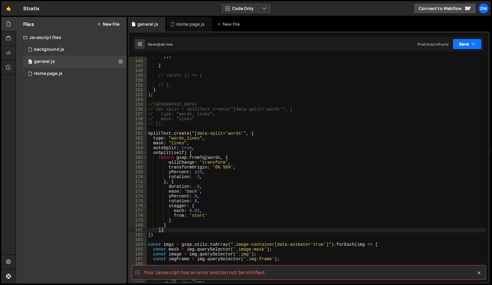
click at [462, 45] on button "Save" at bounding box center [467, 44] width 29 height 11
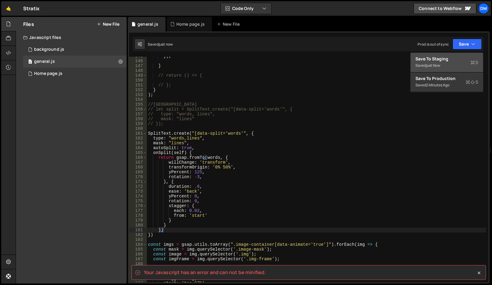
click at [444, 66] on div "Saved just now" at bounding box center [447, 65] width 63 height 7
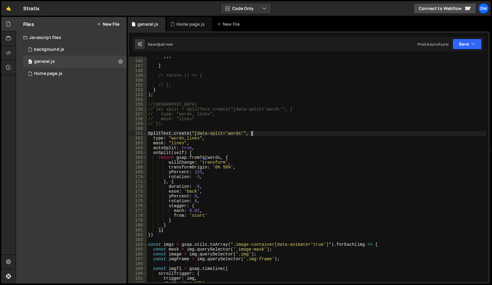
click at [256, 132] on div "}) ; } // return () => { // }; } ) ; //split // let split = SplitText.create("[…" at bounding box center [316, 171] width 339 height 235
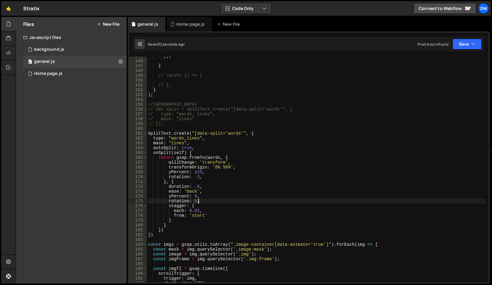
click at [201, 202] on div "}) ; } // return () => { // }; } ) ; //split // let split = SplitText.create("[…" at bounding box center [316, 171] width 339 height 235
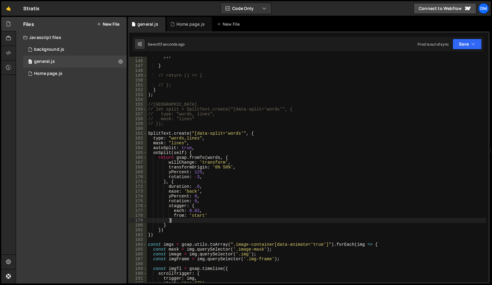
click at [173, 220] on div "}) ; } // return () => { // }; } ) ; //split // let split = SplitText.create("[…" at bounding box center [316, 171] width 339 height 235
click at [172, 181] on div "}) ; } // return () => { // }; } ) ; //split // let split = SplitText.create("[…" at bounding box center [316, 171] width 339 height 235
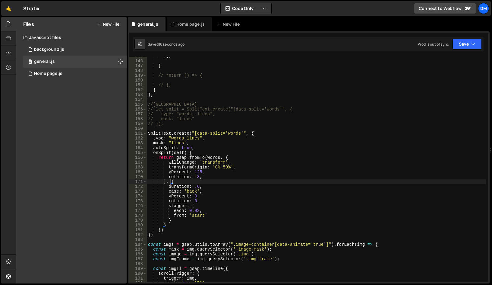
click at [224, 157] on div "}) ; } // return () => { // }; } ) ; //split // let split = SplitText.create("[…" at bounding box center [316, 171] width 339 height 235
click at [189, 154] on div "}) ; } // return () => { // }; } ) ; //split // let split = SplitText.create("[…" at bounding box center [316, 171] width 339 height 235
click at [170, 219] on div "}) ; } // return () => { // }; } ) ; //split // let split = SplitText.create("[…" at bounding box center [316, 171] width 339 height 235
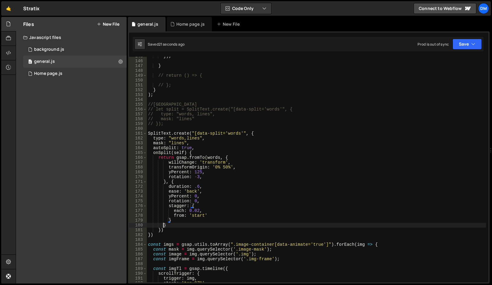
click at [164, 223] on div "}) ; } // return () => { // }; } ) ; //split // let split = SplitText.create("[…" at bounding box center [316, 171] width 339 height 235
click at [159, 230] on div "}) ; } // return () => { // }; } ) ; //split // let split = SplitText.create("[…" at bounding box center [316, 171] width 339 height 235
click at [167, 225] on div "}) ; } // return () => { // }; } ) ; //split // let split = SplitText.create("[…" at bounding box center [316, 171] width 339 height 235
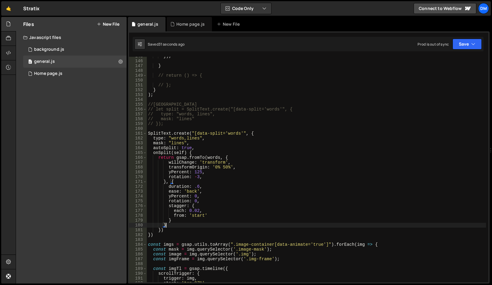
click at [160, 229] on div "}) ; } // return () => { // }; } ) ; //split // let split = SplitText.create("[…" at bounding box center [316, 171] width 339 height 235
click at [163, 233] on div "}) ; } // return () => { // }; } ) ; //split // let split = SplitText.create("[…" at bounding box center [316, 171] width 339 height 235
click at [164, 229] on div "}) ; } // return () => { // }; } ) ; //split // let split = SplitText.create("[…" at bounding box center [316, 171] width 339 height 235
click at [150, 234] on div "}) ; } // return () => { // }; } ) ; //split // let split = SplitText.create("[…" at bounding box center [316, 171] width 339 height 235
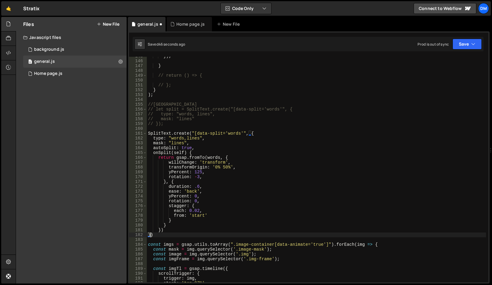
click at [188, 153] on div "}) ; } // return () => { // }; } ) ; //split // let split = SplitText.create("[…" at bounding box center [316, 171] width 339 height 235
click at [169, 219] on div "}) ; } // return () => { // }; } ) ; //split // let split = SplitText.create("[…" at bounding box center [316, 171] width 339 height 235
click at [164, 224] on div "}) ; } // return () => { // }; } ) ; //split // let split = SplitText.create("[…" at bounding box center [316, 171] width 339 height 235
click at [167, 225] on div "}) ; } // return () => { // }; } ) ; //split // let split = SplitText.create("[…" at bounding box center [316, 171] width 339 height 235
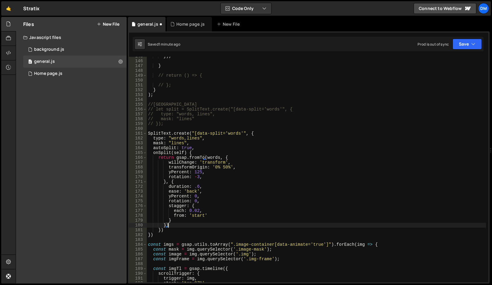
click at [160, 231] on div "}) ; } // return () => { // }; } ) ; //split // let split = SplitText.create("[…" at bounding box center [316, 171] width 339 height 235
click at [164, 230] on div "}) ; } // return () => { // }; } ) ; //split // let split = SplitText.create("[…" at bounding box center [316, 171] width 339 height 235
click at [154, 234] on div "}) ; } // return () => { // }; } ) ; //split // let split = SplitText.create("[…" at bounding box center [316, 171] width 339 height 235
click at [156, 234] on div "}) ; } // return () => { // }; } ) ; //split // let split = SplitText.create("[…" at bounding box center [316, 171] width 339 height 235
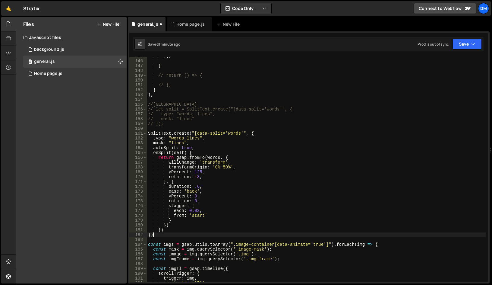
click at [148, 235] on div "}) ; } // return () => { // }; } ) ; //split // let split = SplitText.create("[…" at bounding box center [316, 171] width 339 height 235
click at [156, 235] on div "}) ; } // return () => { // }; } ) ; //split // let split = SplitText.create("[…" at bounding box center [316, 171] width 339 height 235
click at [158, 235] on div "}) ; } // return () => { // }; } ) ; //split // let split = SplitText.create("[…" at bounding box center [316, 171] width 339 height 235
click at [164, 230] on div "}) ; } // return () => { // }; } ) ; //split // let split = SplitText.create("[…" at bounding box center [316, 171] width 339 height 235
click at [161, 230] on div "}) ; } // return () => { // }; } ) ; //split // let split = SplitText.create("[…" at bounding box center [316, 171] width 339 height 235
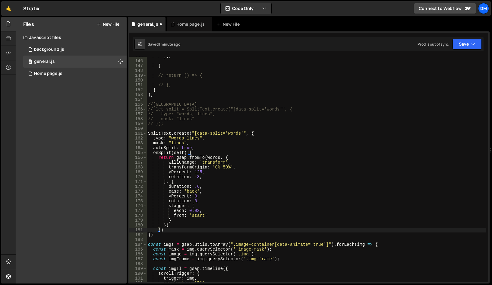
click at [161, 231] on div "}) ; } // return () => { // }; } ) ; //split // let split = SplitText.create("[…" at bounding box center [316, 171] width 339 height 235
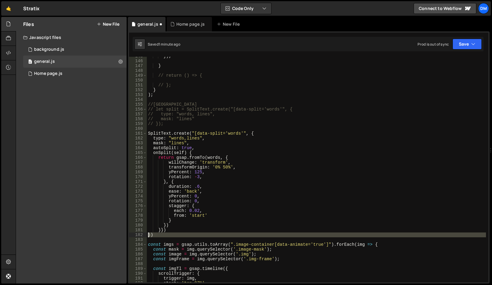
drag, startPoint x: 155, startPoint y: 237, endPoint x: 140, endPoint y: 233, distance: 15.8
click at [140, 233] on div "}}) 145 146 147 148 149 150 151 152 153 154 155 156 157 158 159 160 161 162 163…" at bounding box center [309, 169] width 360 height 225
type textarea "})"
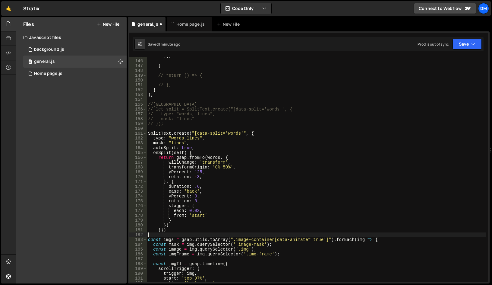
click at [465, 33] on div "scrub: true, 254 255 256 257 258 259 260 261 262 263 264 265 266 267 268 269 27…" at bounding box center [309, 157] width 362 height 252
click at [463, 43] on button "Save" at bounding box center [467, 44] width 29 height 11
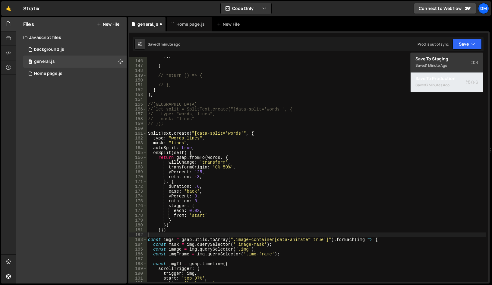
click at [445, 86] on div "3 minutes ago" at bounding box center [438, 84] width 24 height 5
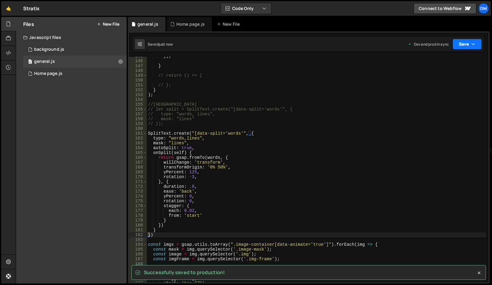
click at [465, 48] on button "Save" at bounding box center [467, 44] width 29 height 11
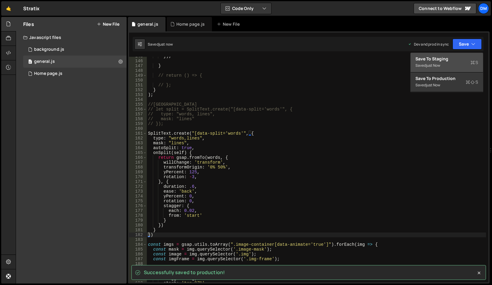
click at [449, 65] on div "Saved just now" at bounding box center [447, 65] width 63 height 7
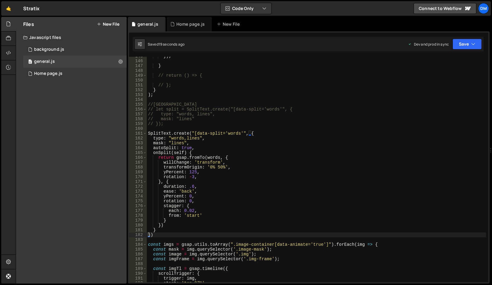
click at [205, 157] on div "}) ; } // return () => { // }; } ) ; //split // let split = SplitText.create("[…" at bounding box center [316, 171] width 339 height 235
paste textarea "self"
click at [468, 47] on button "Save" at bounding box center [467, 44] width 29 height 11
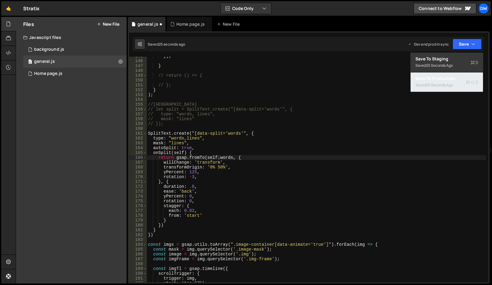
click at [442, 82] on div "25 seconds ago" at bounding box center [439, 84] width 27 height 5
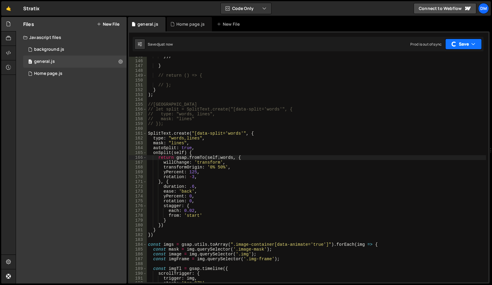
click at [463, 47] on button "Save" at bounding box center [464, 44] width 37 height 11
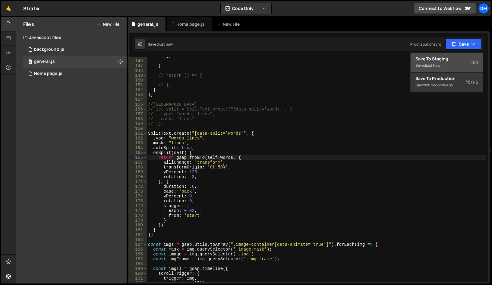
click at [447, 62] on div "Save to Staging S" at bounding box center [447, 59] width 63 height 6
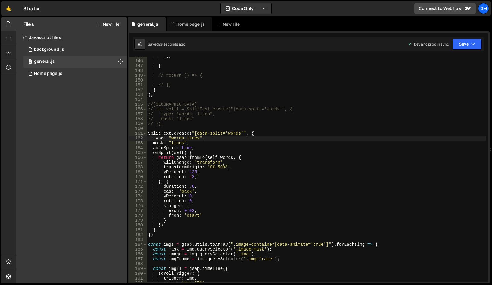
click at [175, 137] on div "}) ; } // return () => { // }; } ) ; //split // let split = SplitText.create("[…" at bounding box center [316, 171] width 339 height 235
click at [194, 177] on div "}) ; } // return () => { // }; } ) ; //split // let split = SplitText.create("[…" at bounding box center [316, 171] width 339 height 235
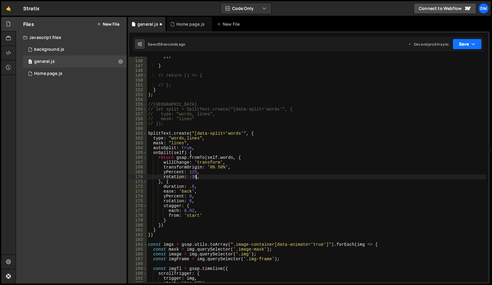
drag, startPoint x: 468, startPoint y: 45, endPoint x: 449, endPoint y: 71, distance: 31.5
click at [468, 45] on button "Save" at bounding box center [467, 44] width 29 height 11
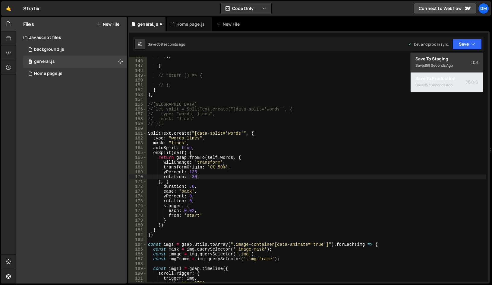
click at [435, 87] on div "57 seconds ago" at bounding box center [439, 84] width 27 height 5
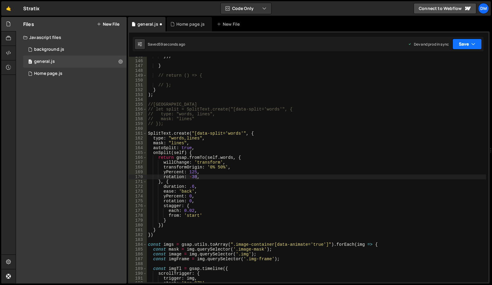
click at [0, 0] on div "button" at bounding box center [0, 0] width 0 height 0
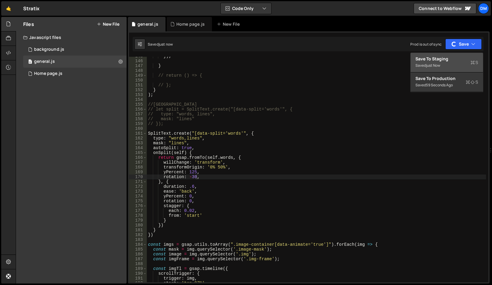
click at [442, 55] on button "Save to Staging S Saved just now" at bounding box center [447, 63] width 72 height 20
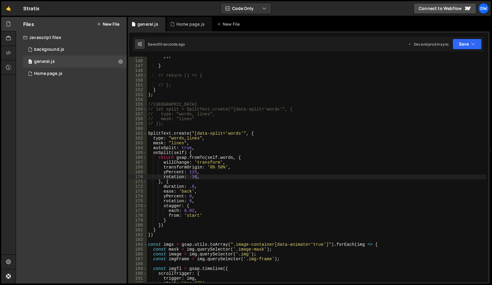
click at [195, 176] on div "}) ; } // return () => { // }; } ) ; //split // let split = SplitText.create("[…" at bounding box center [316, 171] width 339 height 235
click at [358, 159] on div "}) ; } // return () => { // }; } ) ; //split // let split = SplitText.create("[…" at bounding box center [316, 171] width 339 height 235
click at [194, 186] on div "}) ; } // return () => { // }; } ) ; //split // let split = SplitText.create("[…" at bounding box center [316, 171] width 339 height 235
click at [305, 156] on div "}) ; } // return () => { // }; } ) ; //split // let split = SplitText.create("[…" at bounding box center [316, 171] width 339 height 235
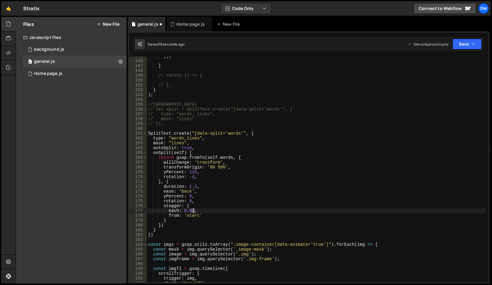
click at [193, 211] on div "}) ; } // return () => { // }; } ) ; //split // let split = SplitText.create("[…" at bounding box center [316, 171] width 339 height 235
click at [343, 148] on div "}) ; } // return () => { // }; } ) ; //split // let split = SplitText.create("[…" at bounding box center [316, 171] width 339 height 235
type textarea "autoSplit: true,"
click at [473, 38] on div "Saved 20 seconds ago Dev and prod in sync Upgrade to Edit Save Save to Staging …" at bounding box center [308, 44] width 351 height 14
click at [447, 59] on div "}) ; } // return () => { // }; } ) ; //split // let split = SplitText.create("[…" at bounding box center [316, 171] width 339 height 235
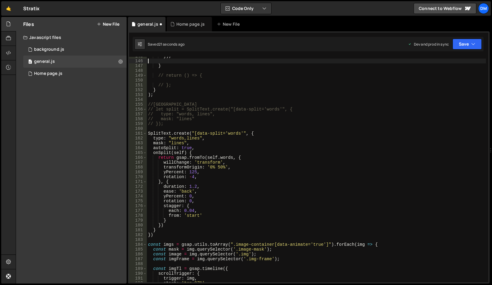
scroll to position [0, 0]
click at [462, 43] on button "Save" at bounding box center [467, 44] width 29 height 11
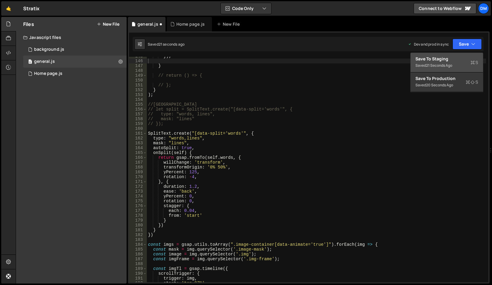
click at [444, 59] on div "Save to Staging S" at bounding box center [447, 59] width 63 height 6
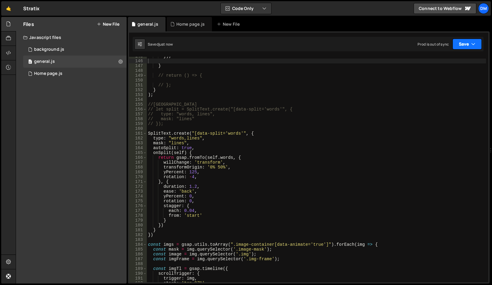
click at [466, 43] on button "Save" at bounding box center [467, 44] width 29 height 11
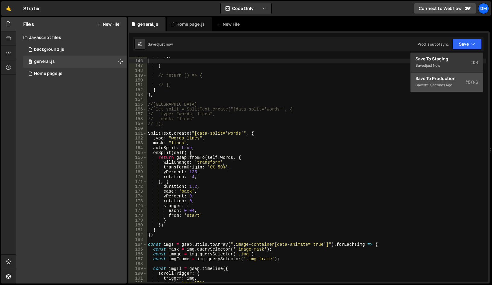
click at [438, 79] on div "Save to Production S" at bounding box center [447, 78] width 63 height 6
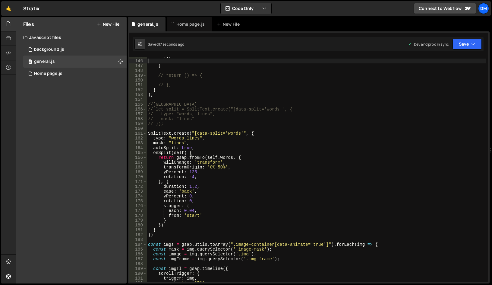
click at [191, 176] on div "}) ; } // return () => { // }; } ) ; //split // let split = SplitText.create("[…" at bounding box center [316, 171] width 339 height 235
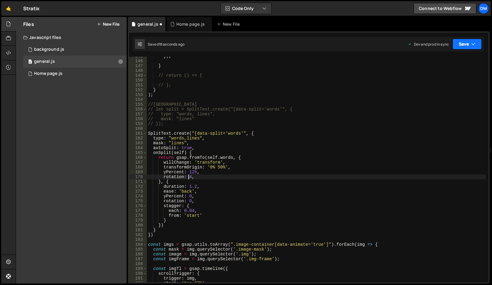
click at [471, 43] on button "Save" at bounding box center [467, 44] width 29 height 11
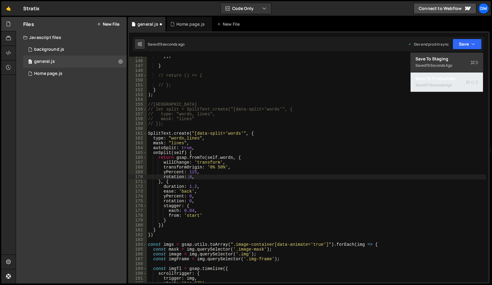
click at [441, 84] on div "17 seconds ago" at bounding box center [439, 84] width 26 height 5
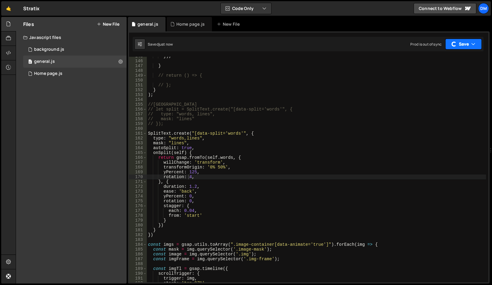
drag, startPoint x: 463, startPoint y: 49, endPoint x: 458, endPoint y: 54, distance: 7.7
click at [463, 49] on button "Save" at bounding box center [464, 44] width 37 height 11
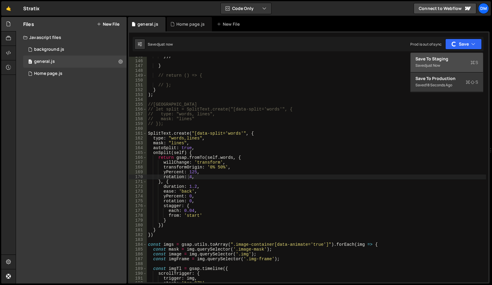
click at [451, 61] on div "Save to Staging S" at bounding box center [447, 59] width 63 height 6
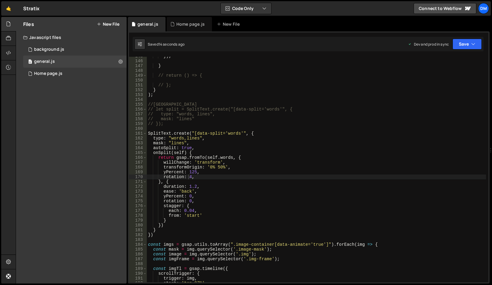
click at [192, 212] on div "}) ; } // return () => { // }; } ) ; //split // let split = SplitText.create("[…" at bounding box center [316, 171] width 339 height 235
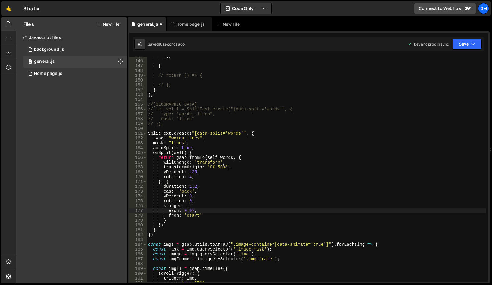
scroll to position [0, 3]
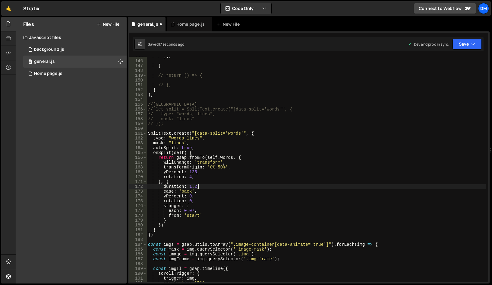
click at [263, 188] on div "}) ; } // return () => { // }; } ) ; //split // let split = SplitText.create("[…" at bounding box center [316, 171] width 339 height 235
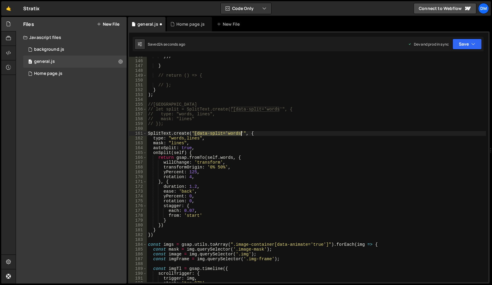
drag, startPoint x: 193, startPoint y: 133, endPoint x: 241, endPoint y: 134, distance: 47.7
click at [241, 134] on div "}) ; } // return () => { // }; } ) ; //split // let split = SplitText.create("[…" at bounding box center [316, 171] width 339 height 235
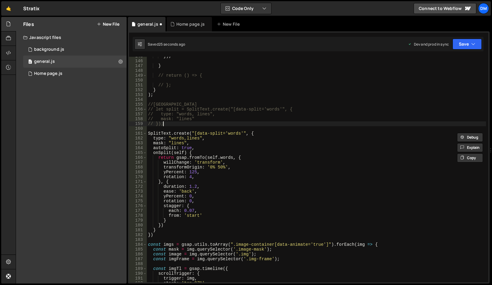
click at [212, 123] on div "}) ; } // return () => { // }; } ) ; //split // let split = SplitText.create("[…" at bounding box center [316, 171] width 339 height 235
type textarea "// });"
click at [208, 129] on div "}) ; } // return () => { // }; } ) ; //split // let split = SplitText.create("[…" at bounding box center [316, 171] width 339 height 235
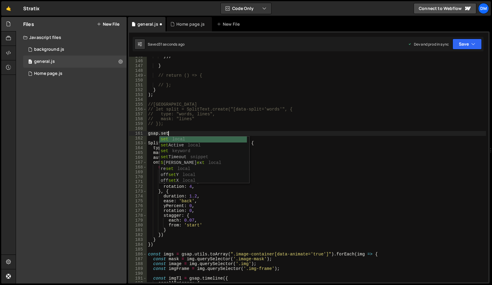
scroll to position [0, 1]
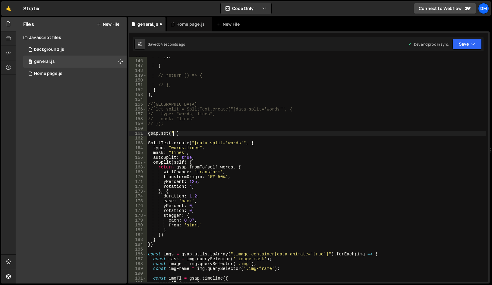
paste textarea "[data-split='words'')"
paste textarea "[data-split='words'""
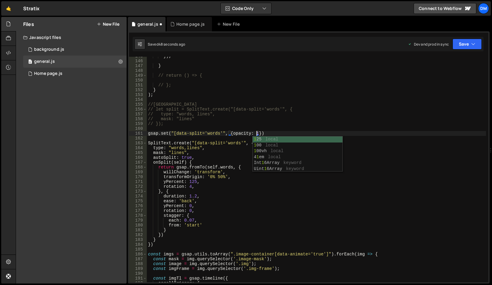
scroll to position [0, 8]
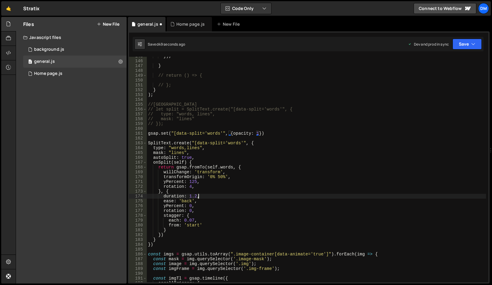
click at [212, 197] on div "}) ; } // return () => { // }; } ) ; //split // let split = SplitText.create("[…" at bounding box center [316, 171] width 339 height 235
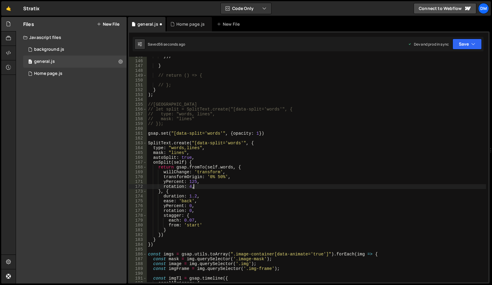
click at [202, 184] on div "}) ; } // return () => { // }; } ) ; //split // let split = SplitText.create("[…" at bounding box center [316, 171] width 339 height 235
click at [199, 210] on div "}) ; } // return () => { // }; } ) ; //split // let split = SplitText.create("[…" at bounding box center [316, 171] width 339 height 235
type textarea "rotation: 0,"
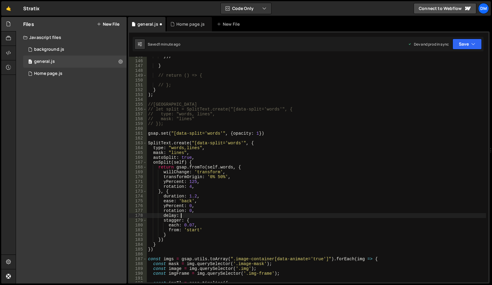
scroll to position [0, 2]
click at [463, 41] on button "Save" at bounding box center [467, 44] width 29 height 11
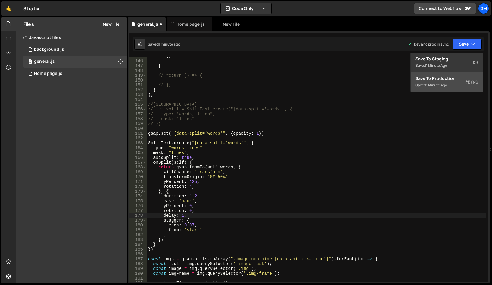
click at [440, 78] on div "Save to Production S" at bounding box center [447, 78] width 63 height 6
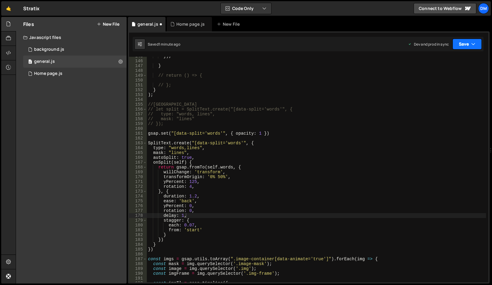
click at [460, 44] on button "Save" at bounding box center [467, 44] width 29 height 11
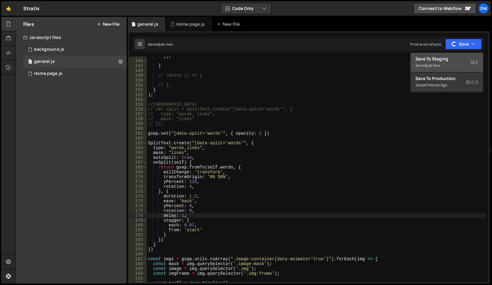
click at [446, 57] on div "Save to Staging S" at bounding box center [447, 59] width 63 height 6
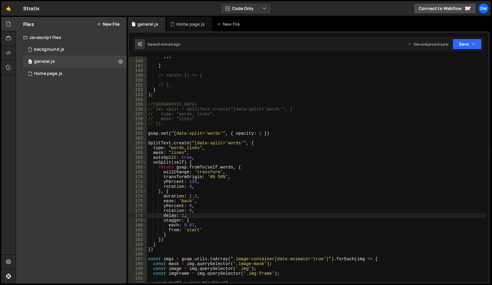
click at [193, 225] on div "}) ; } // return () => { // }; } ) ; //split // let split = SplitText.create("[…" at bounding box center [316, 171] width 339 height 235
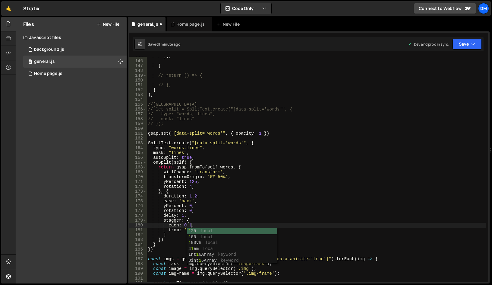
scroll to position [0, 3]
click at [259, 181] on div "}) ; } // return () => { // }; } ) ; //split // let split = SplitText.create("[…" at bounding box center [316, 171] width 339 height 235
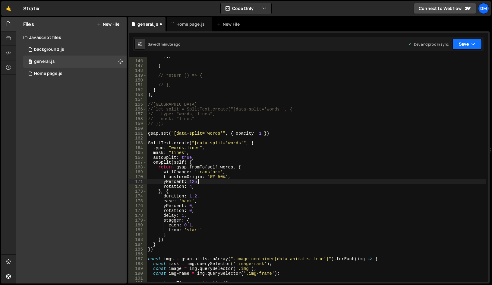
click at [472, 44] on icon "button" at bounding box center [474, 44] width 4 height 6
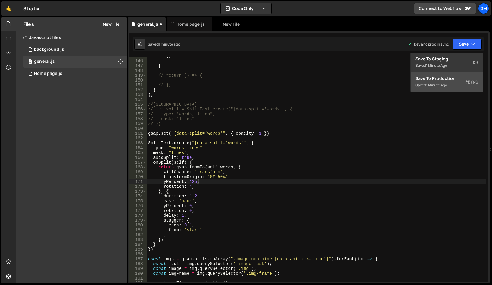
click at [452, 78] on div "Save to Production S" at bounding box center [447, 78] width 63 height 6
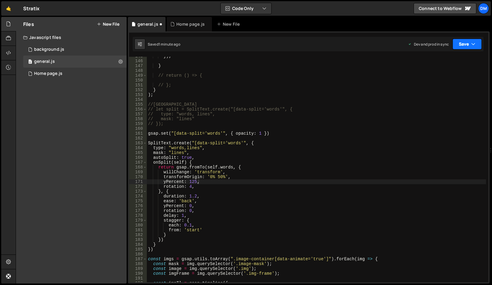
click at [467, 49] on button "Save" at bounding box center [467, 44] width 29 height 11
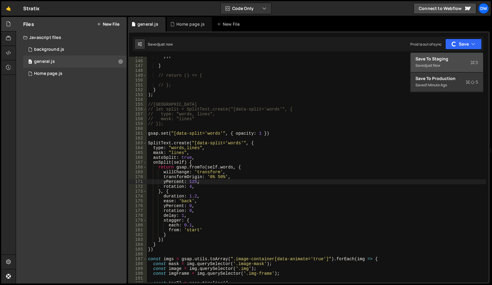
click at [438, 64] on div "just now" at bounding box center [433, 65] width 14 height 5
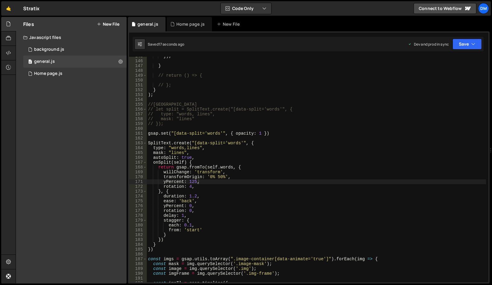
drag, startPoint x: 195, startPoint y: 194, endPoint x: 208, endPoint y: 201, distance: 14.7
click at [195, 194] on div "}) ; } // return () => { // }; } ) ; //split // let split = SplitText.create("[…" at bounding box center [316, 171] width 339 height 235
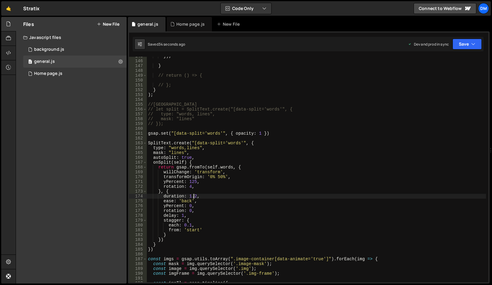
click at [193, 186] on div "}) ; } // return () => { // }; } ) ; //split // let split = SplitText.create("[…" at bounding box center [316, 171] width 339 height 235
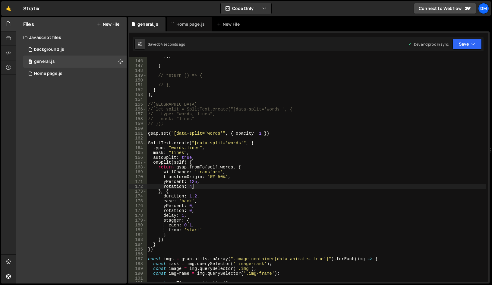
click at [191, 186] on div "}) ; } // return () => { // }; } ) ; //split // let split = SplitText.create("[…" at bounding box center [316, 171] width 339 height 235
click at [276, 146] on div "}) ; } // return () => { // }; } ) ; //split // let split = SplitText.create("[…" at bounding box center [316, 171] width 339 height 235
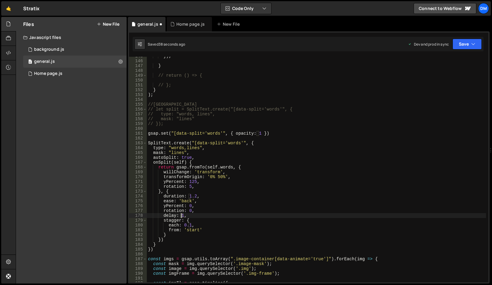
click at [181, 217] on div "}) ; } // return () => { // }; } ) ; //split // let split = SplitText.create("[…" at bounding box center [316, 171] width 339 height 235
drag, startPoint x: 260, startPoint y: 182, endPoint x: 306, endPoint y: 159, distance: 51.0
click at [260, 181] on div "}) ; } // return () => { // }; } ) ; //split // let split = SplitText.create("[…" at bounding box center [316, 171] width 339 height 235
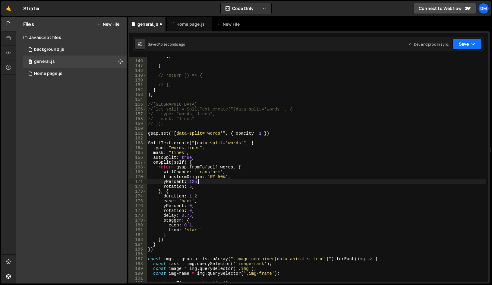
click at [469, 42] on button "Save" at bounding box center [467, 44] width 29 height 11
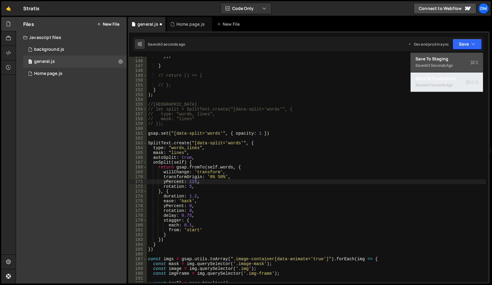
click at [447, 76] on div "Save to Production S" at bounding box center [447, 78] width 63 height 6
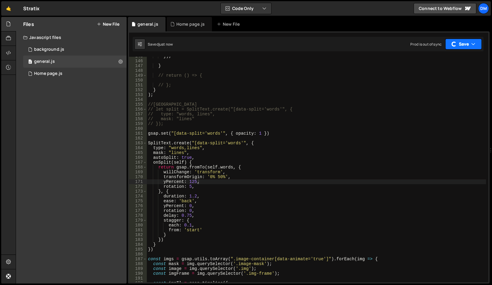
click at [461, 43] on button "Save" at bounding box center [464, 44] width 37 height 11
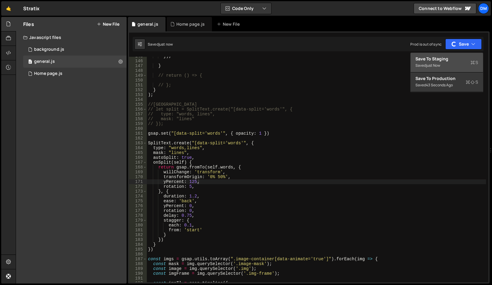
click at [438, 55] on button "Save to Staging S Saved just now" at bounding box center [447, 63] width 72 height 20
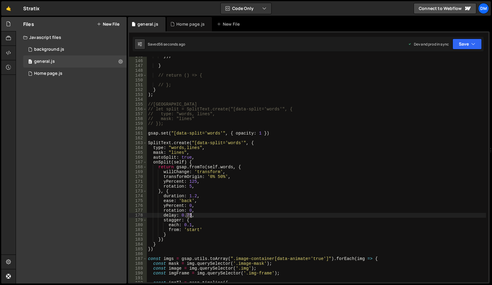
drag, startPoint x: 187, startPoint y: 216, endPoint x: 192, endPoint y: 216, distance: 4.8
click at [192, 216] on div "}) ; } // return () => { // }; } ) ; //split // let split = SplitText.create("[…" at bounding box center [316, 171] width 339 height 235
click at [218, 191] on div "}) ; } // return () => { // }; } ) ; //split // let split = SplitText.create("[…" at bounding box center [316, 171] width 339 height 235
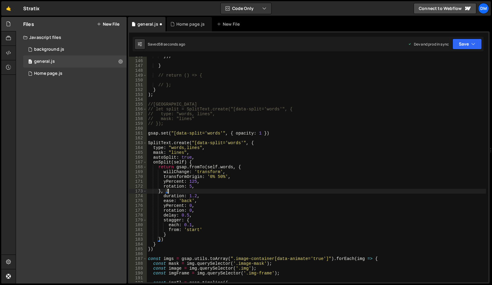
scroll to position [0, 1]
click at [470, 41] on button "Save" at bounding box center [467, 44] width 29 height 11
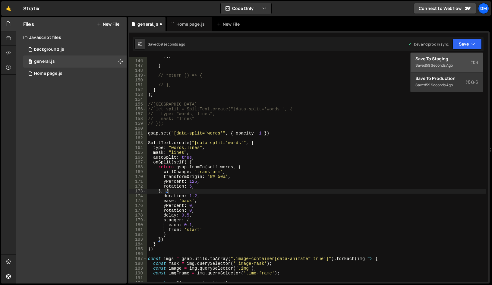
click at [449, 60] on div "Save to Staging S" at bounding box center [447, 59] width 63 height 6
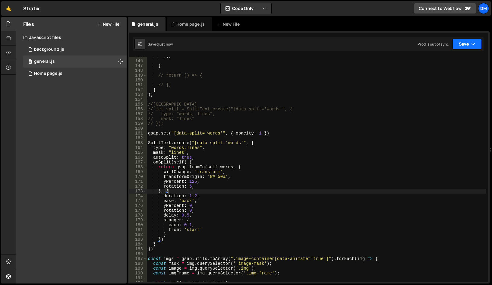
click at [468, 46] on button "Save" at bounding box center [467, 44] width 29 height 11
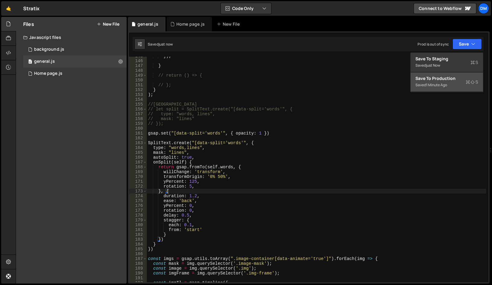
click at [450, 77] on div "Save to Production S" at bounding box center [447, 78] width 63 height 6
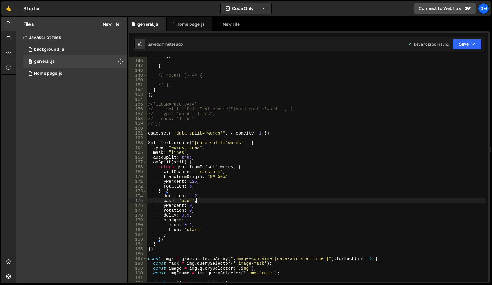
click at [210, 202] on div "}) ; } // return () => { // }; } ) ; //split // let split = SplitText.create("[…" at bounding box center [316, 171] width 339 height 235
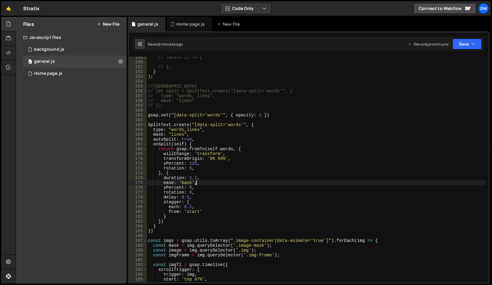
scroll to position [735, 0]
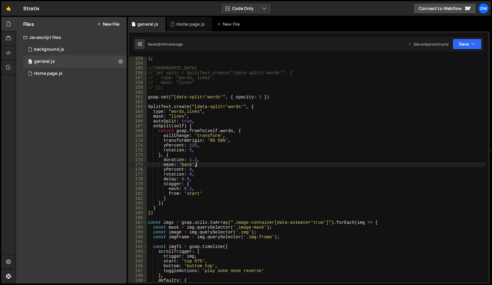
click at [165, 212] on div ") ; //split // let split = SplitText.create("[data-split='words'", { // type: "…" at bounding box center [316, 173] width 339 height 235
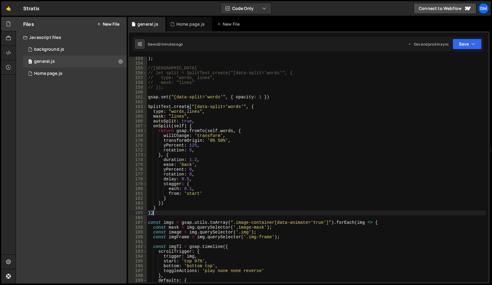
scroll to position [0, 0]
type textarea "});"
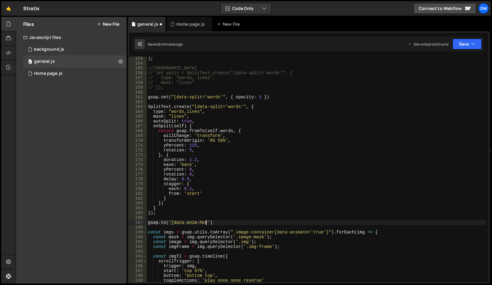
scroll to position [0, 4]
type textarea "[DOMAIN_NAME]('[data-anim-hero]', {})"
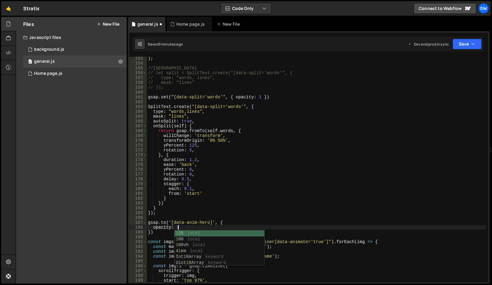
scroll to position [0, 2]
type textarea "opacity: 1,"
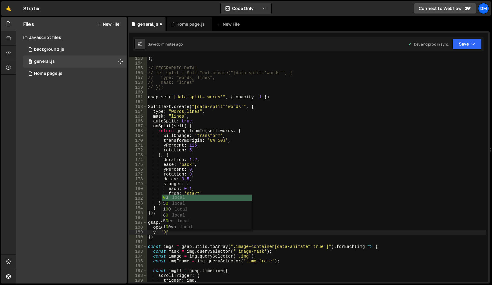
scroll to position [0, 1]
type textarea "y: '0%',"
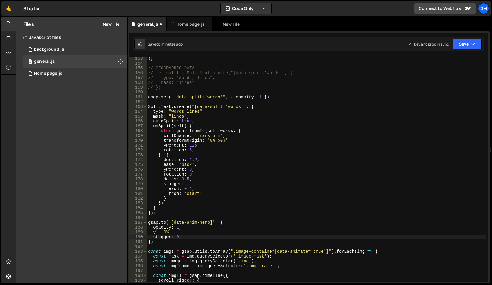
scroll to position [0, 2]
type textarea "stagger: 0.2,"
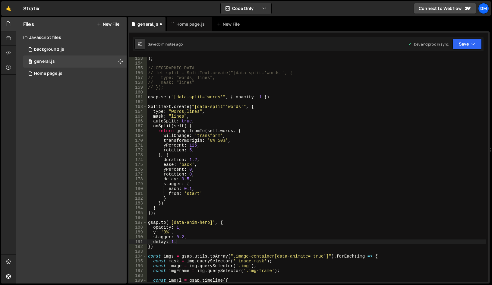
scroll to position [0, 2]
click at [220, 206] on div ") ; //split // let split = SplitText.create("[data-split='words'", { // type: "…" at bounding box center [316, 173] width 339 height 235
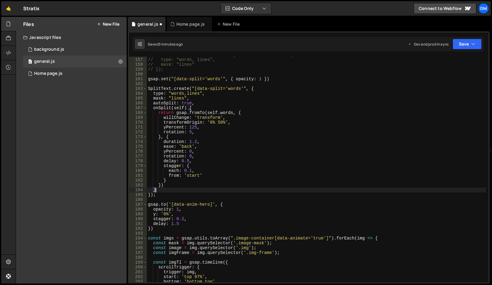
scroll to position [771, 0]
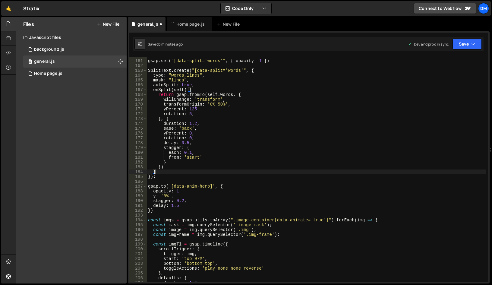
click at [197, 200] on div "gsap . set ( "[data-split='words'" , { opacity : 1 }) SplitText . create ( "[da…" at bounding box center [316, 171] width 339 height 235
type textarea "stagger: 0.2,"
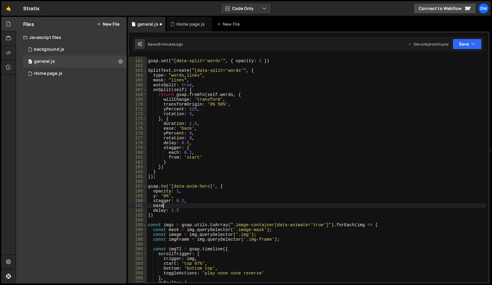
scroll to position [0, 1]
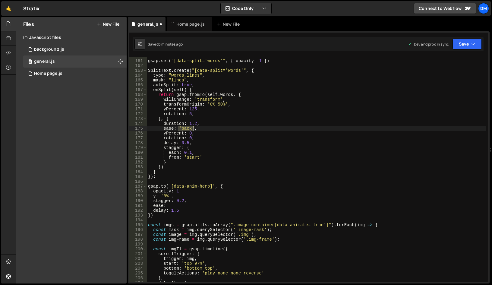
drag, startPoint x: 177, startPoint y: 127, endPoint x: 193, endPoint y: 127, distance: 16.0
click at [193, 127] on div "gsap . set ( "[data-split='words'" , { opacity : 1 }) SplitText . create ( "[da…" at bounding box center [316, 171] width 339 height 235
click at [170, 207] on div "gsap . set ( "[data-split='words'" , { opacity : 1 }) SplitText . create ( "[da…" at bounding box center [316, 171] width 339 height 235
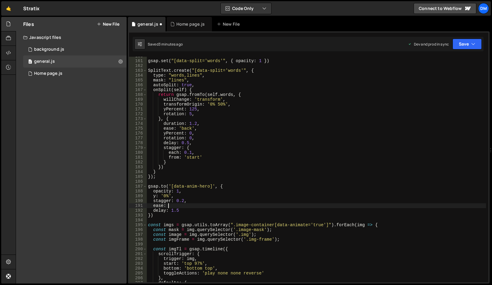
paste textarea "'back'"
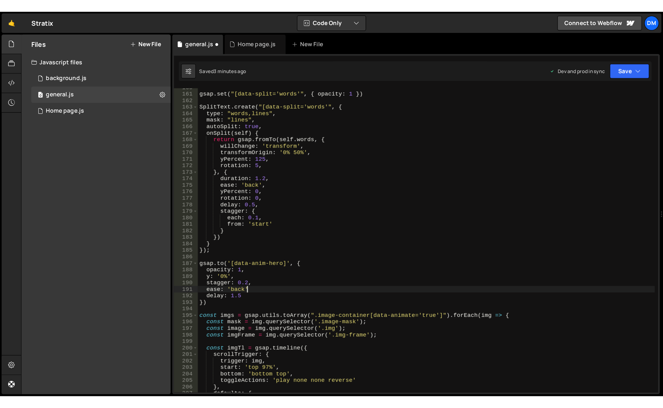
scroll to position [0, 2]
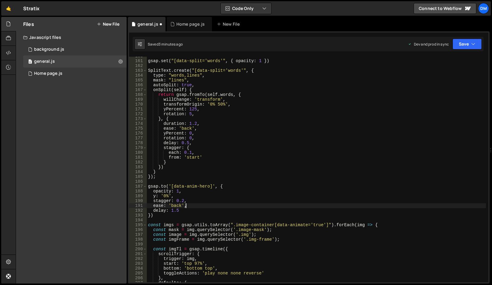
click at [257, 186] on div "gsap . set ( "[data-split='words'" , { opacity : 1 }) SplitText . create ( "[da…" at bounding box center [316, 171] width 339 height 235
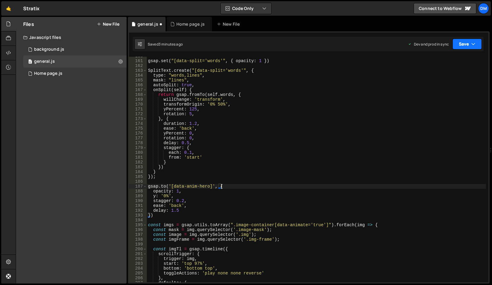
type textarea "[DOMAIN_NAME]('[data-anim-hero]', {"
drag, startPoint x: 472, startPoint y: 43, endPoint x: 462, endPoint y: 51, distance: 12.8
click at [471, 43] on button "Save" at bounding box center [467, 44] width 29 height 11
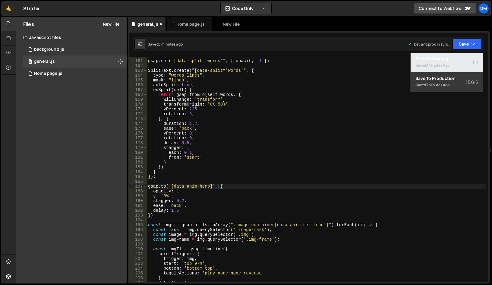
click at [455, 56] on button "Save to Staging S Saved 3 minutes ago" at bounding box center [447, 63] width 72 height 20
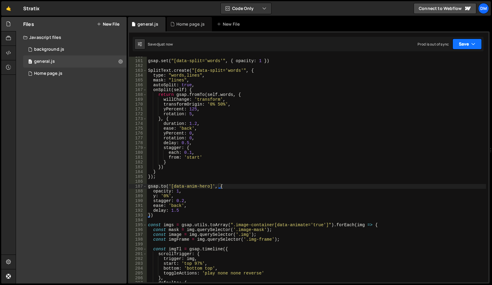
click at [470, 43] on button "Save" at bounding box center [467, 44] width 29 height 11
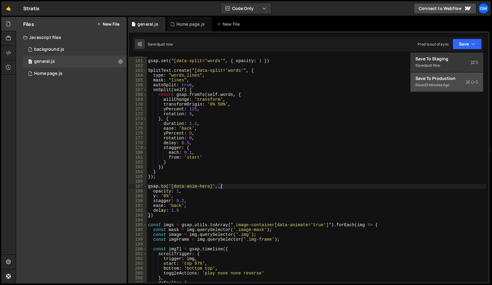
click at [445, 81] on div "Save to Production S" at bounding box center [447, 78] width 63 height 6
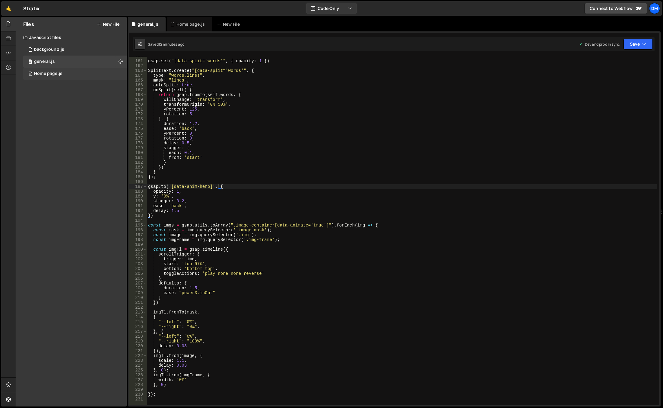
click at [57, 72] on div "Home page.js" at bounding box center [48, 73] width 28 height 5
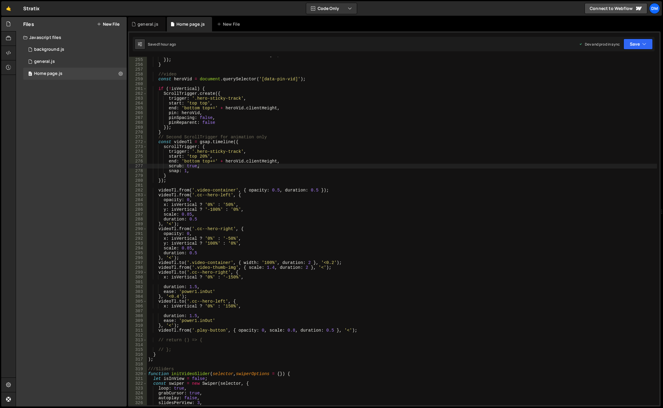
click at [274, 185] on div "end : 'bottom 150+=' + sidebar . clientHeight , }) ; } //video const heroVid = …" at bounding box center [402, 232] width 510 height 358
click at [265, 183] on div "end : 'bottom 150+=' + sidebar . clientHeight , }) ; } //video const heroVid = …" at bounding box center [402, 232] width 510 height 358
click at [271, 200] on div "end : 'bottom 150+=' + sidebar . clientHeight , }) ; } //video const heroVid = …" at bounding box center [402, 232] width 510 height 358
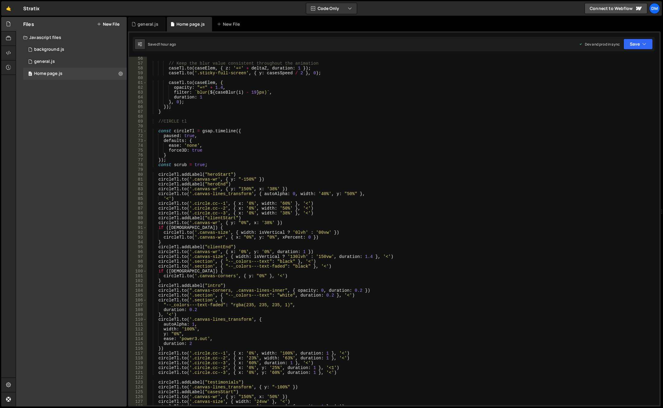
scroll to position [230, 0]
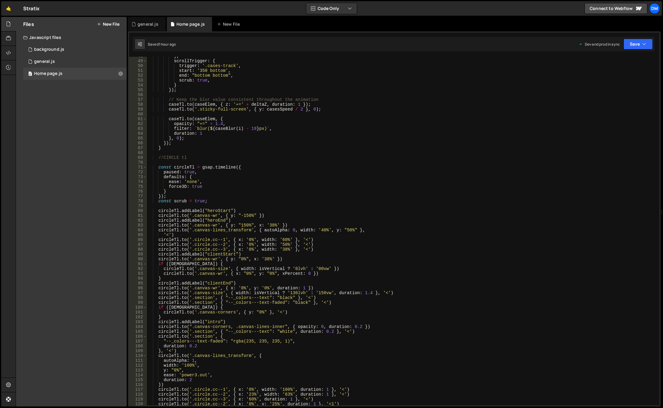
click at [194, 200] on div "} , scrollTrigger : { trigger : '.cases-track' , start : '350 bottom' , end : "…" at bounding box center [402, 233] width 510 height 358
type textarea "const scrub = true;"
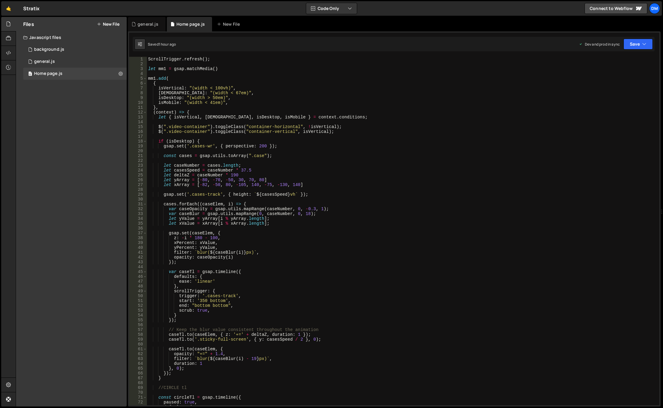
scroll to position [0, 0]
click at [43, 58] on div "0 general.js 0" at bounding box center [74, 62] width 103 height 12
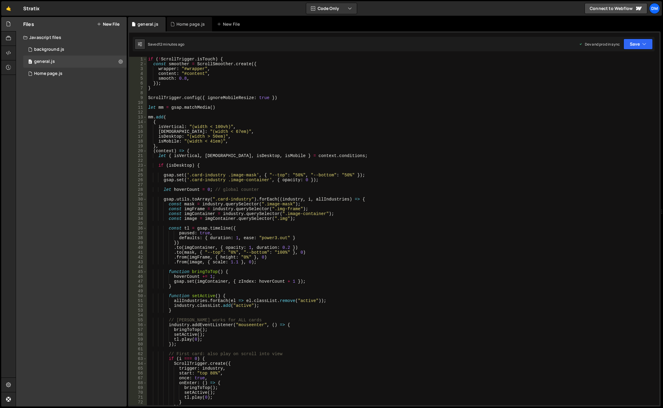
click at [192, 80] on div "if ( ! ScrollTrigger . isTouch ) { const smoother = ScrollSmoother . create ({ …" at bounding box center [402, 236] width 510 height 358
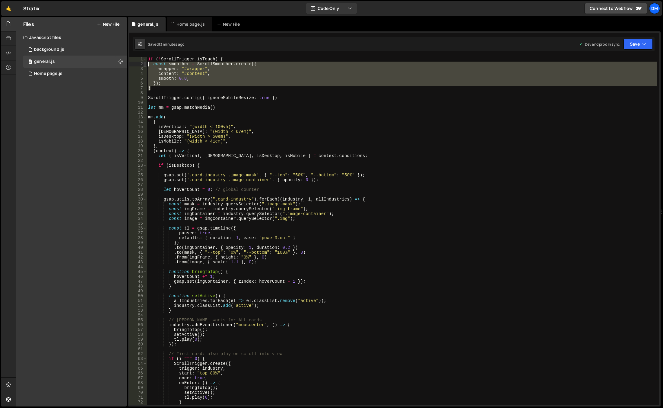
drag, startPoint x: 158, startPoint y: 89, endPoint x: 145, endPoint y: 62, distance: 30.0
click at [145, 62] on div "smooth: 0.8, 1 2 3 4 5 6 7 8 9 10 11 12 13 14 15 16 17 18 19 20 21 22 23 24 25 …" at bounding box center [394, 231] width 530 height 348
click at [183, 65] on div "if ( ! ScrollTrigger . isTouch ) { const smoother = ScrollSmoother . create ({ …" at bounding box center [402, 231] width 510 height 348
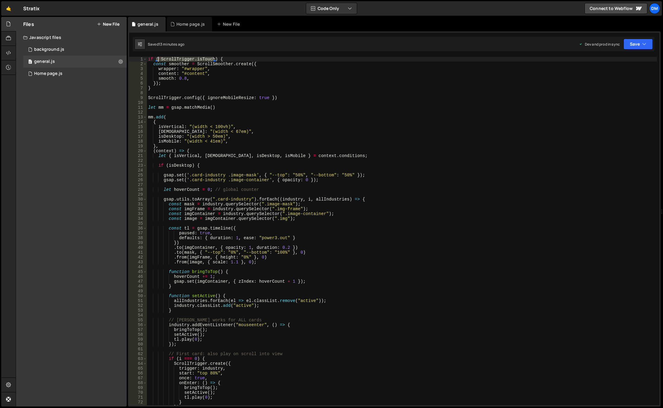
drag, startPoint x: 214, startPoint y: 59, endPoint x: 159, endPoint y: 59, distance: 54.3
click at [159, 59] on div "if ( ! ScrollTrigger . isTouch ) { const smoother = ScrollSmoother . create ({ …" at bounding box center [402, 236] width 510 height 358
click at [203, 68] on div "if ( ! ScrollTrigger . isTouch ) { const smoother = ScrollSmoother . create ({ …" at bounding box center [402, 236] width 510 height 358
click at [162, 59] on div "if ( ! ScrollTrigger . isTouch ) { const smoother = ScrollSmoother . create ({ …" at bounding box center [402, 236] width 510 height 358
type textarea "if (!ScrollTrigger.isTouch) {"
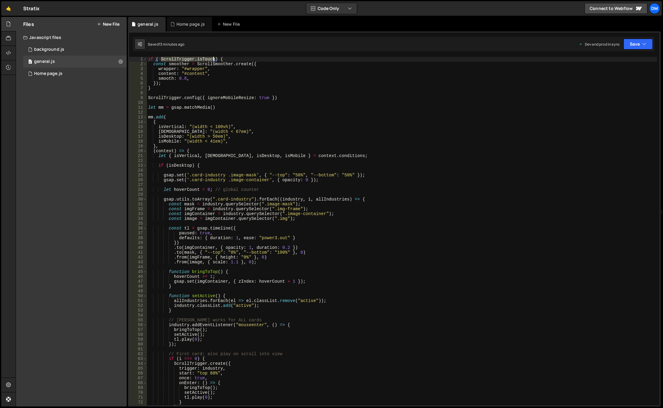
drag, startPoint x: 161, startPoint y: 59, endPoint x: 214, endPoint y: 61, distance: 53.8
click at [214, 61] on div "if ( ! ScrollTrigger . isTouch ) { const smoother = ScrollSmoother . create ({ …" at bounding box center [402, 236] width 510 height 358
click at [55, 74] on div "Home page.js" at bounding box center [48, 73] width 28 height 5
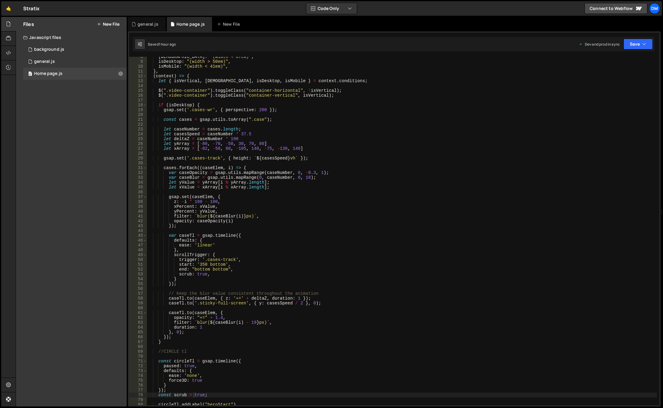
scroll to position [145, 0]
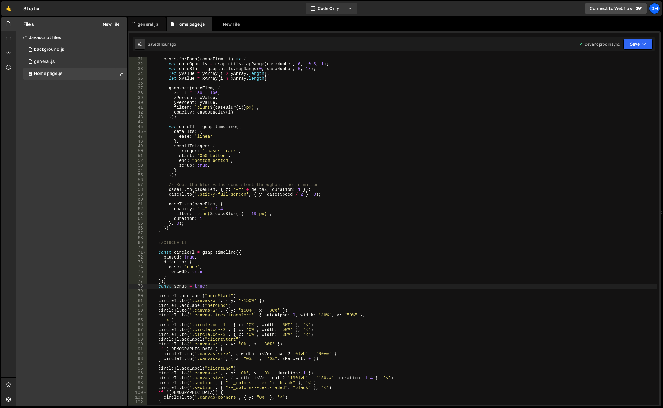
click at [190, 291] on div "cases . forEach (( caseElem , i ) => { var caseOpacity = gsap . utils . mapRang…" at bounding box center [402, 236] width 510 height 358
drag, startPoint x: 191, startPoint y: 285, endPoint x: 196, endPoint y: 288, distance: 5.8
click at [191, 285] on div "cases . forEach (( caseElem , i ) => { var caseOpacity = gsap . utils . mapRang…" at bounding box center [402, 236] width 510 height 358
paste textarea "ScrollTrigger.isTouch"
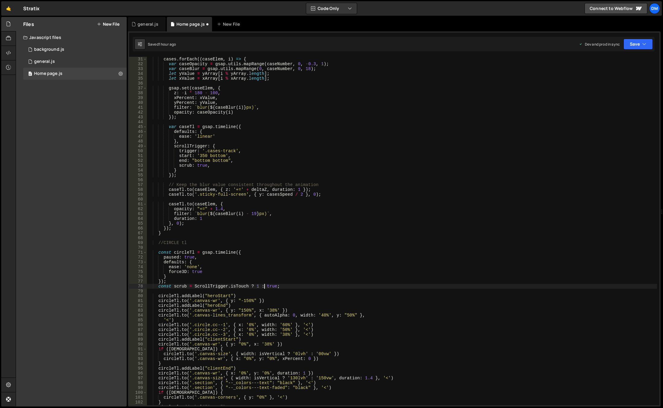
click at [286, 297] on div "cases . forEach (( caseElem , i ) => { var caseOpacity = gsap . utils . mapRang…" at bounding box center [402, 236] width 510 height 358
click at [627, 43] on button "Save" at bounding box center [638, 44] width 29 height 11
click at [618, 58] on div "Save to Staging S" at bounding box center [618, 59] width 63 height 6
click at [638, 42] on button "Save" at bounding box center [638, 44] width 29 height 11
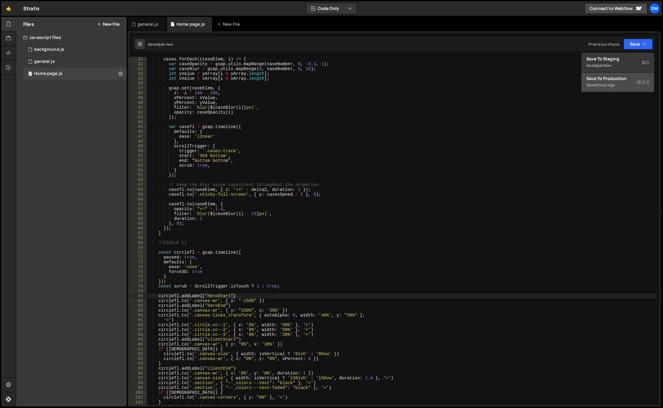
click at [612, 78] on div "Save to Production S" at bounding box center [618, 78] width 63 height 6
click at [256, 285] on div "cases . forEach (( caseElem , i ) => { var caseOpacity = gsap . utils . mapRang…" at bounding box center [402, 236] width 510 height 358
type textarea "const scrub = ScrollTrigger.isTouch ? 0.5 : true;"
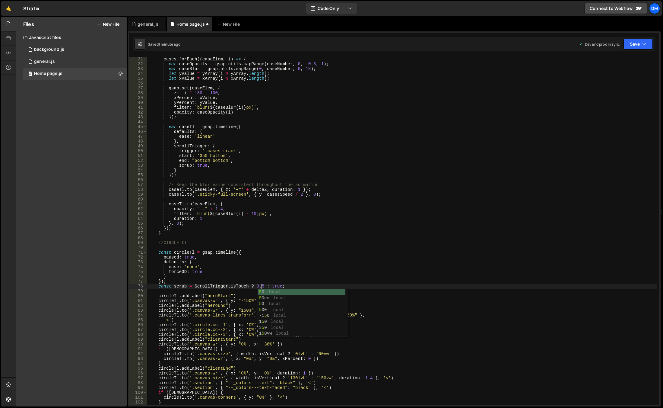
scroll to position [0, 8]
click at [371, 237] on div "cases . forEach (( caseElem , i ) => { var caseOpacity = gsap . utils . mapRang…" at bounding box center [402, 236] width 510 height 358
drag, startPoint x: 636, startPoint y: 45, endPoint x: 626, endPoint y: 56, distance: 15.2
click at [636, 45] on button "Save" at bounding box center [638, 44] width 29 height 11
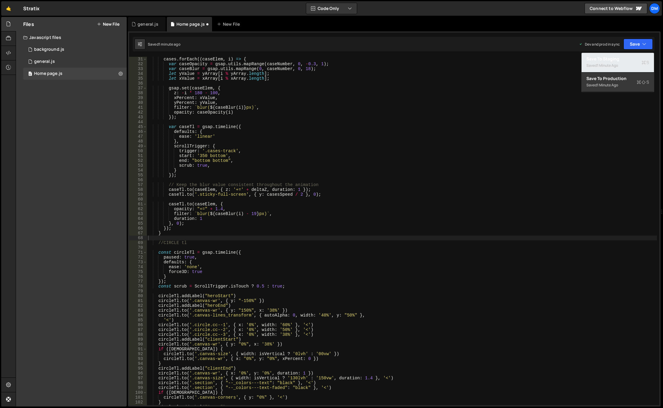
click at [620, 62] on div "Saved 1 minute ago" at bounding box center [618, 65] width 63 height 7
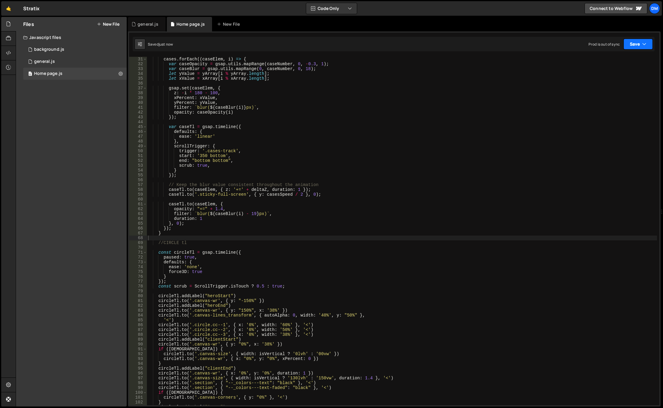
click at [636, 44] on button "Save" at bounding box center [638, 44] width 29 height 11
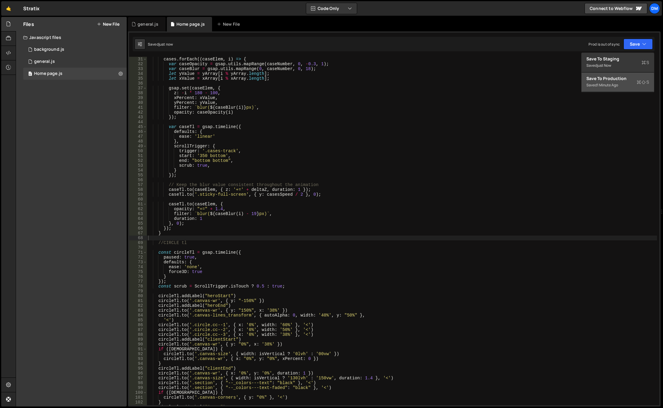
click at [616, 74] on button "Save to Production S Saved 1 minute ago" at bounding box center [618, 82] width 72 height 20
